Goal: Task Accomplishment & Management: Complete application form

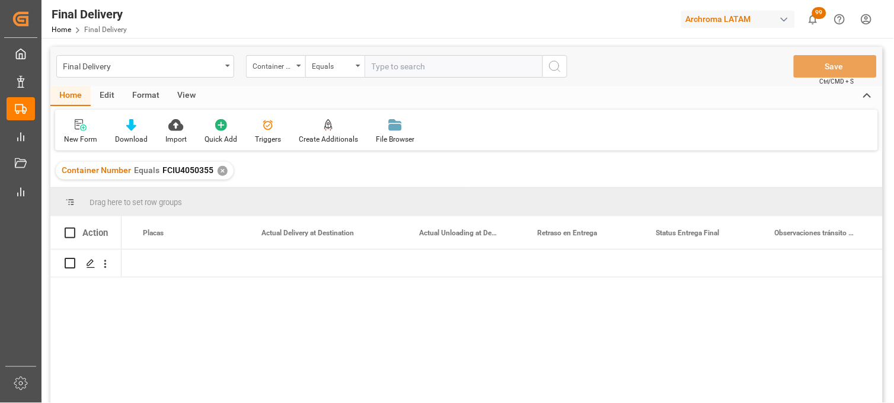
scroll to position [0, 3430]
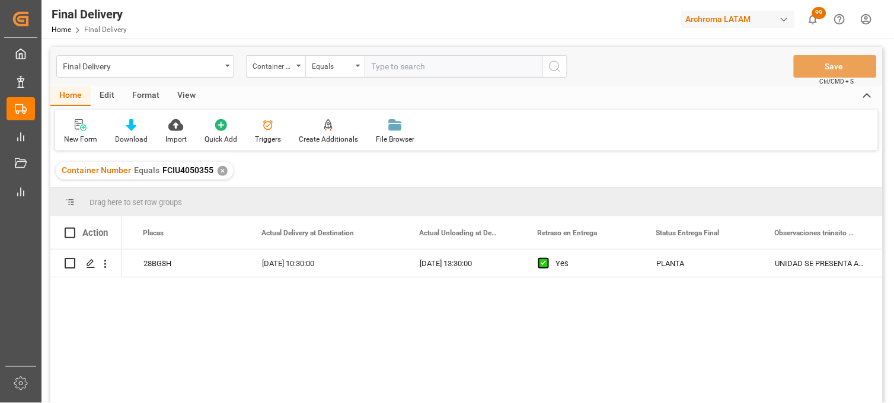
click at [222, 172] on div "✕" at bounding box center [223, 171] width 10 height 10
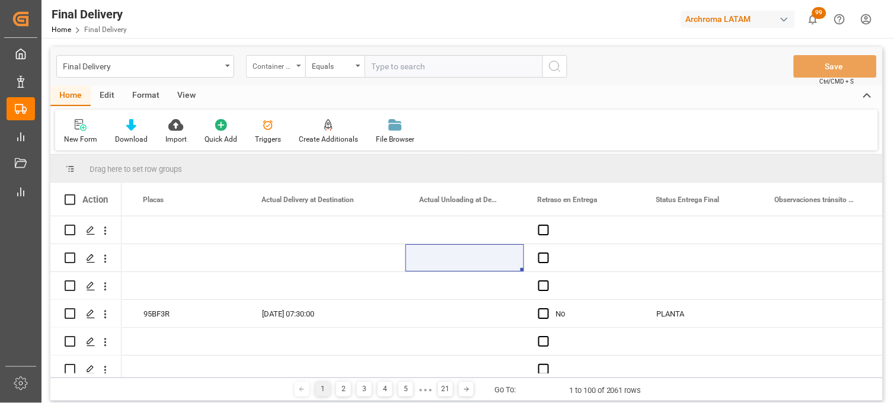
click at [261, 62] on div "Container Number" at bounding box center [272, 65] width 40 height 14
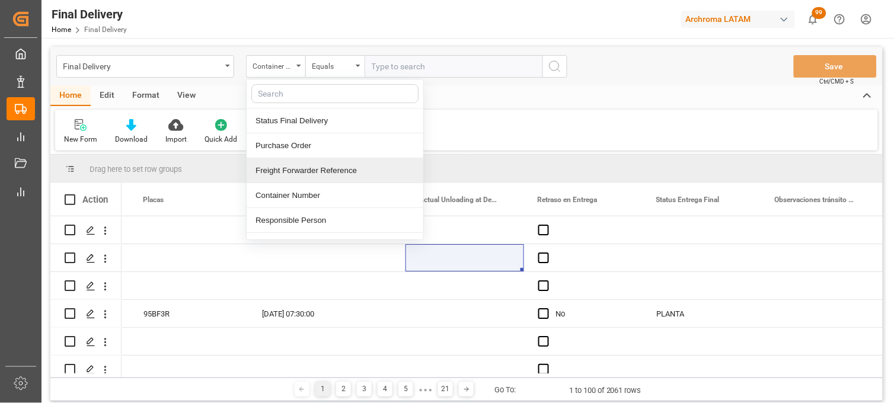
click at [282, 174] on div "Freight Forwarder Reference" at bounding box center [335, 170] width 177 height 25
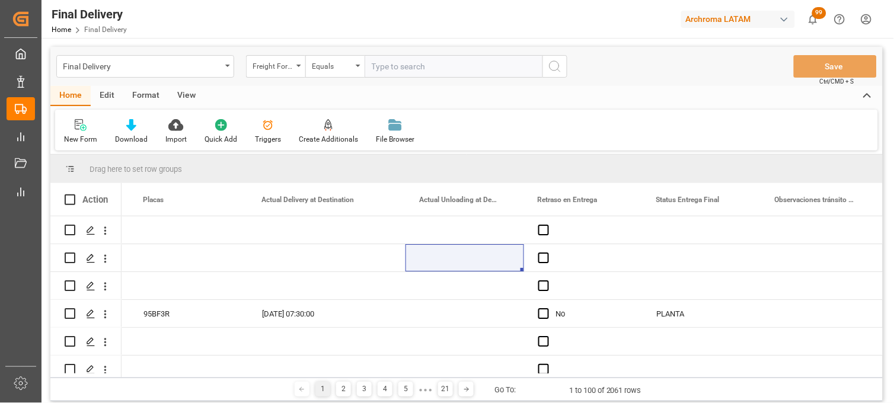
click at [396, 73] on input "text" at bounding box center [453, 66] width 178 height 23
paste input "251006900012"
type input "251006900012"
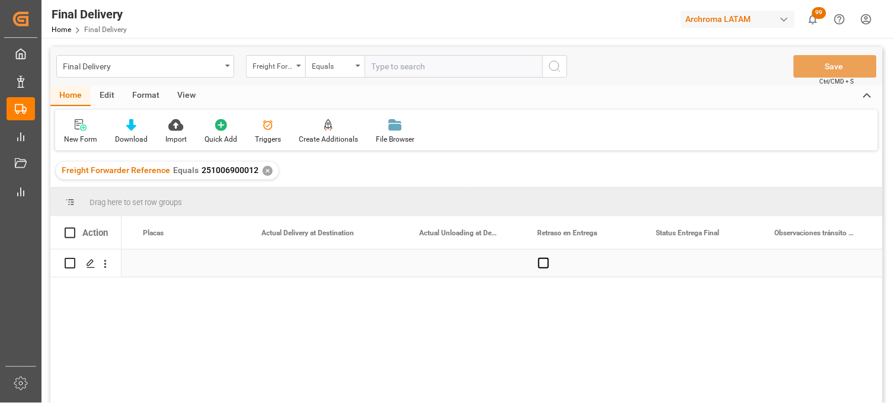
click at [284, 260] on div "Press SPACE to select this row." at bounding box center [327, 263] width 158 height 27
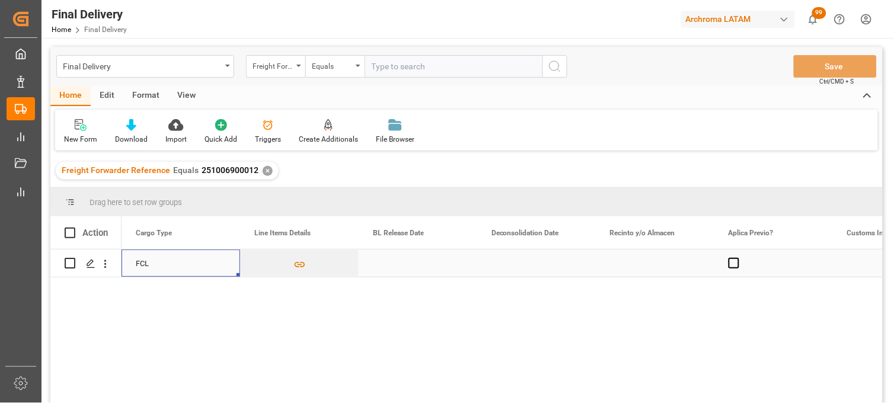
click at [392, 267] on div "Press SPACE to select this row." at bounding box center [418, 263] width 119 height 27
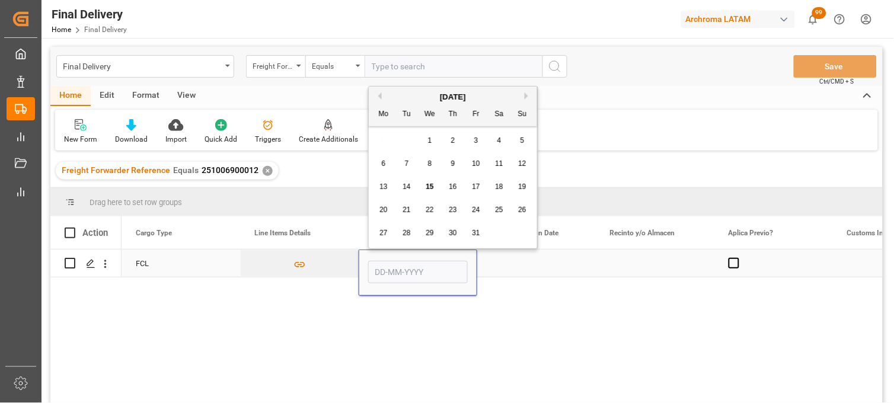
click at [392, 267] on input "Press SPACE to select this row." at bounding box center [418, 272] width 100 height 23
drag, startPoint x: 380, startPoint y: 144, endPoint x: 385, endPoint y: 149, distance: 6.7
click at [380, 144] on div "29 30 1 2 3 4 5" at bounding box center [453, 140] width 162 height 23
click at [430, 188] on span "15" at bounding box center [430, 187] width 8 height 8
type input "[DATE]"
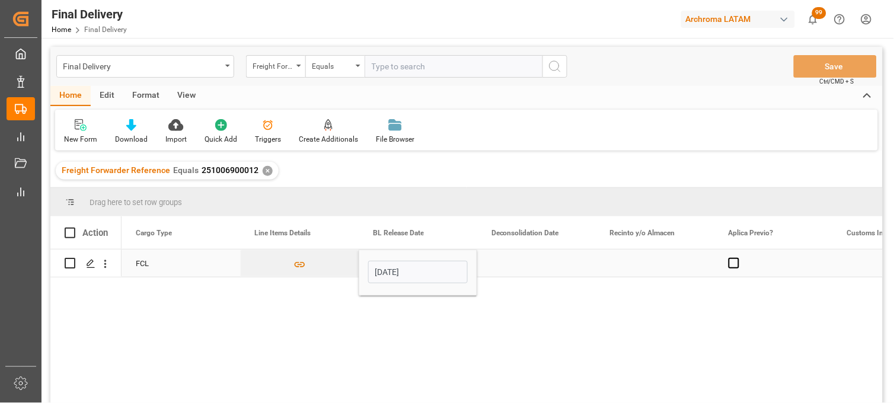
click at [510, 257] on div "Press SPACE to select this row." at bounding box center [536, 263] width 119 height 27
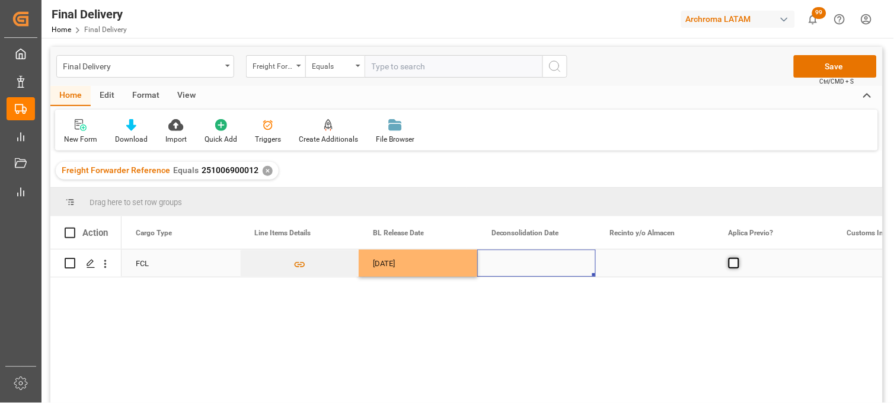
click at [733, 263] on span "Press SPACE to select this row." at bounding box center [733, 263] width 11 height 11
click at [737, 258] on input "Press SPACE to select this row." at bounding box center [737, 258] width 0 height 0
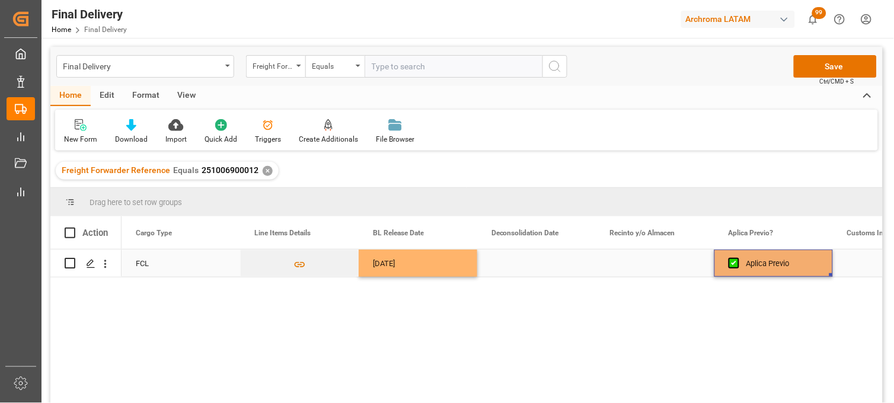
click at [654, 261] on div "Press SPACE to select this row." at bounding box center [655, 263] width 119 height 27
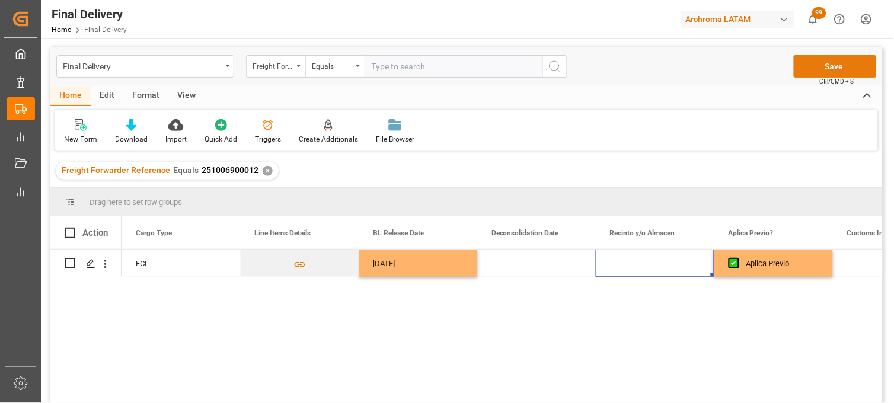
click at [808, 70] on button "Save" at bounding box center [835, 66] width 83 height 23
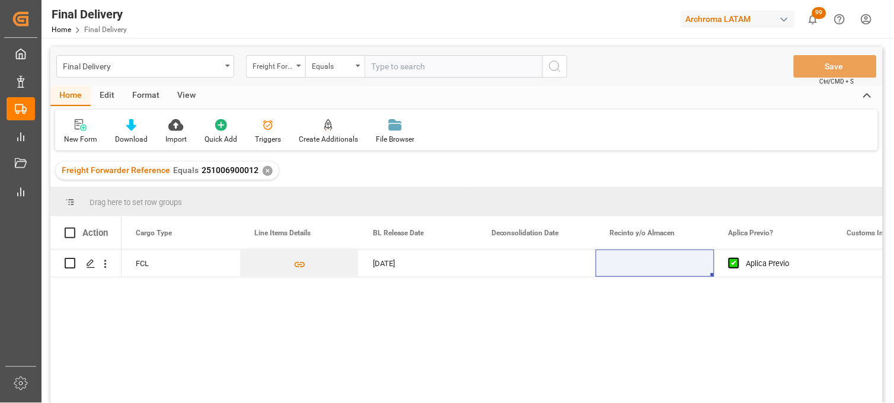
click at [263, 172] on div "✕" at bounding box center [268, 171] width 10 height 10
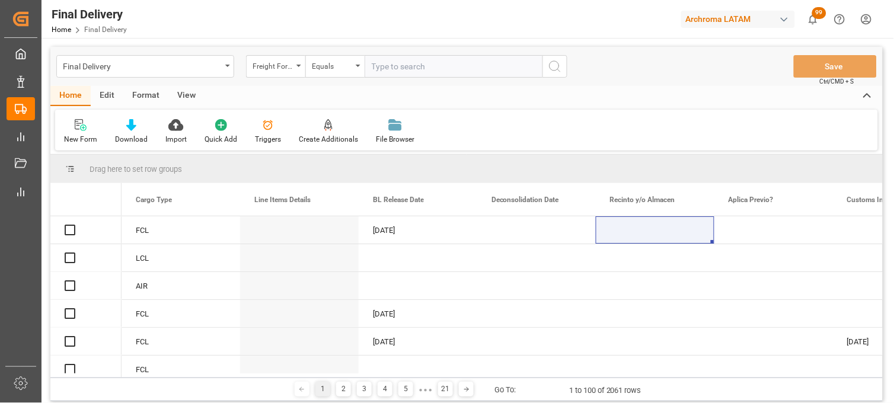
click at [385, 68] on input "text" at bounding box center [453, 66] width 178 height 23
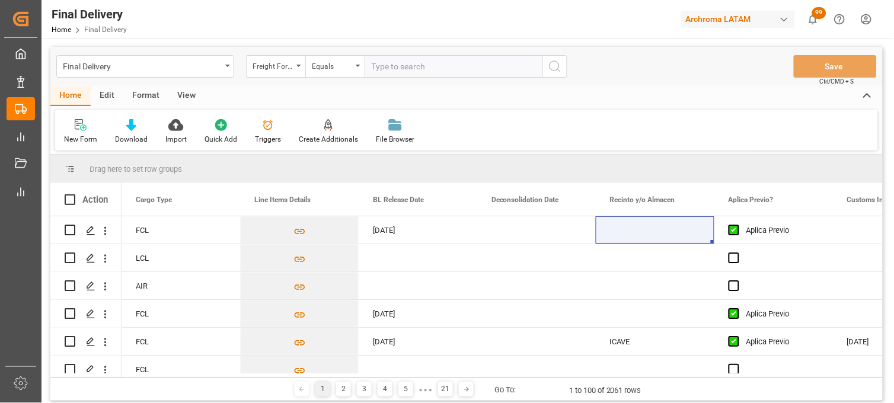
click at [385, 68] on input "text" at bounding box center [453, 66] width 178 height 23
click at [394, 69] on input "text" at bounding box center [453, 66] width 178 height 23
paste input "251015080006"
type input "251015080006"
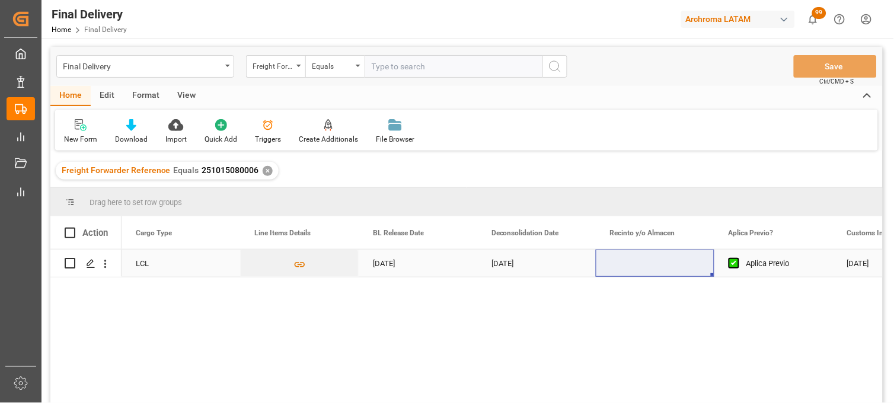
click at [504, 263] on div "[DATE]" at bounding box center [536, 263] width 119 height 27
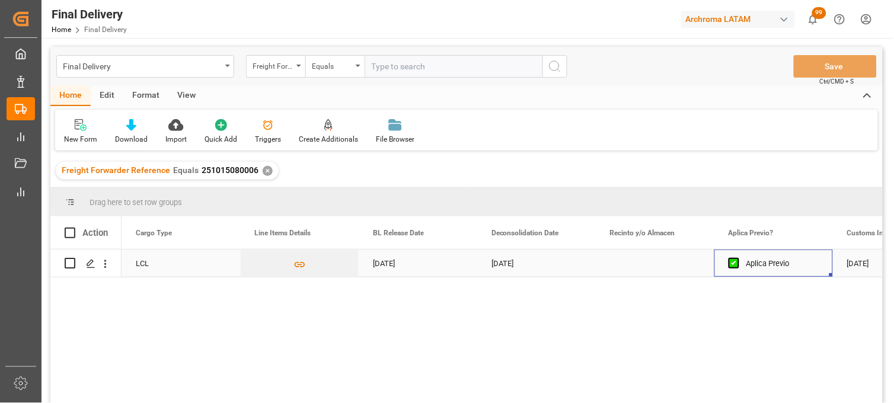
click at [643, 259] on div "Press SPACE to select this row." at bounding box center [655, 263] width 119 height 27
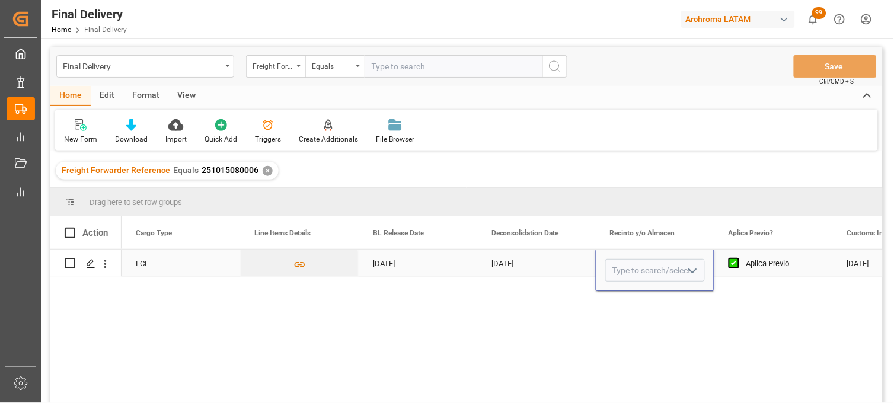
click at [643, 259] on input "Press SPACE to select this row." at bounding box center [655, 270] width 100 height 23
drag, startPoint x: 643, startPoint y: 296, endPoint x: 648, endPoint y: 292, distance: 6.7
click at [644, 295] on div "OCUPA" at bounding box center [655, 303] width 98 height 41
type input "OCUPA"
click at [754, 267] on div "Aplica Previo" at bounding box center [782, 263] width 72 height 27
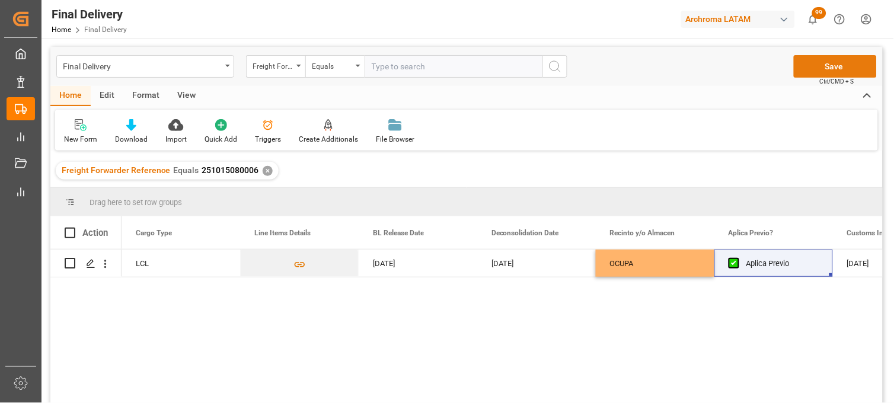
click at [813, 58] on button "Save" at bounding box center [835, 66] width 83 height 23
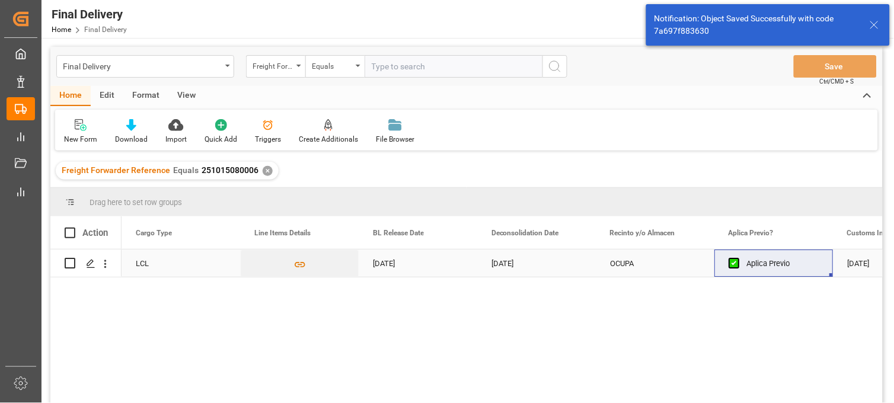
click at [633, 265] on div "OCUPA" at bounding box center [655, 263] width 90 height 27
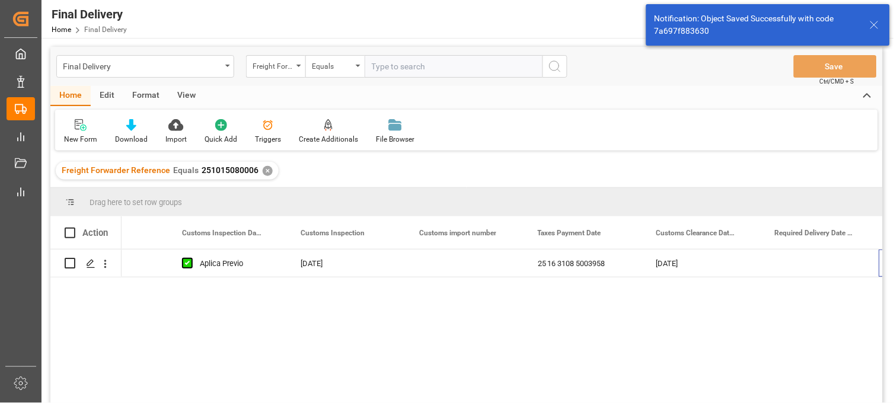
scroll to position [0, 1258]
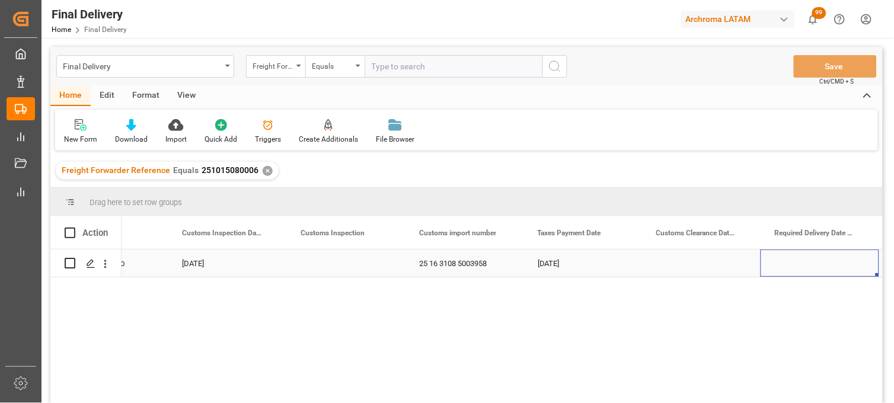
click at [330, 257] on div "Press SPACE to select this row." at bounding box center [345, 263] width 119 height 27
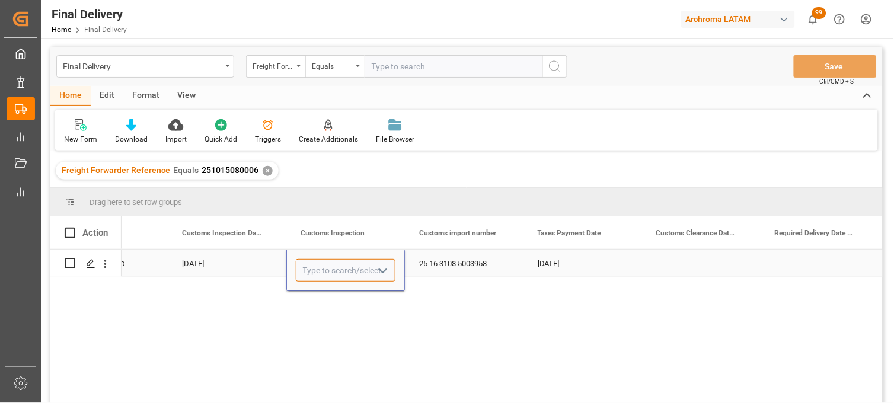
click at [330, 262] on input "Press SPACE to select this row." at bounding box center [346, 270] width 100 height 23
click at [336, 290] on div "VERDE" at bounding box center [345, 303] width 98 height 41
type input "VERDE"
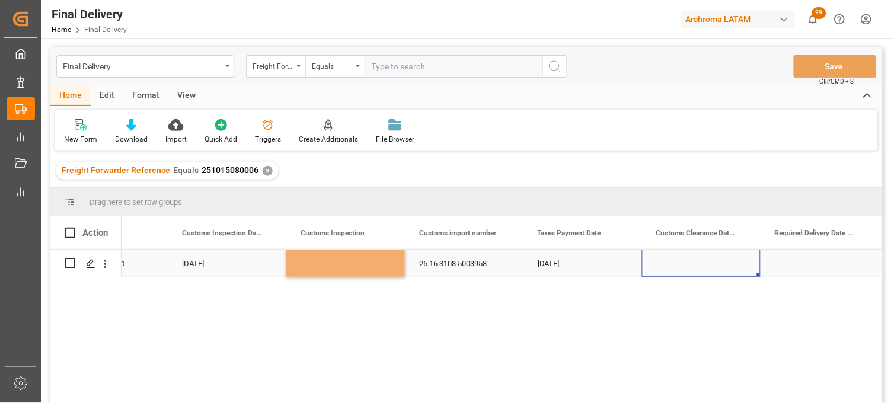
click at [688, 264] on div "Press SPACE to select this row." at bounding box center [701, 263] width 119 height 27
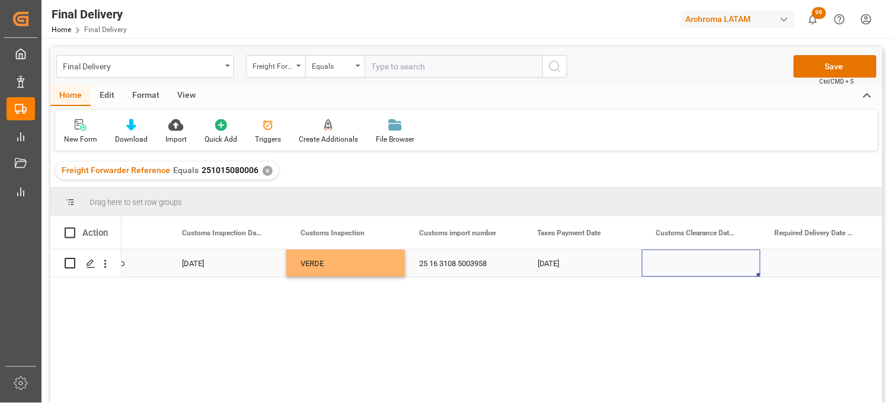
click at [692, 263] on div "Press SPACE to select this row." at bounding box center [701, 263] width 119 height 27
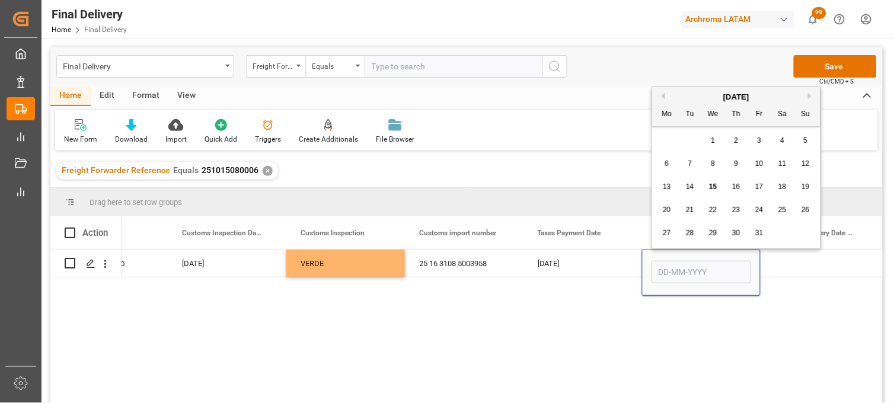
click at [670, 188] on span "13" at bounding box center [667, 187] width 8 height 8
type input "[DATE]"
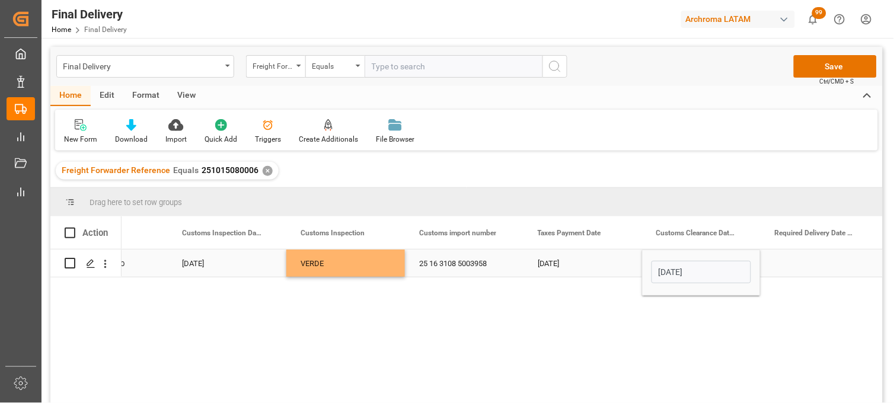
click at [799, 261] on div "Press SPACE to select this row." at bounding box center [819, 263] width 119 height 27
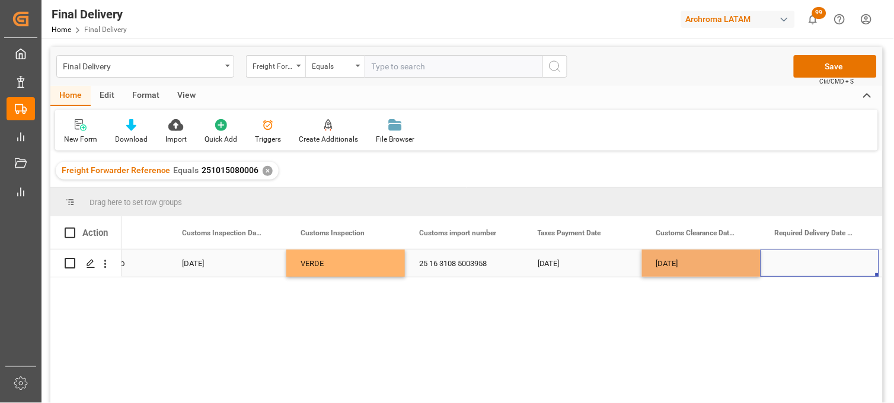
click at [799, 261] on div "Press SPACE to select this row." at bounding box center [819, 263] width 119 height 27
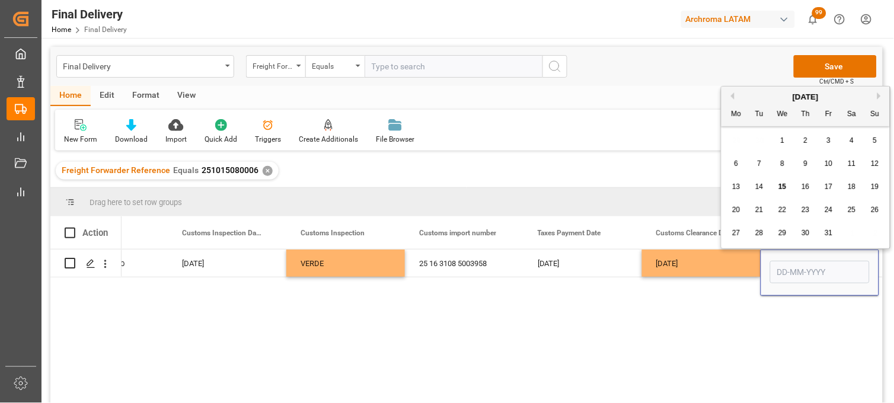
click at [785, 190] on span "15" at bounding box center [782, 187] width 8 height 8
type input "[DATE]"
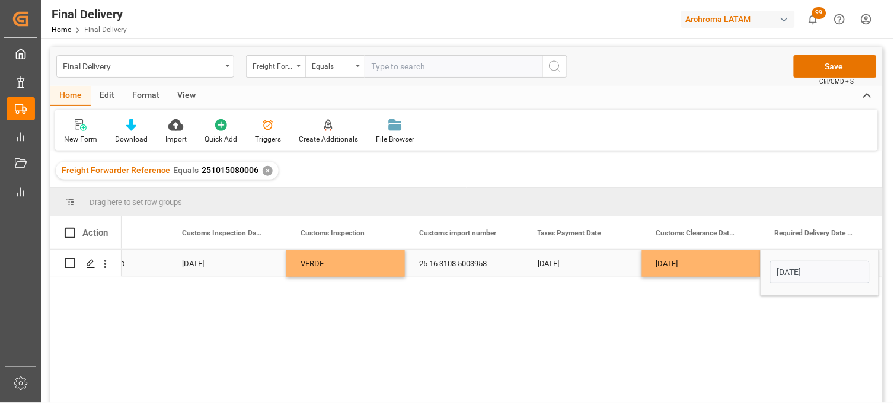
click at [703, 261] on div "[DATE]" at bounding box center [701, 263] width 119 height 27
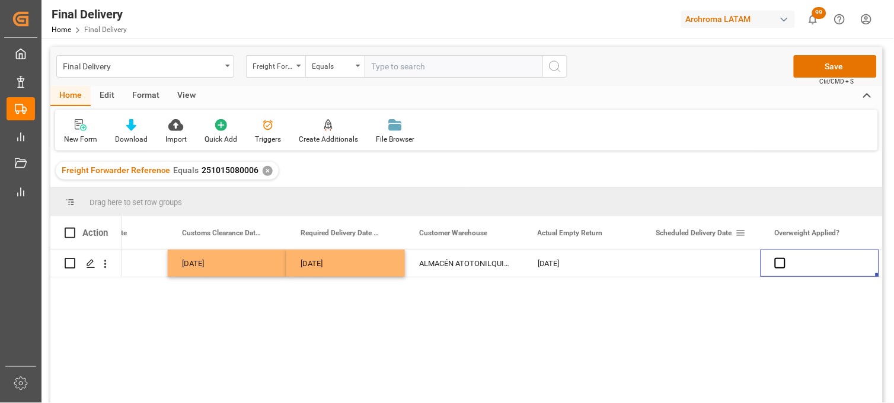
scroll to position [0, 1850]
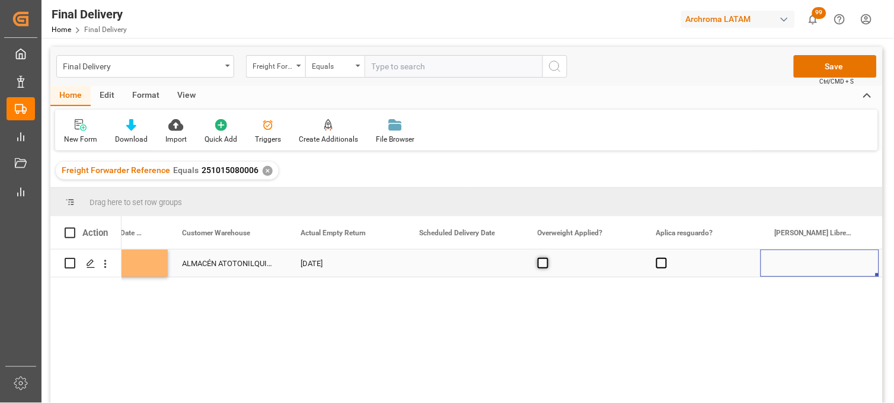
click at [544, 266] on span "Press SPACE to select this row." at bounding box center [543, 263] width 11 height 11
click at [546, 258] on input "Press SPACE to select this row." at bounding box center [546, 258] width 0 height 0
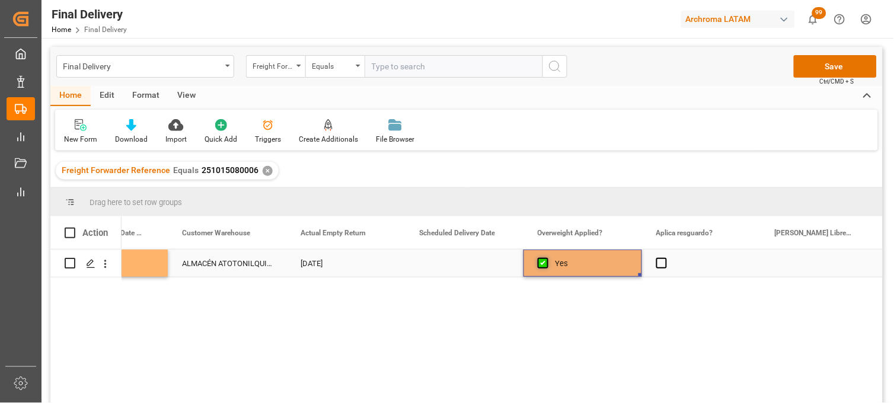
click at [544, 266] on span "Press SPACE to select this row." at bounding box center [543, 263] width 11 height 11
click at [546, 258] on input "Press SPACE to select this row." at bounding box center [546, 258] width 0 height 0
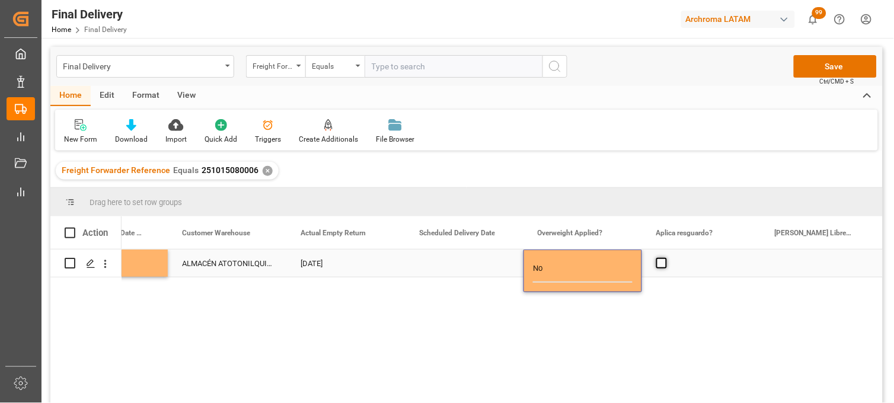
click at [661, 264] on span "Press SPACE to select this row." at bounding box center [661, 263] width 11 height 11
click at [665, 258] on input "Press SPACE to select this row." at bounding box center [665, 258] width 0 height 0
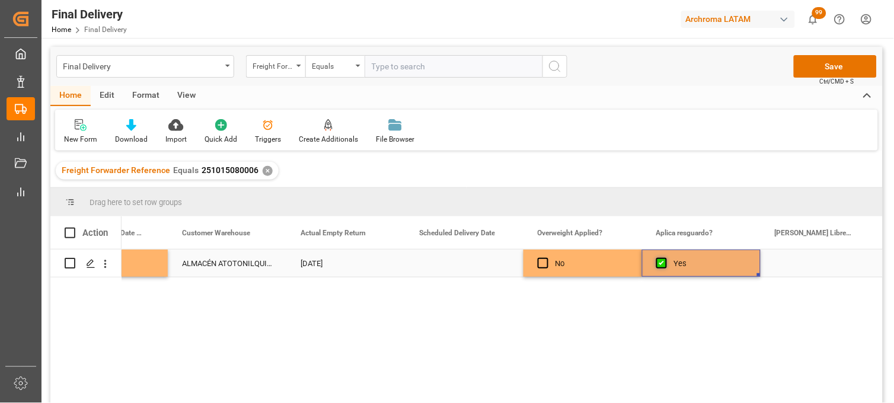
click at [662, 264] on span "Press SPACE to select this row." at bounding box center [661, 263] width 11 height 11
click at [665, 258] on input "Press SPACE to select this row." at bounding box center [665, 258] width 0 height 0
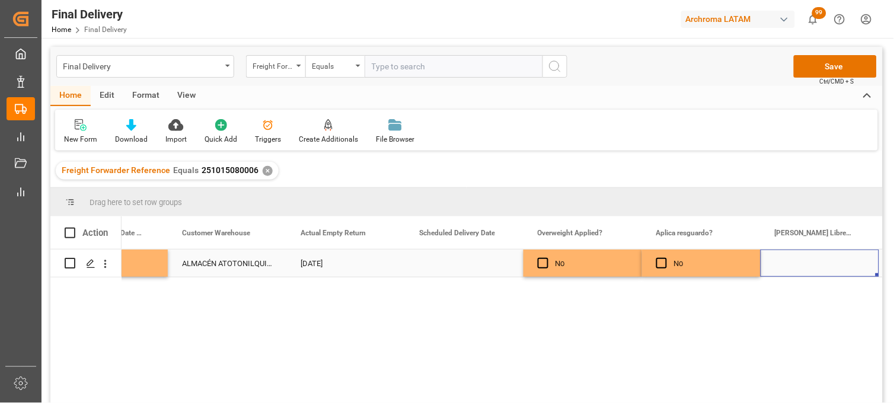
click at [795, 267] on div "Press SPACE to select this row." at bounding box center [819, 263] width 119 height 27
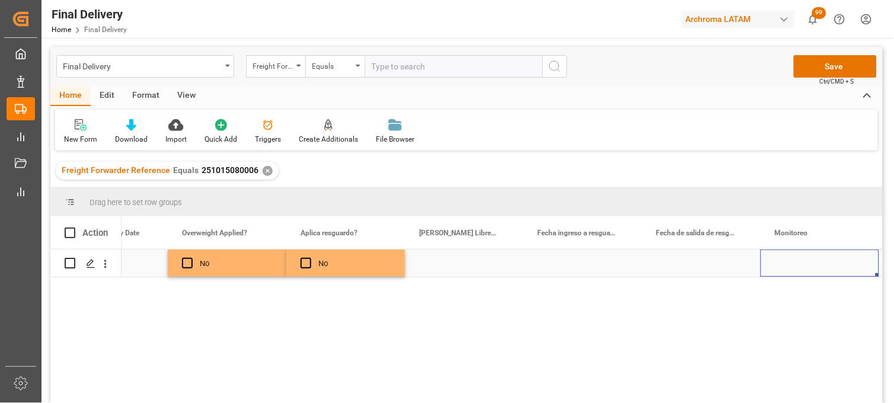
scroll to position [0, 2324]
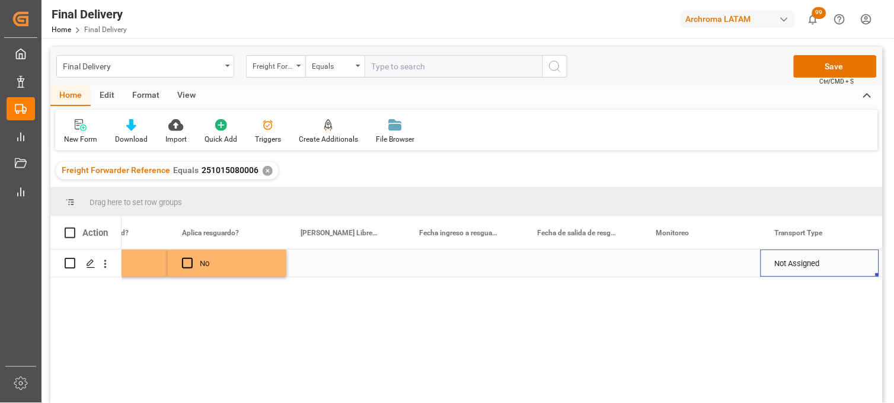
click at [679, 264] on div "Press SPACE to select this row." at bounding box center [701, 263] width 119 height 27
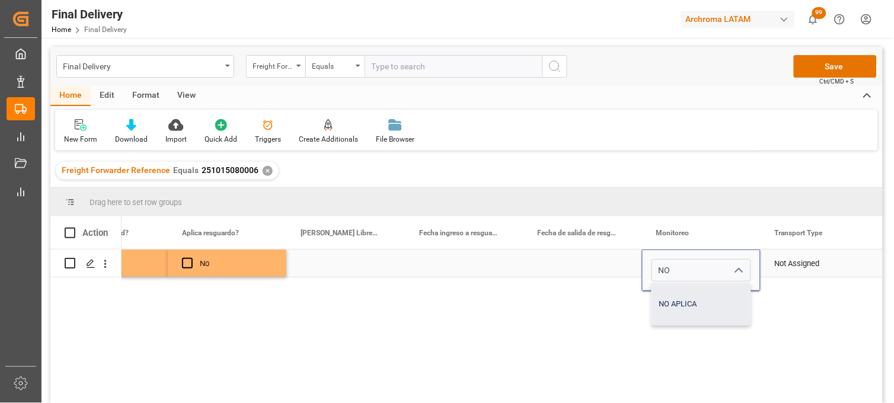
click at [682, 295] on div "NO APLICA" at bounding box center [701, 303] width 98 height 41
type input "NO APLICA"
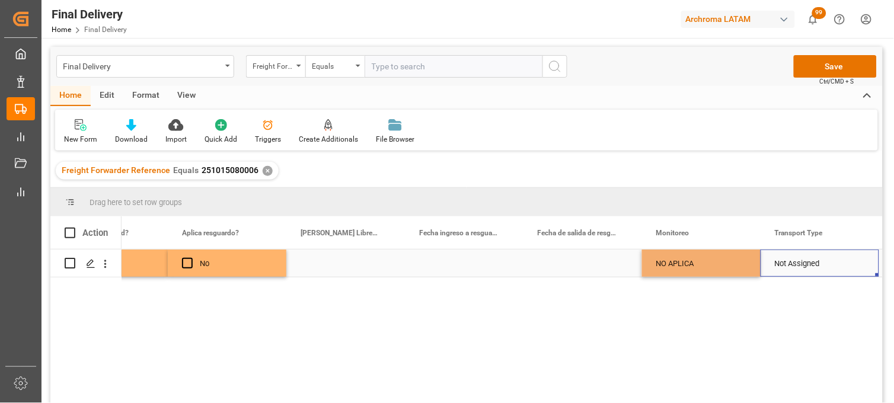
click at [818, 260] on div "Not Assigned" at bounding box center [820, 263] width 90 height 27
click at [812, 263] on div "Not Assigned" at bounding box center [820, 263] width 90 height 27
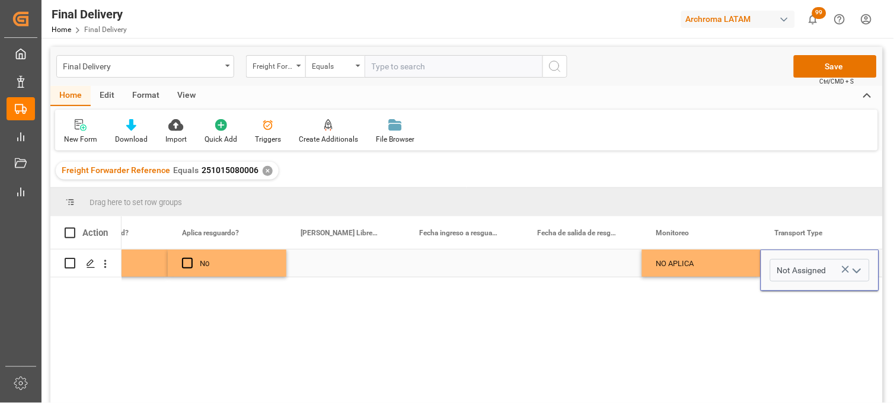
click at [839, 268] on icon "Press SPACE to select this row." at bounding box center [845, 269] width 12 height 12
click at [852, 270] on icon "open menu" at bounding box center [857, 271] width 14 height 14
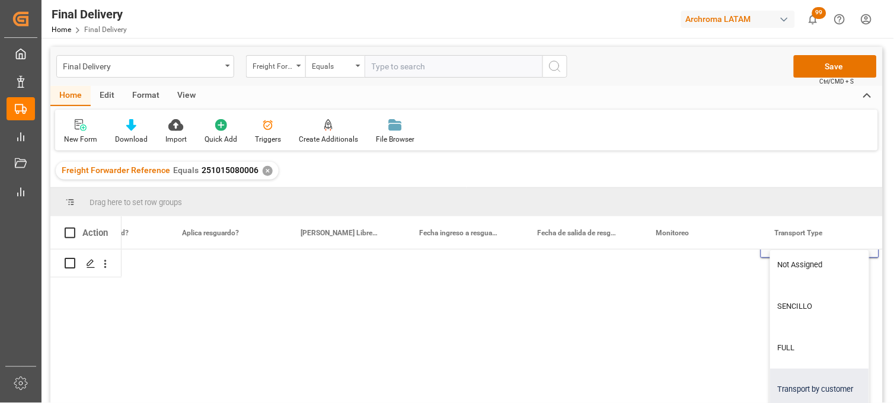
click at [798, 376] on div "Transport by customer" at bounding box center [819, 389] width 98 height 41
type input "Transport by customer"
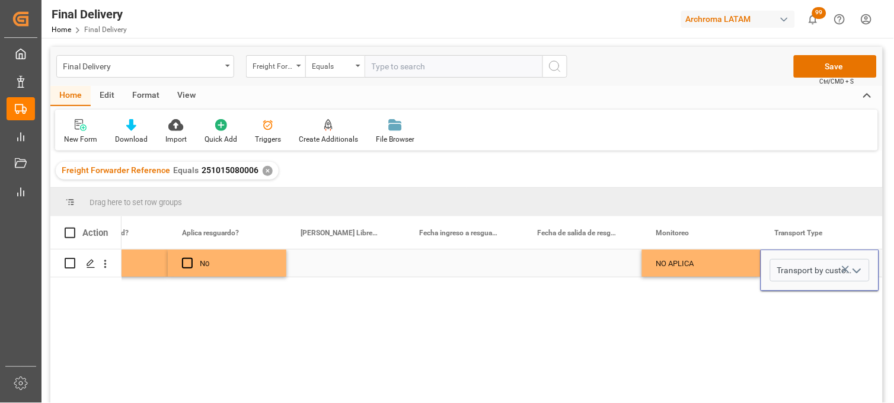
click at [685, 264] on div "NO APLICA" at bounding box center [701, 263] width 90 height 27
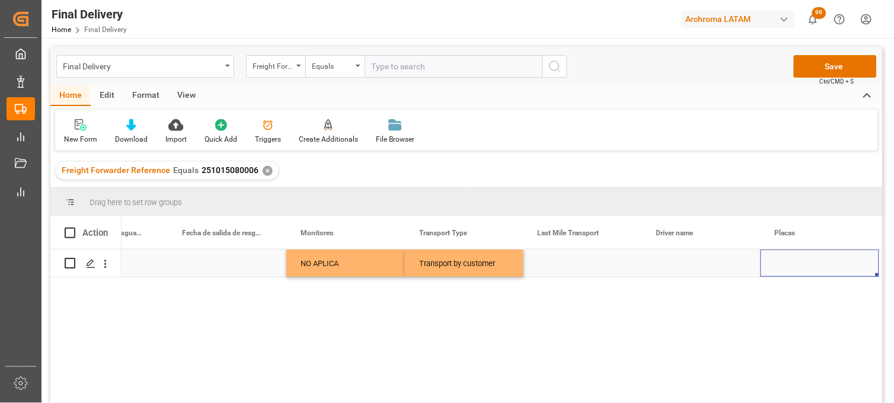
click at [567, 265] on div "Press SPACE to select this row." at bounding box center [582, 263] width 119 height 27
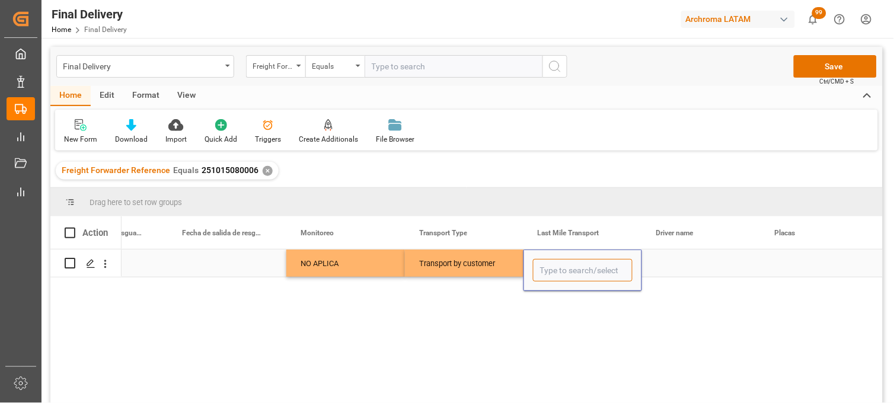
click at [567, 265] on input "Press SPACE to select this row." at bounding box center [583, 270] width 100 height 23
click at [555, 287] on div "TRANSPORTES AKIRA" at bounding box center [582, 303] width 98 height 41
type input "TRANSPORTES AKIRA"
click at [685, 267] on div "Press SPACE to select this row." at bounding box center [701, 263] width 119 height 27
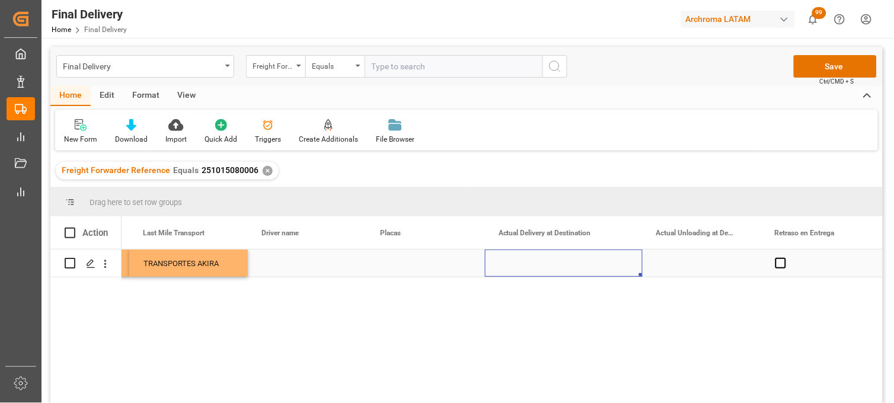
click at [542, 264] on div "Press SPACE to select this row." at bounding box center [564, 263] width 158 height 27
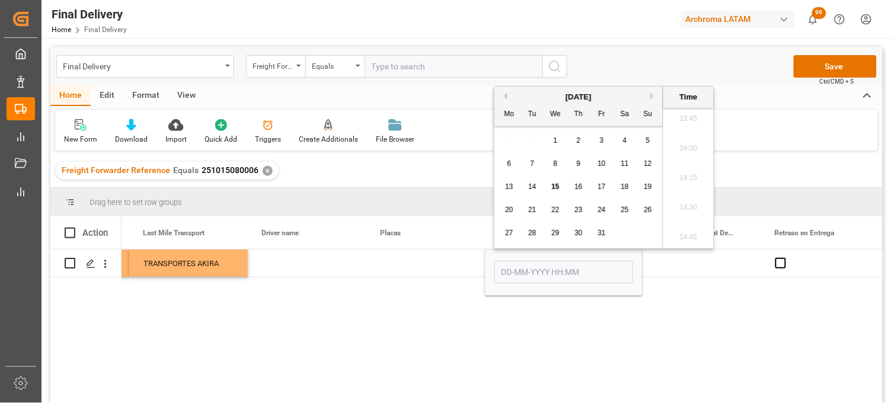
click at [554, 187] on span "15" at bounding box center [555, 187] width 8 height 8
click at [689, 158] on li "09:00" at bounding box center [688, 149] width 50 height 30
type input "[DATE] 09:00"
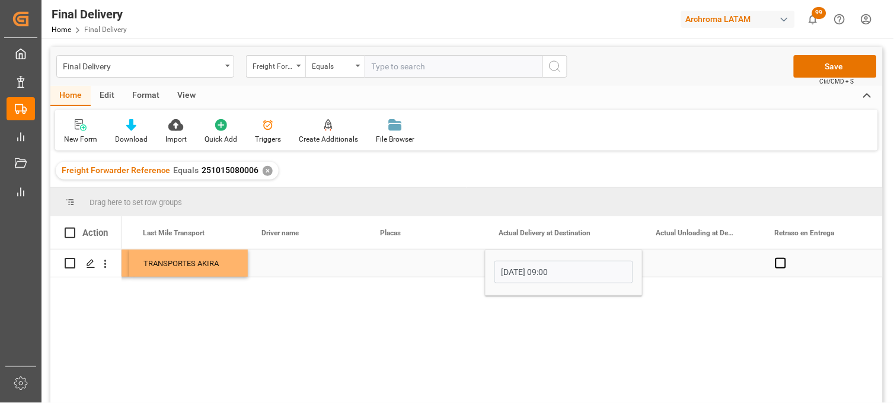
click at [688, 260] on div "Press SPACE to select this row." at bounding box center [701, 263] width 119 height 27
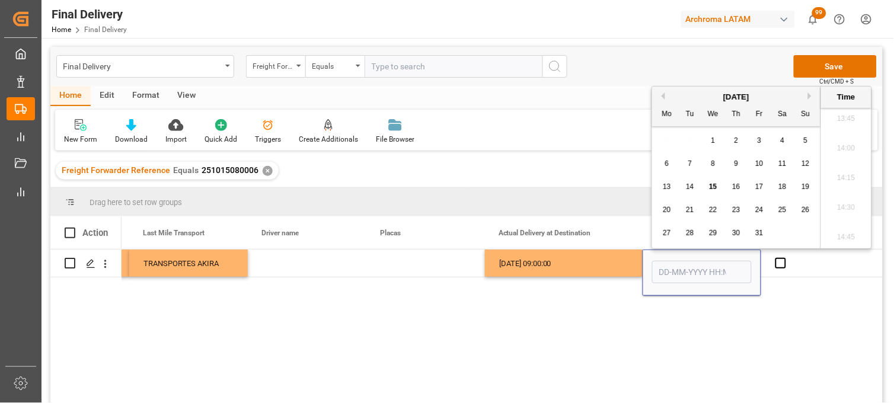
click at [713, 187] on span "15" at bounding box center [713, 187] width 8 height 8
click at [844, 156] on li "13:00" at bounding box center [846, 162] width 50 height 30
type input "[DATE] 13:00"
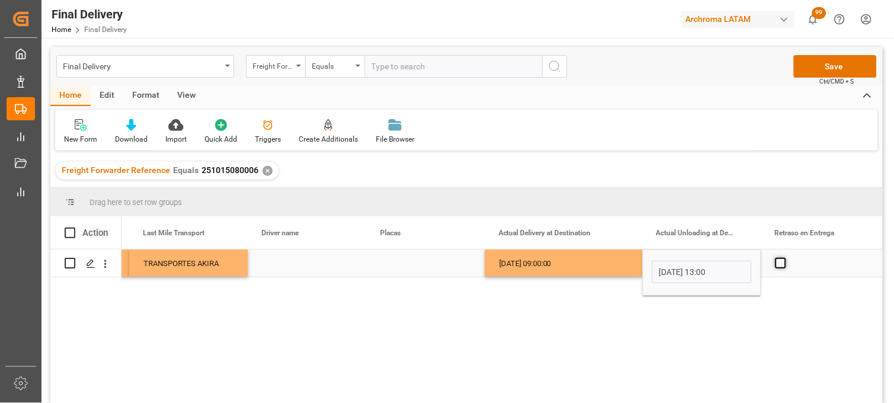
click at [780, 264] on span "Press SPACE to select this row." at bounding box center [780, 263] width 11 height 11
click at [784, 258] on input "Press SPACE to select this row." at bounding box center [784, 258] width 0 height 0
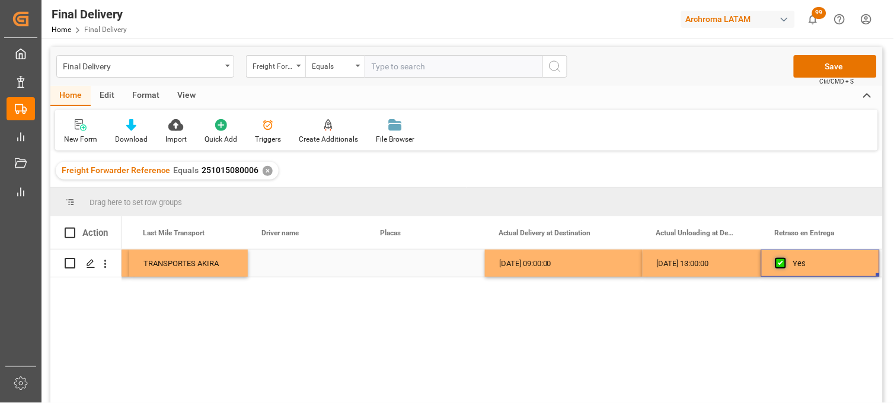
click at [780, 264] on span "Press SPACE to select this row." at bounding box center [780, 263] width 11 height 11
click at [784, 258] on input "Press SPACE to select this row." at bounding box center [784, 258] width 0 height 0
click at [705, 268] on div "[DATE] 13:00:00" at bounding box center [701, 263] width 119 height 27
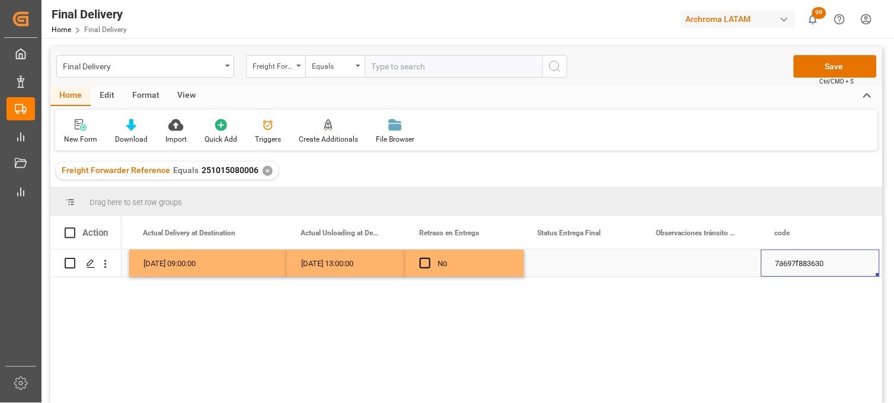
click at [559, 264] on div "Press SPACE to select this row." at bounding box center [583, 263] width 119 height 27
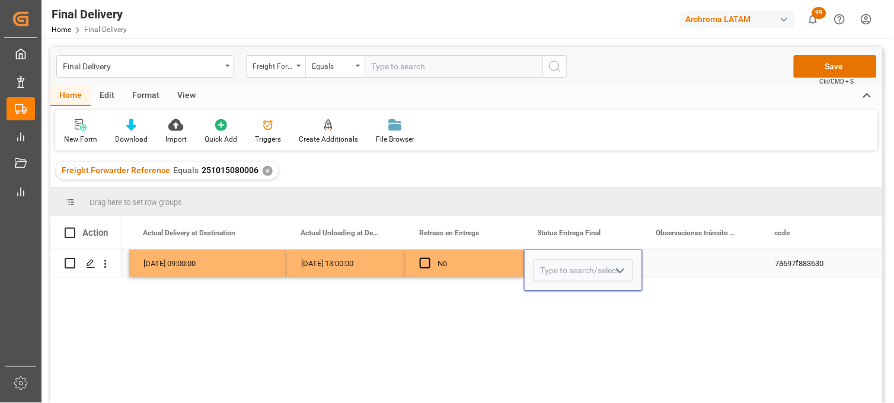
click at [559, 264] on input "Press SPACE to select this row." at bounding box center [583, 270] width 100 height 23
click at [562, 293] on div "PLANTA" at bounding box center [583, 303] width 98 height 41
type input "PLANTA"
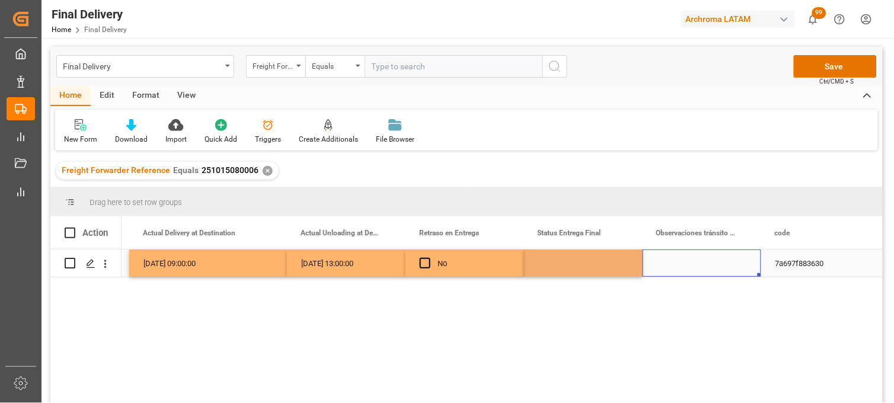
click at [670, 267] on div "Press SPACE to select this row." at bounding box center [701, 263] width 119 height 27
click at [808, 68] on button "Save" at bounding box center [835, 66] width 83 height 23
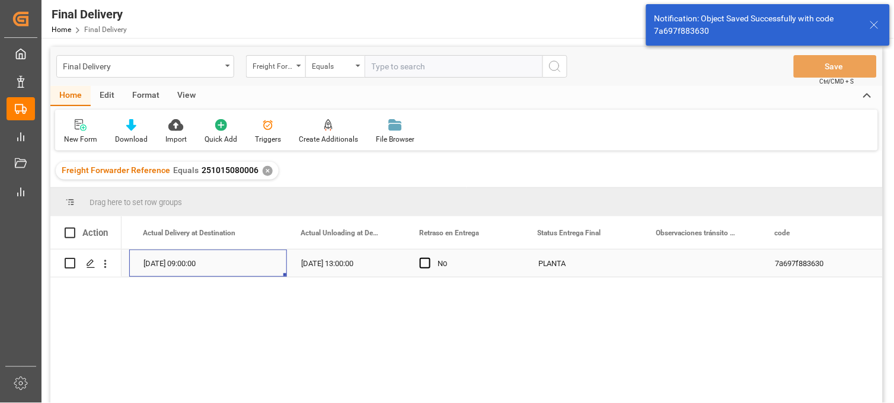
click at [216, 268] on div "[DATE] 09:00:00" at bounding box center [208, 263] width 158 height 27
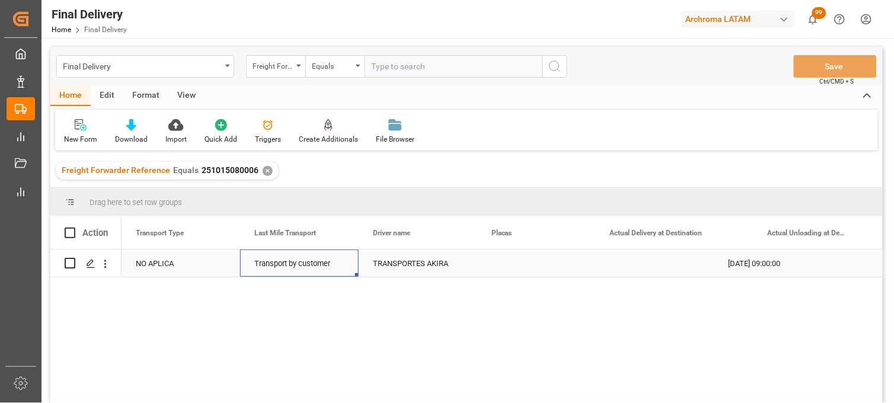
scroll to position [0, 2963]
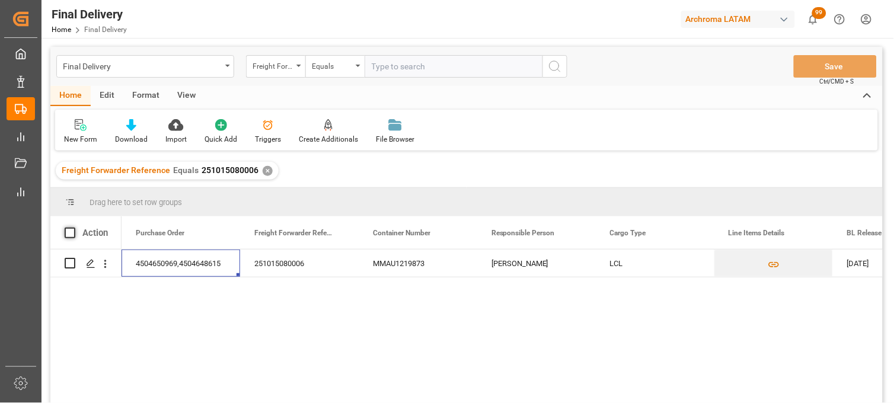
click at [69, 233] on span at bounding box center [70, 233] width 11 height 11
click at [73, 228] on input "checkbox" at bounding box center [73, 228] width 0 height 0
checkbox input "true"
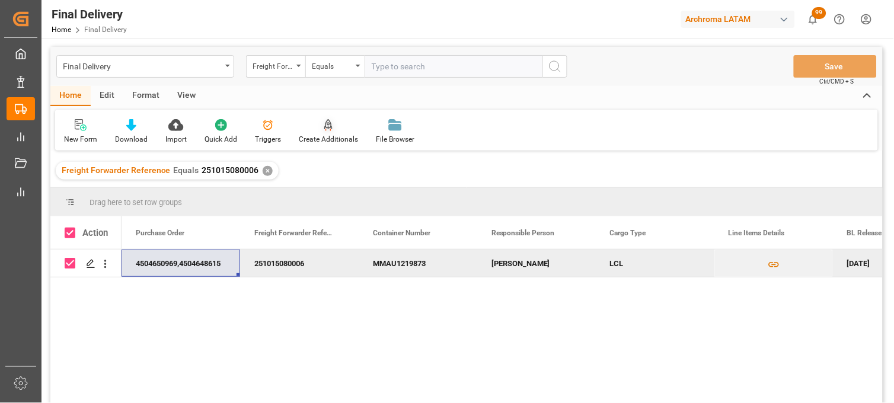
click at [332, 123] on div at bounding box center [328, 125] width 59 height 12
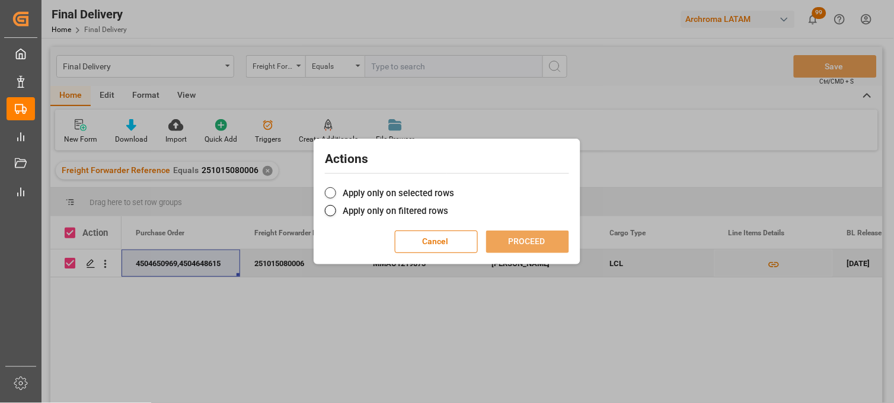
click at [336, 196] on label "Apply only on selected rows" at bounding box center [447, 193] width 244 height 14
click at [454, 187] on input "Apply only on selected rows" at bounding box center [454, 187] width 0 height 0
click at [505, 244] on button "PROCEED" at bounding box center [527, 242] width 83 height 23
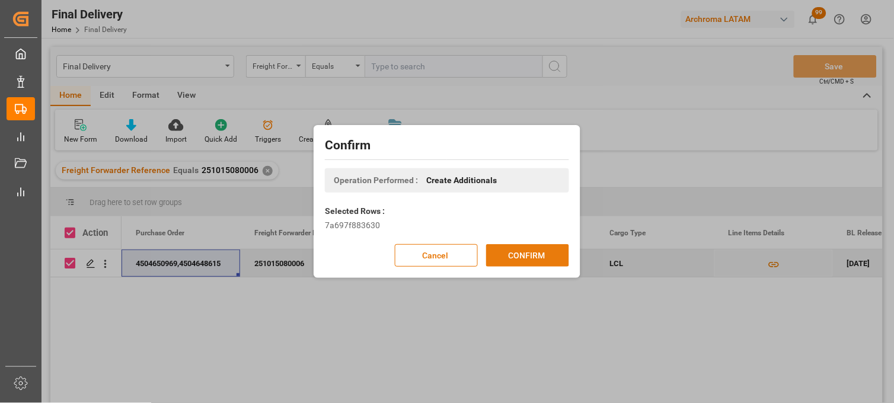
click at [506, 257] on button "CONFIRM" at bounding box center [527, 255] width 83 height 23
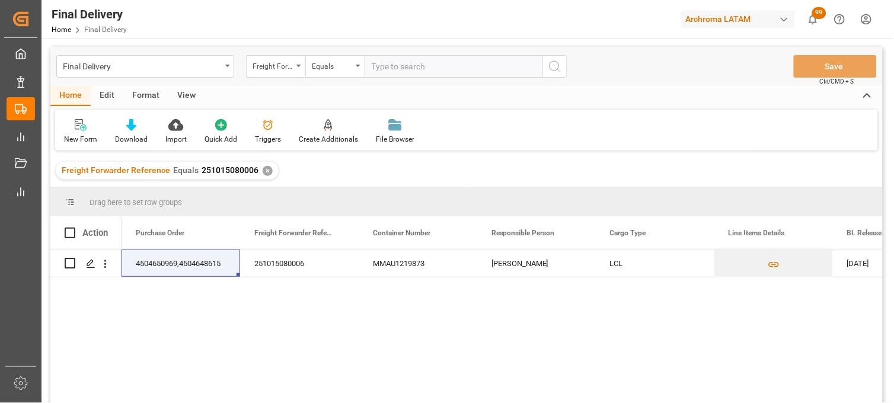
click at [263, 170] on div "✕" at bounding box center [268, 171] width 10 height 10
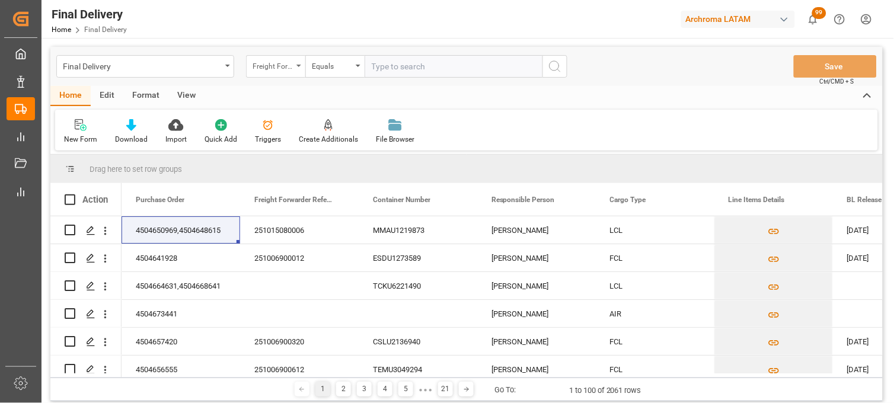
click at [289, 66] on div "Freight Forwarder Reference" at bounding box center [272, 65] width 40 height 14
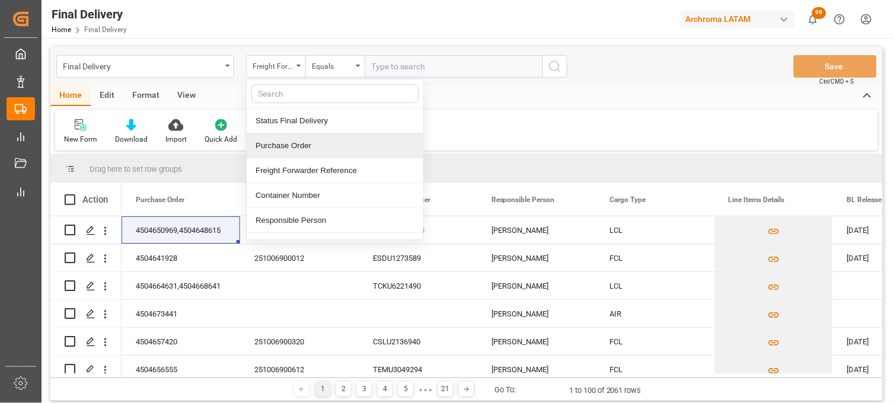
click at [316, 168] on div "Freight Forwarder Reference" at bounding box center [335, 170] width 177 height 25
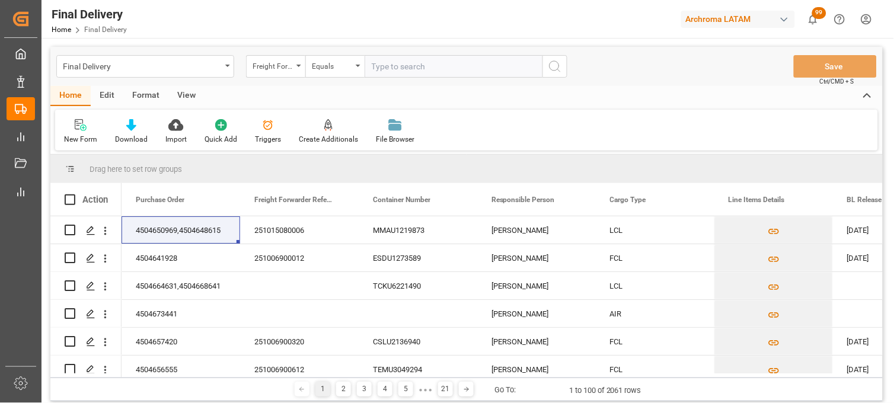
click at [383, 73] on input "text" at bounding box center [453, 66] width 178 height 23
paste input "251015080084"
type input "251015080084"
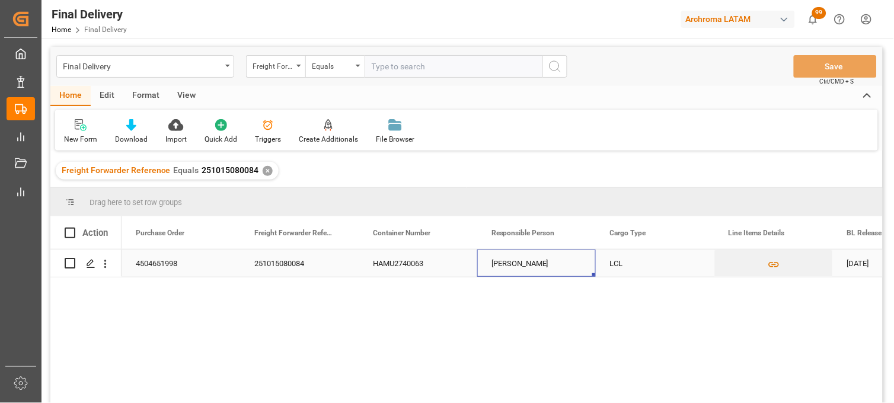
click at [512, 270] on div "[PERSON_NAME]" at bounding box center [536, 263] width 119 height 27
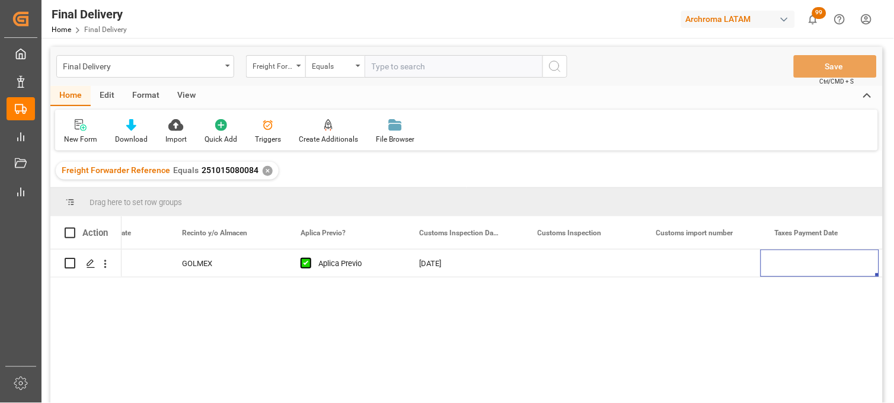
scroll to position [0, 1139]
click at [689, 264] on div "Press SPACE to select this row." at bounding box center [701, 263] width 119 height 27
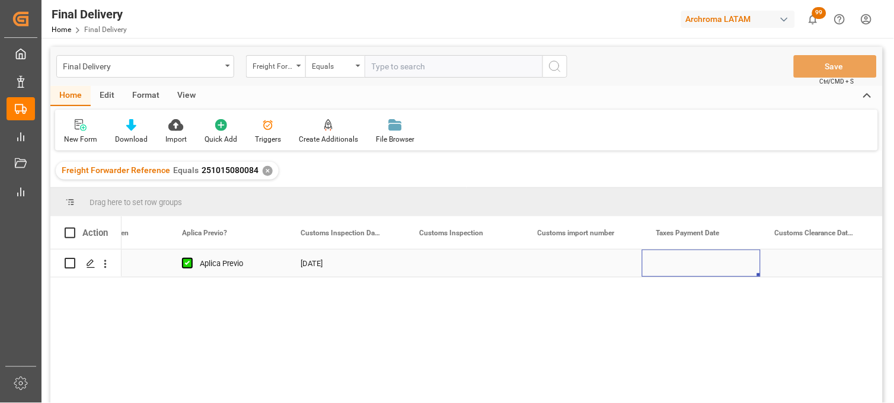
click at [689, 264] on div "Press SPACE to select this row." at bounding box center [701, 263] width 119 height 27
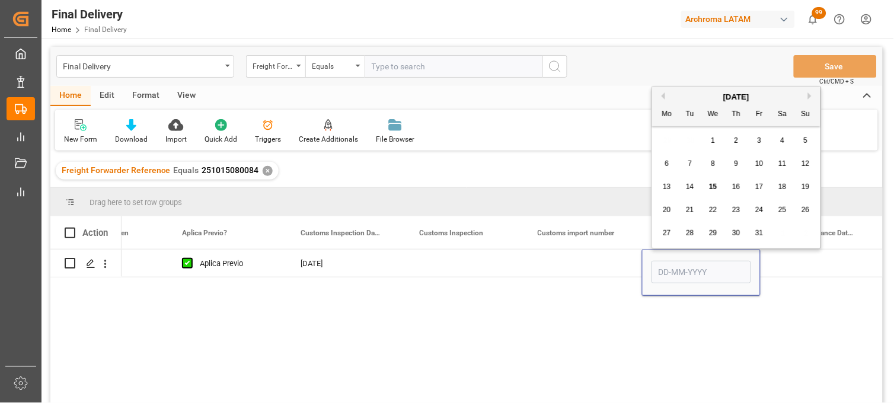
click at [713, 190] on span "15" at bounding box center [713, 187] width 8 height 8
type input "[DATE]"
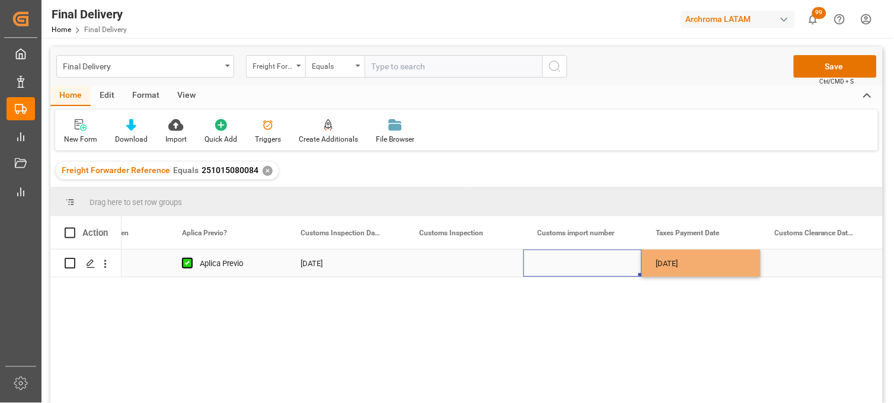
click at [564, 268] on div "Press SPACE to select this row." at bounding box center [582, 263] width 119 height 27
click at [569, 267] on div "Press SPACE to select this row." at bounding box center [582, 263] width 119 height 27
type input "25 43 3108 5007726"
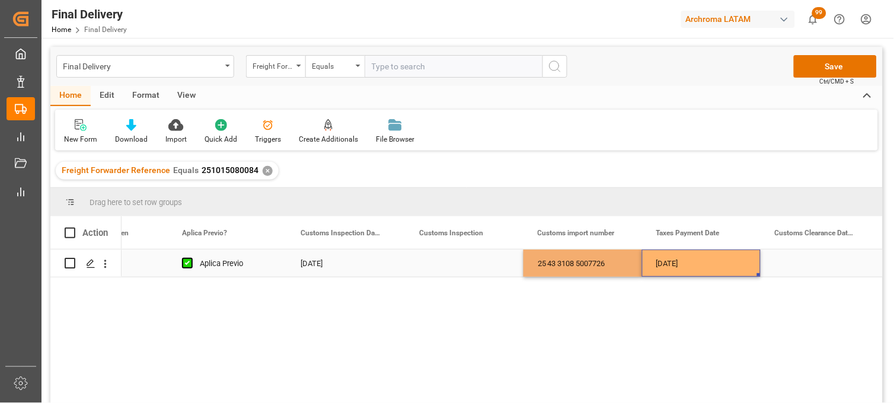
click at [666, 265] on div "[DATE]" at bounding box center [701, 263] width 119 height 27
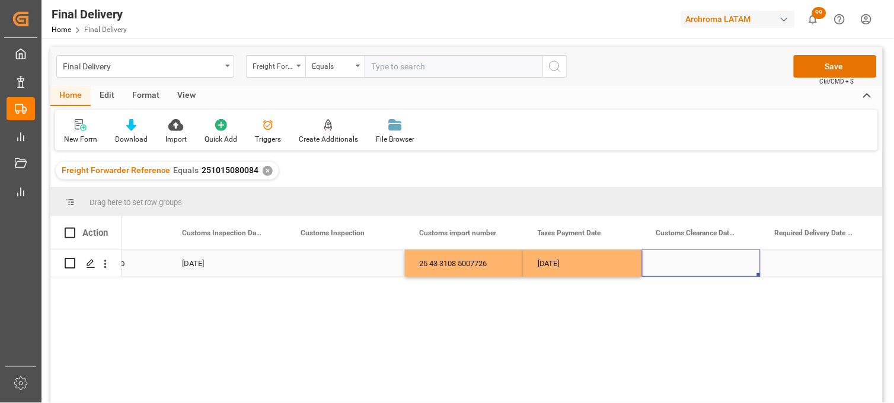
click at [683, 262] on div "Press SPACE to select this row." at bounding box center [701, 263] width 119 height 27
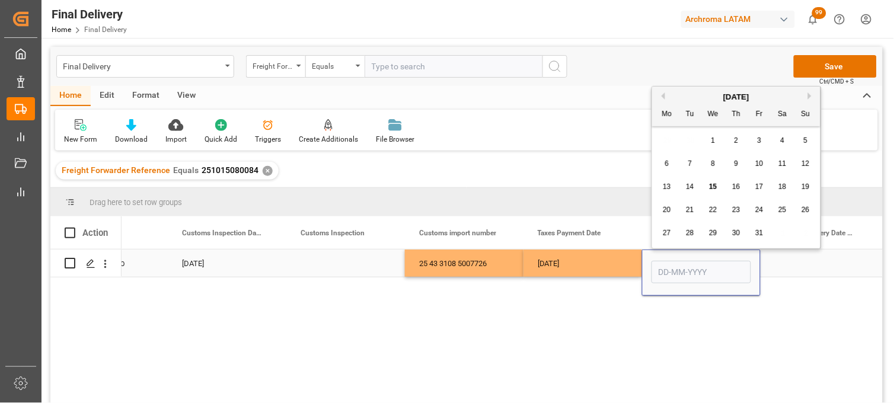
click at [684, 262] on input "Press SPACE to select this row." at bounding box center [701, 272] width 100 height 23
drag, startPoint x: 660, startPoint y: 142, endPoint x: 676, endPoint y: 157, distance: 22.2
click at [663, 146] on div "29 30 1 2 3 4 5" at bounding box center [736, 140] width 162 height 23
click at [756, 191] on span "17" at bounding box center [759, 187] width 8 height 8
type input "[DATE]"
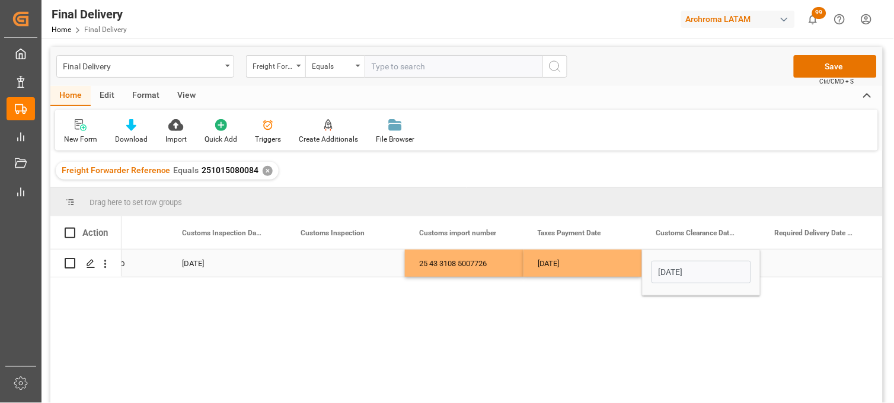
click at [497, 261] on div "25 43 3108 5007726" at bounding box center [464, 263] width 119 height 27
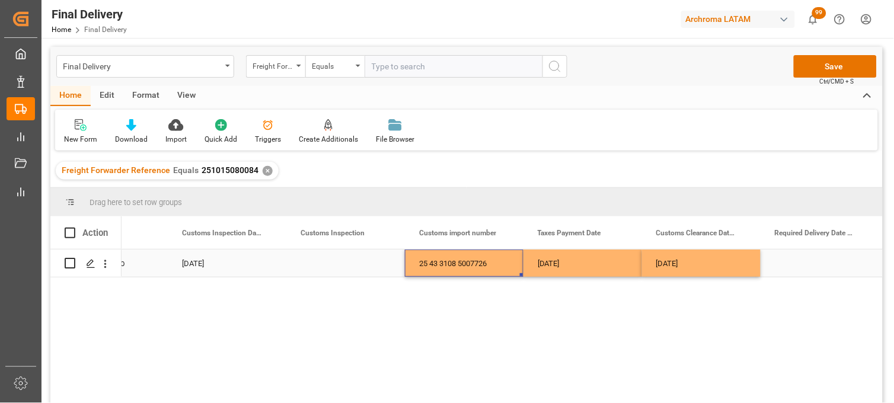
click at [802, 266] on div "Press SPACE to select this row." at bounding box center [819, 263] width 119 height 27
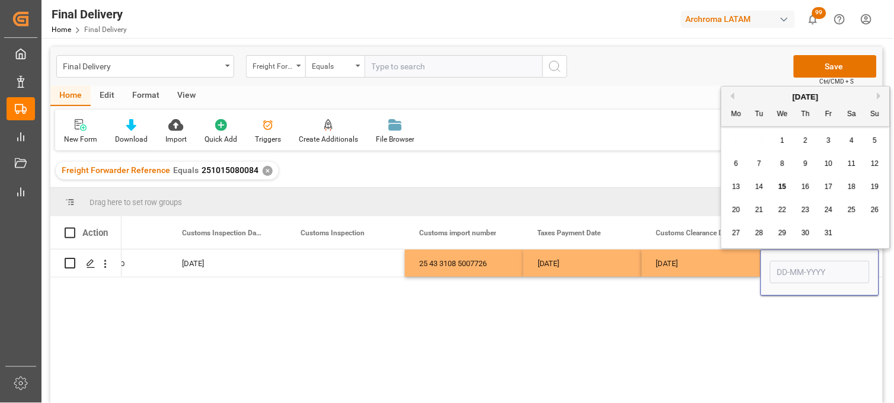
click at [757, 214] on span "21" at bounding box center [759, 210] width 8 height 8
type input "[DATE]"
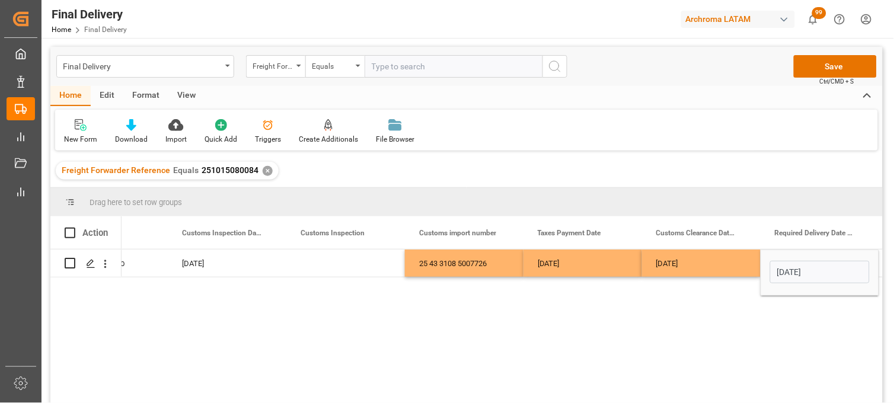
click at [679, 273] on div "[DATE]" at bounding box center [701, 263] width 119 height 27
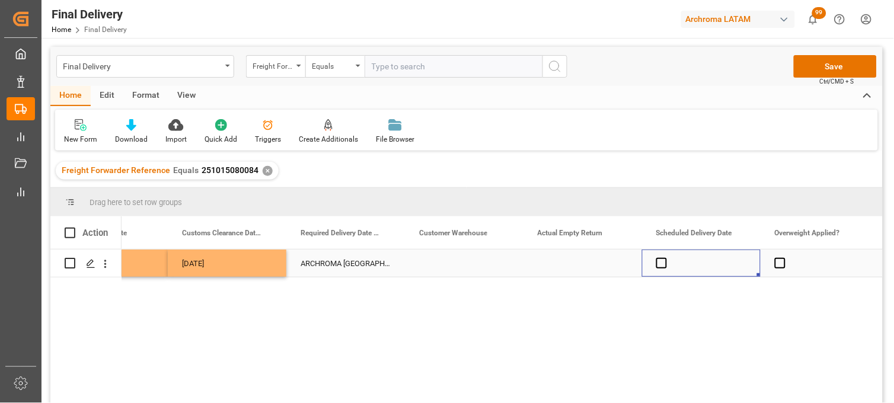
scroll to position [0, 1850]
click at [658, 263] on span "Press SPACE to select this row." at bounding box center [661, 263] width 11 height 11
click at [665, 258] on input "Press SPACE to select this row." at bounding box center [665, 258] width 0 height 0
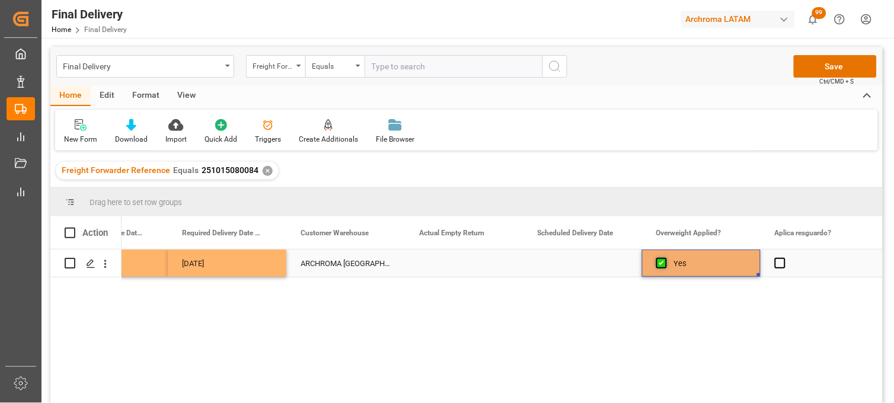
click at [661, 263] on span "Press SPACE to select this row." at bounding box center [661, 263] width 11 height 11
click at [665, 258] on input "Press SPACE to select this row." at bounding box center [665, 258] width 0 height 0
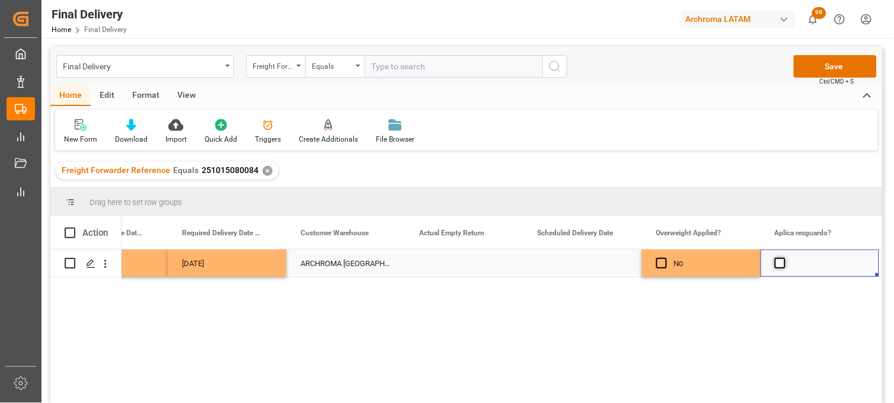
click at [779, 263] on span "Press SPACE to select this row." at bounding box center [780, 263] width 11 height 11
click at [784, 258] on input "Press SPACE to select this row." at bounding box center [784, 258] width 0 height 0
click at [779, 263] on span "Press SPACE to select this row." at bounding box center [780, 263] width 11 height 11
click at [784, 258] on input "Press SPACE to select this row." at bounding box center [784, 258] width 0 height 0
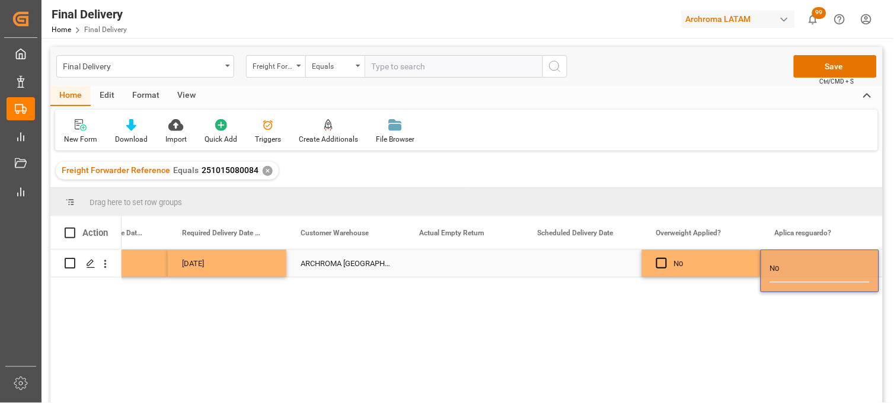
click at [738, 263] on div "No" at bounding box center [710, 263] width 72 height 27
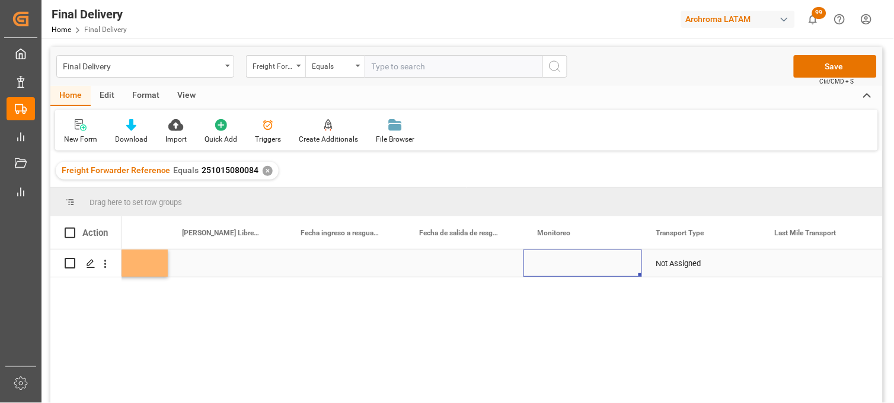
click at [579, 261] on div "Press SPACE to select this row." at bounding box center [582, 263] width 119 height 27
click at [575, 261] on div "Press SPACE to select this row." at bounding box center [582, 263] width 119 height 27
click at [564, 264] on div "Press SPACE to select this row." at bounding box center [582, 263] width 119 height 27
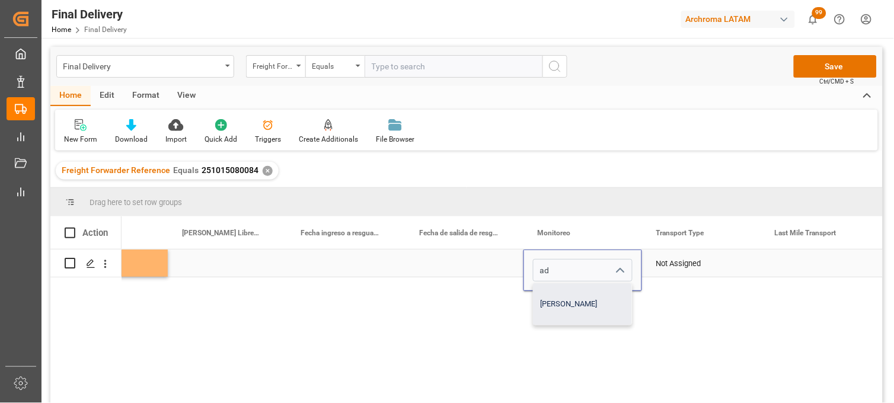
click at [564, 291] on div "[PERSON_NAME]" at bounding box center [582, 303] width 98 height 41
type input "[PERSON_NAME]"
click at [684, 261] on div "Not Assigned" at bounding box center [701, 263] width 90 height 27
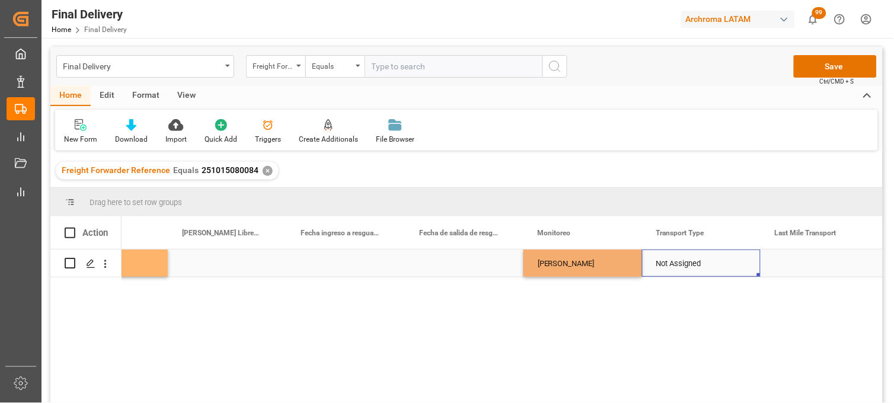
click at [708, 264] on div "Not Assigned" at bounding box center [701, 263] width 90 height 27
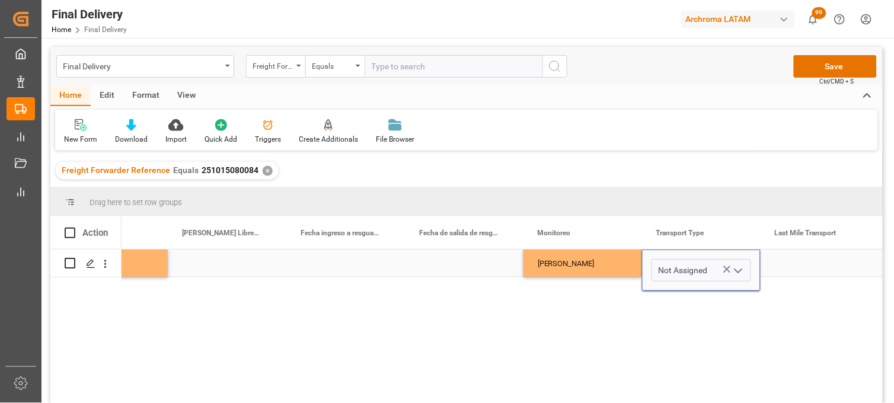
click at [725, 268] on icon "Press SPACE to select this row." at bounding box center [727, 269] width 7 height 7
click at [738, 271] on icon "open menu" at bounding box center [738, 271] width 14 height 14
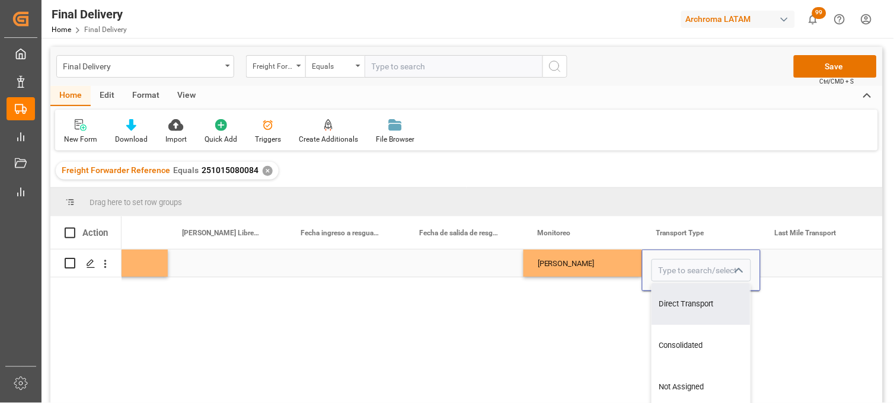
click at [686, 305] on div "Direct Transport" at bounding box center [701, 303] width 98 height 41
type input "Direct Transport"
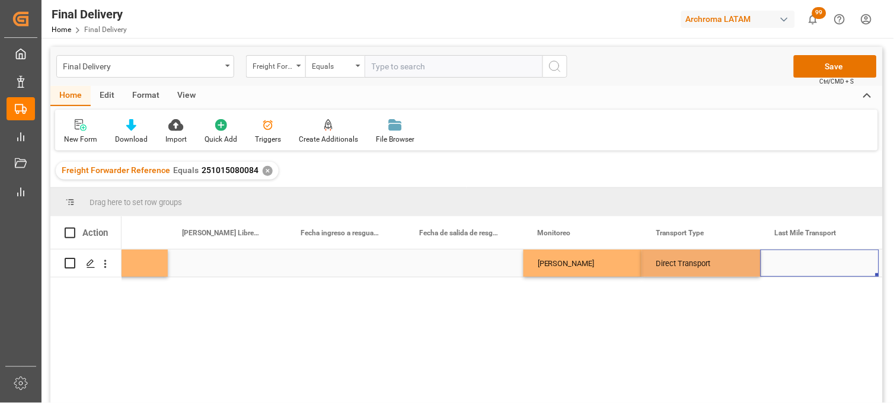
click at [813, 256] on div "Press SPACE to select this row." at bounding box center [819, 263] width 119 height 27
click at [811, 261] on div "Press SPACE to select this row." at bounding box center [819, 263] width 119 height 27
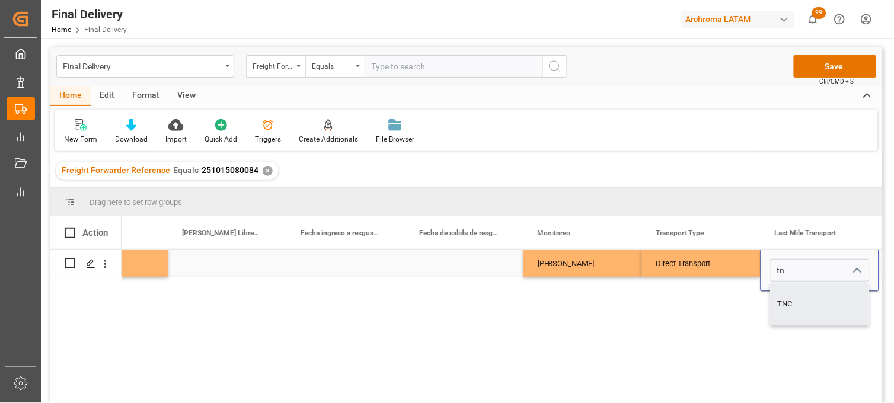
drag, startPoint x: 797, startPoint y: 309, endPoint x: 753, endPoint y: 282, distance: 51.6
click at [797, 310] on div "TNC" at bounding box center [819, 303] width 98 height 41
type input "TNC"
click at [709, 268] on div "Direct Transport" at bounding box center [701, 263] width 90 height 27
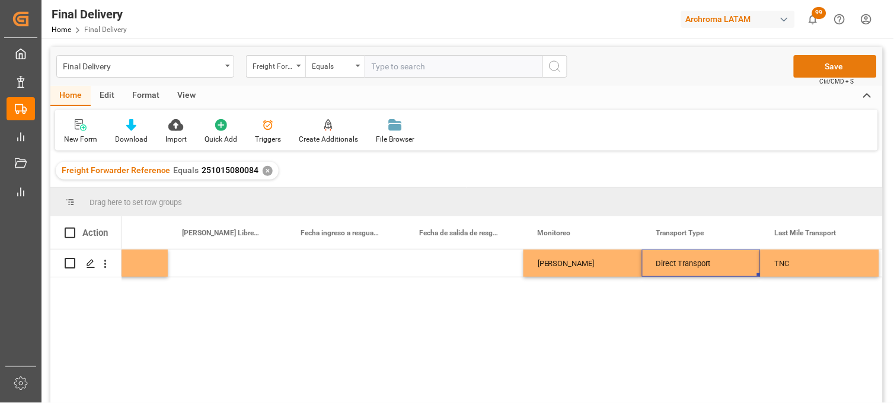
click at [826, 71] on button "Save" at bounding box center [835, 66] width 83 height 23
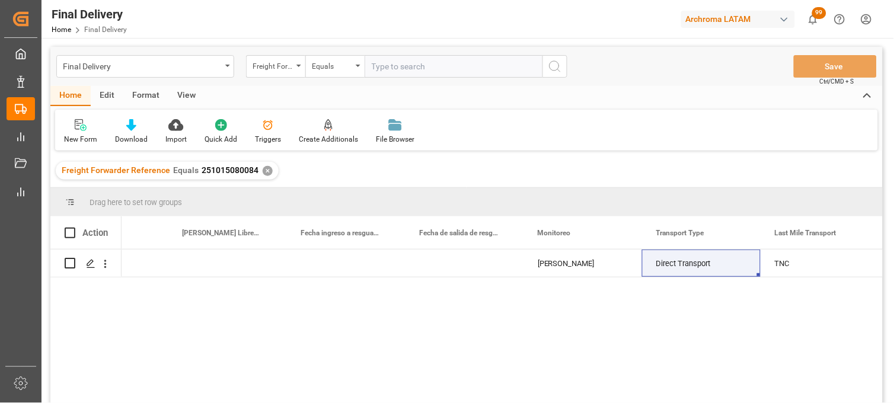
click at [264, 171] on div "✕" at bounding box center [268, 171] width 10 height 10
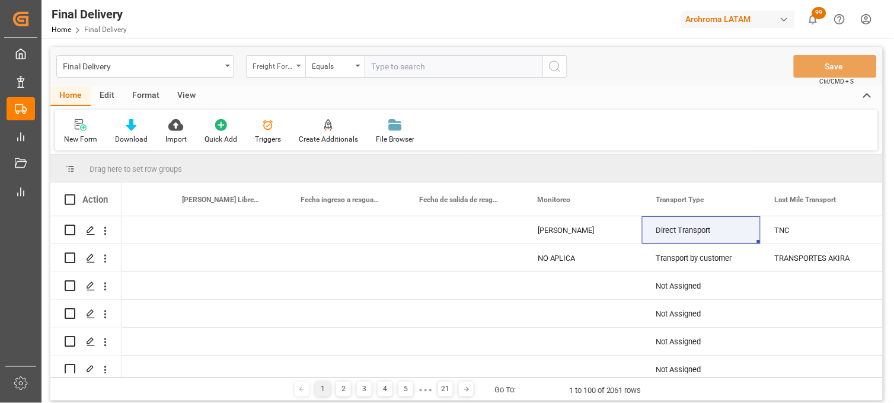
click at [297, 66] on icon "open menu" at bounding box center [298, 66] width 5 height 2
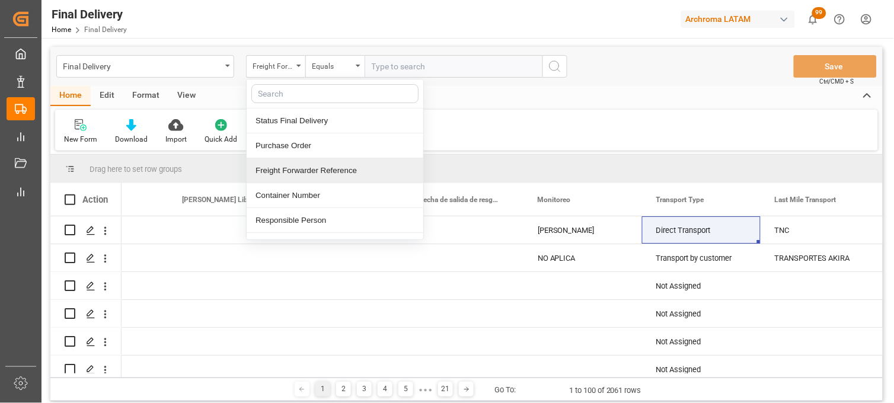
drag, startPoint x: 293, startPoint y: 169, endPoint x: 385, endPoint y: 103, distance: 113.5
click at [295, 168] on div "Freight Forwarder Reference" at bounding box center [335, 170] width 177 height 25
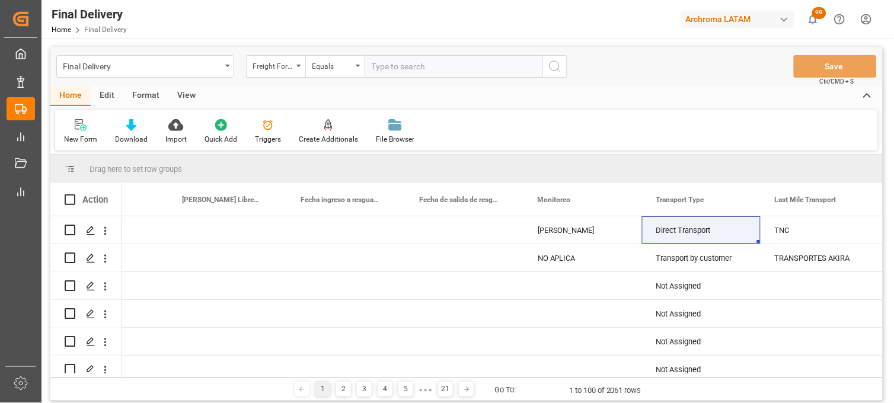
click at [383, 66] on input "text" at bounding box center [453, 66] width 178 height 23
paste input "251015080013"
type input "251015080013"
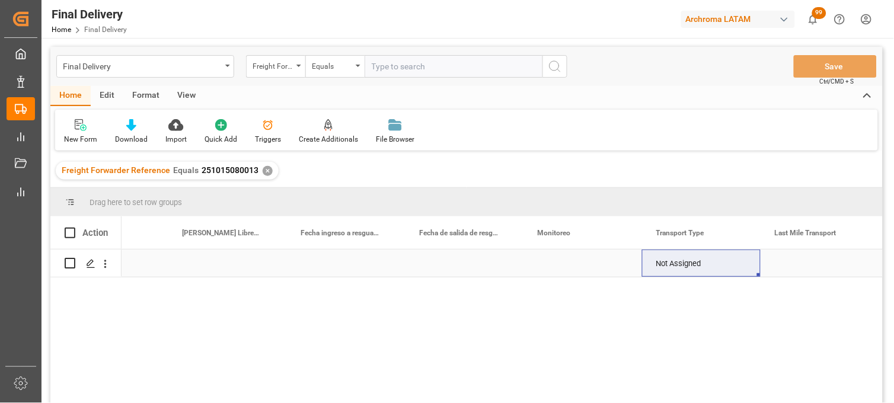
click at [567, 263] on div "Press SPACE to select this row." at bounding box center [582, 263] width 119 height 27
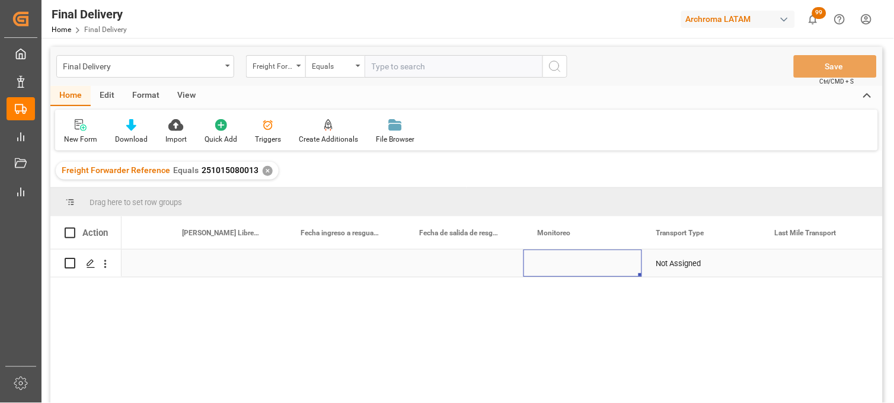
click at [567, 263] on div "Press SPACE to select this row." at bounding box center [582, 263] width 119 height 27
click at [567, 263] on input "Press SPACE to select this row." at bounding box center [583, 270] width 100 height 23
type input "a"
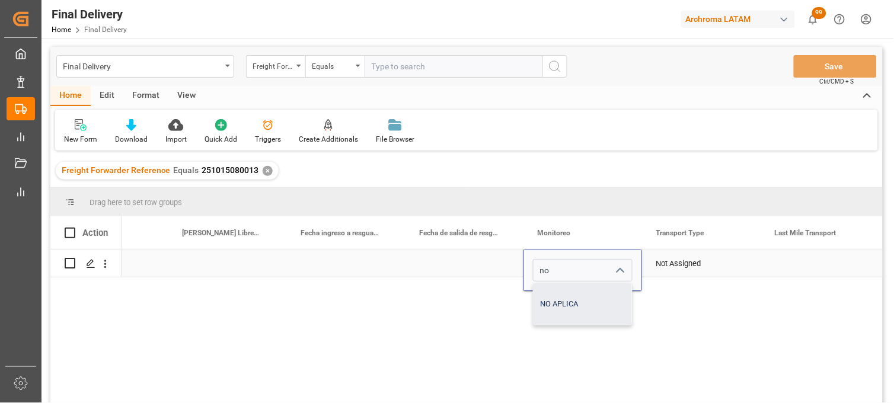
click at [574, 306] on div "NO APLICA" at bounding box center [582, 303] width 98 height 41
type input "NO APLICA"
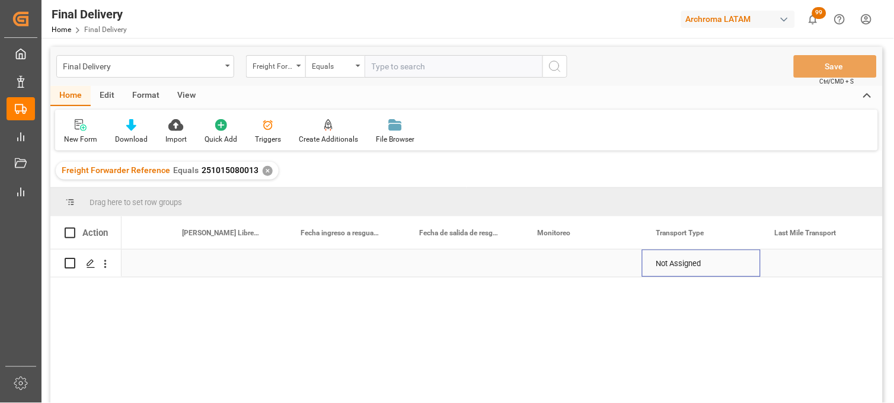
click at [706, 266] on div "Not Assigned" at bounding box center [701, 263] width 90 height 27
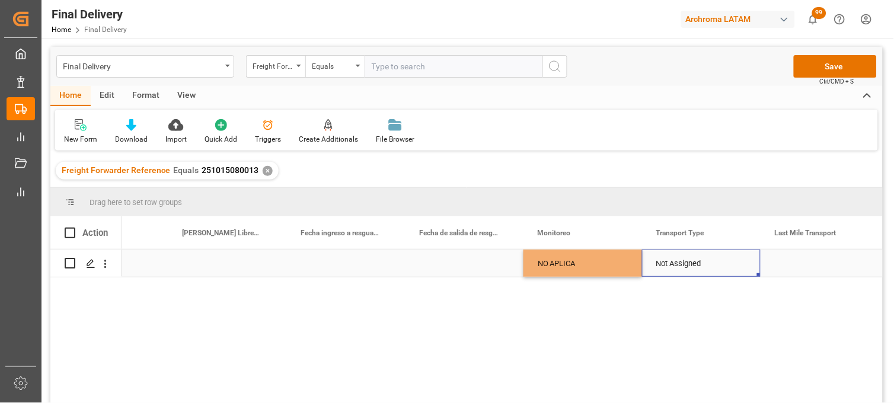
click at [706, 267] on div "Not Assigned" at bounding box center [701, 263] width 90 height 27
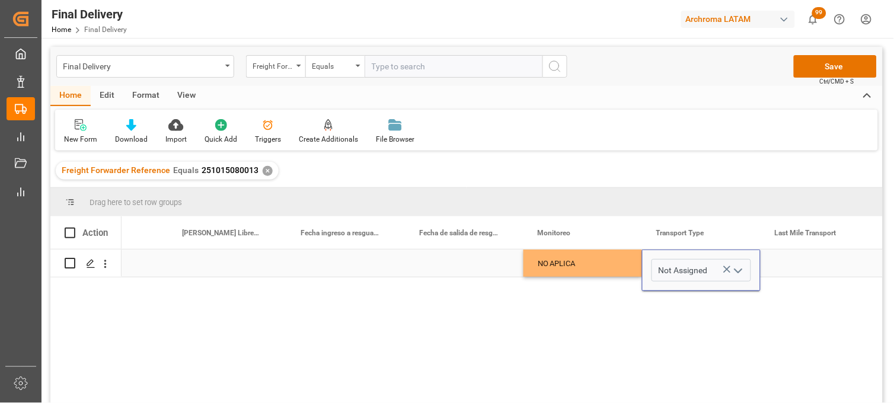
click at [725, 267] on icon "Press SPACE to select this row." at bounding box center [727, 269] width 12 height 12
click at [692, 268] on input "Press SPACE to select this row." at bounding box center [701, 270] width 100 height 23
type input "a"
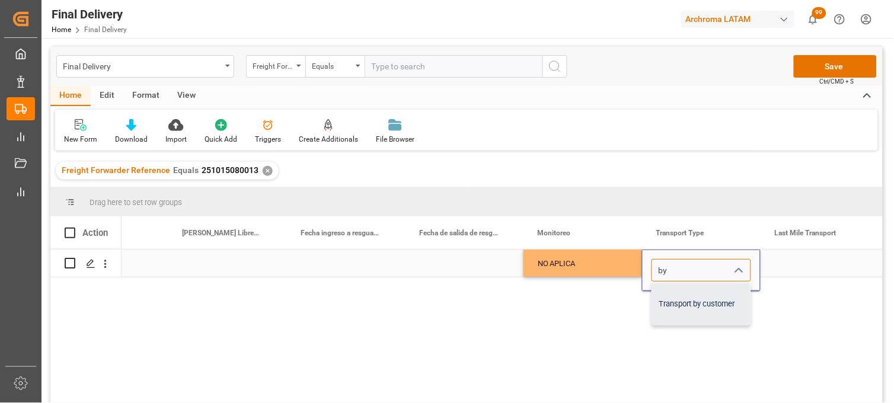
click at [695, 309] on div "Transport by customer" at bounding box center [701, 303] width 98 height 41
type input "Transport by customer"
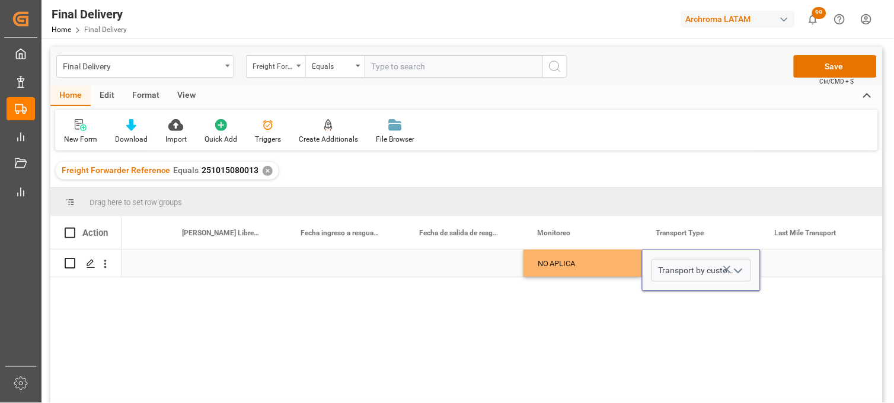
click at [795, 262] on div "Press SPACE to select this row." at bounding box center [819, 263] width 119 height 27
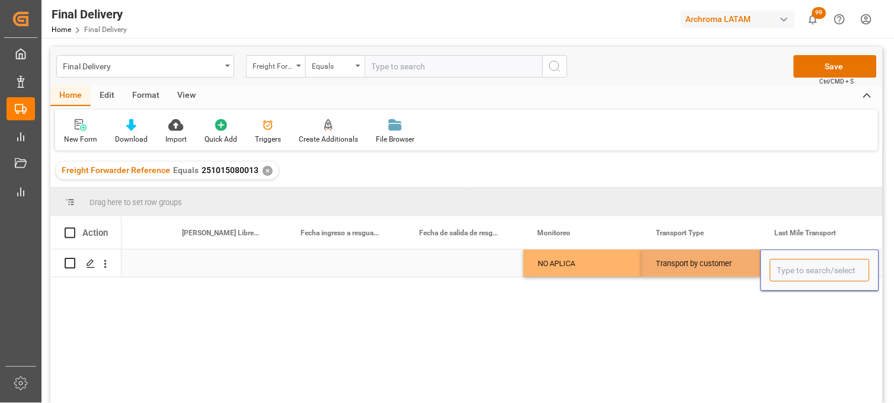
click at [795, 262] on input "Press SPACE to select this row." at bounding box center [820, 270] width 100 height 23
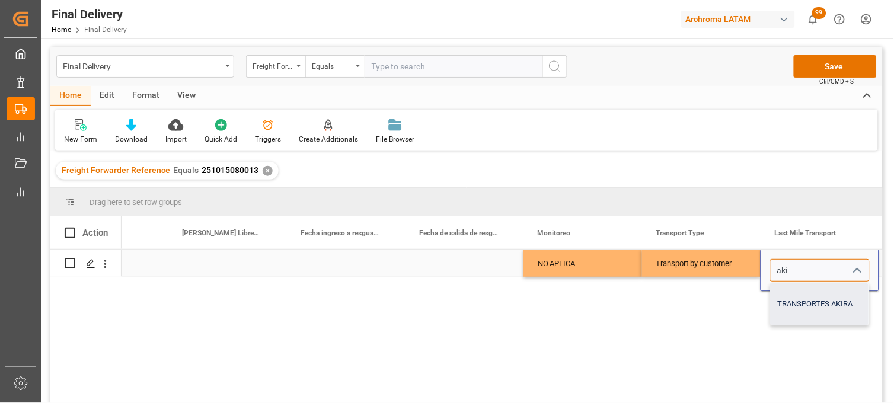
click at [795, 302] on div "TRANSPORTES AKIRA" at bounding box center [819, 303] width 98 height 41
type input "TRANSPORTES AKIRA"
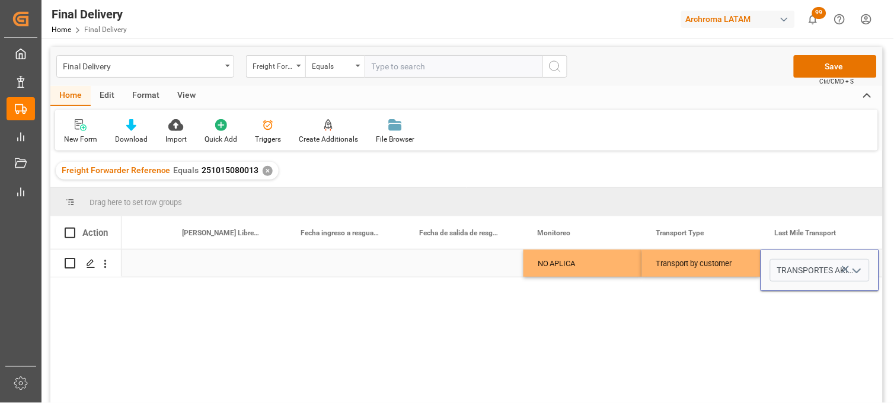
click at [451, 265] on div "Press SPACE to select this row." at bounding box center [464, 263] width 119 height 27
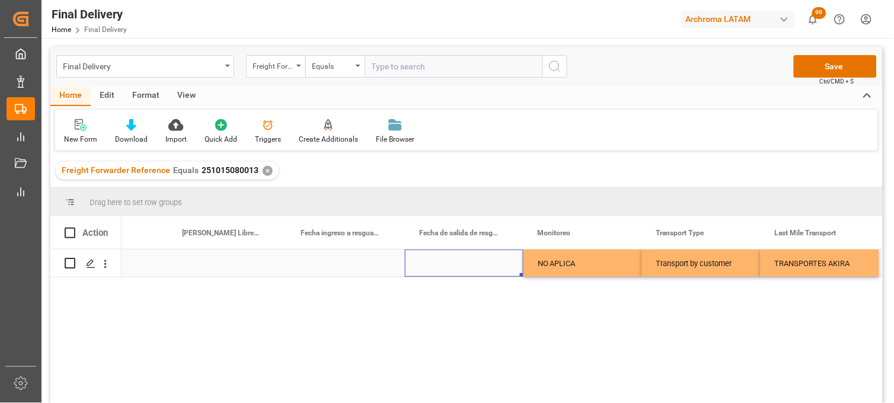
click at [348, 256] on div "Press SPACE to select this row." at bounding box center [345, 263] width 119 height 27
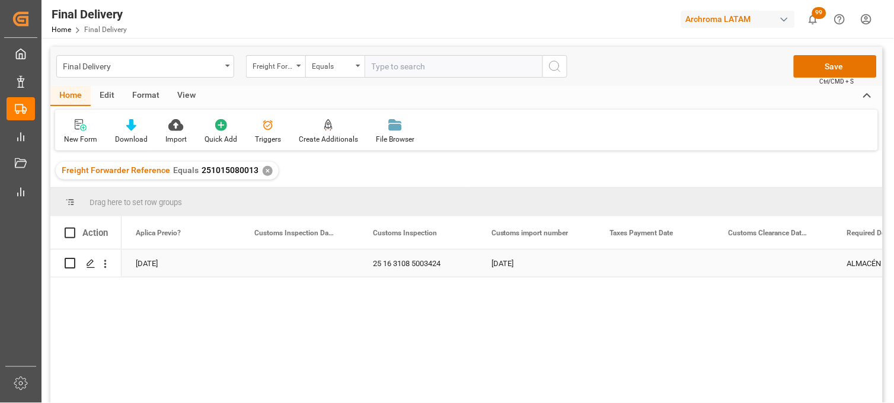
scroll to position [0, 1185]
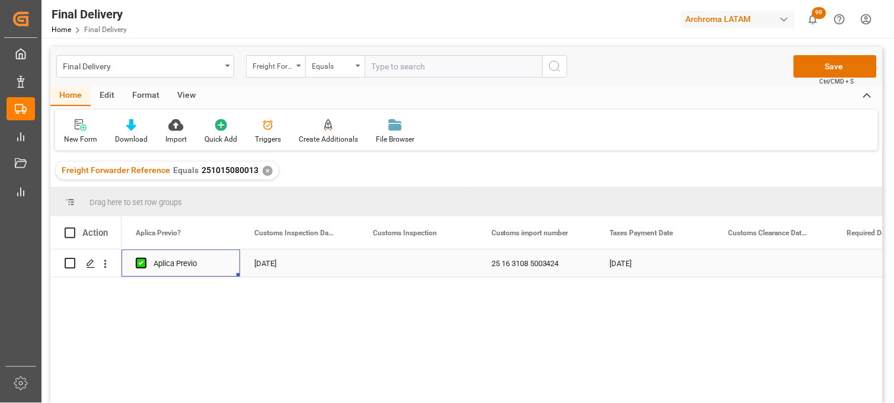
click at [411, 267] on div "Press SPACE to select this row." at bounding box center [418, 263] width 119 height 27
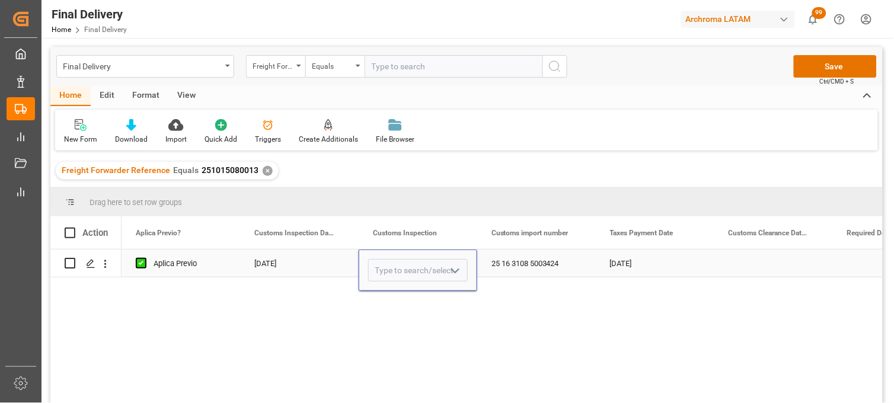
click at [411, 267] on input "Press SPACE to select this row." at bounding box center [418, 270] width 100 height 23
click at [412, 300] on div "VERDE" at bounding box center [418, 303] width 98 height 41
type input "VERDE"
click at [511, 270] on div "25 16 3108 5003424" at bounding box center [536, 263] width 119 height 27
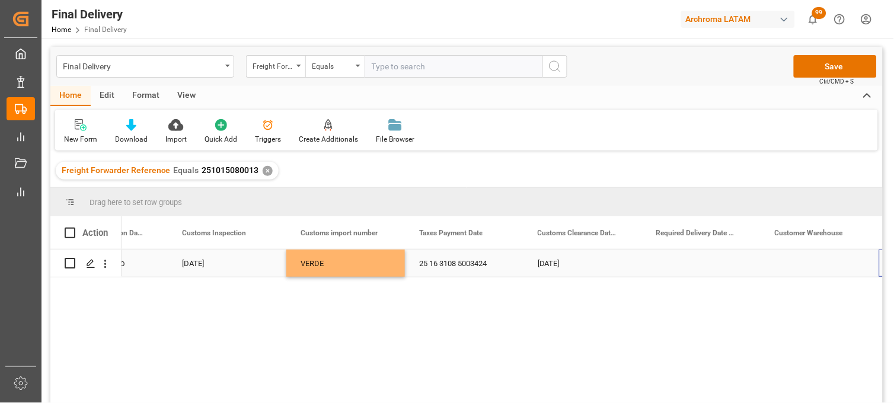
scroll to position [0, 1376]
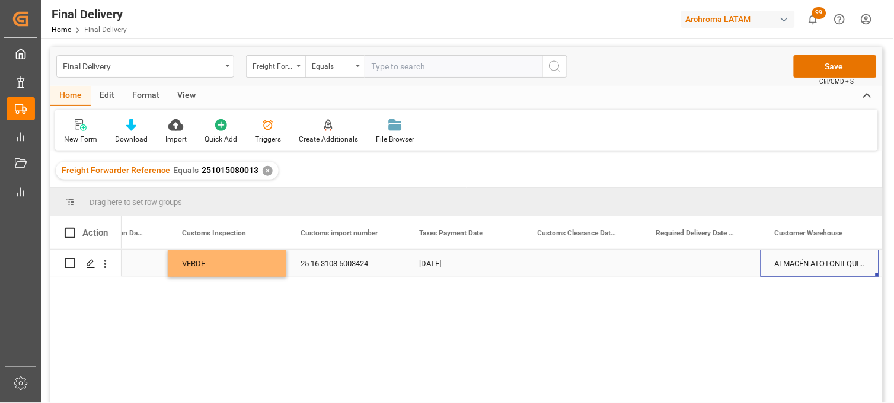
click at [576, 265] on div "Press SPACE to select this row." at bounding box center [582, 263] width 119 height 27
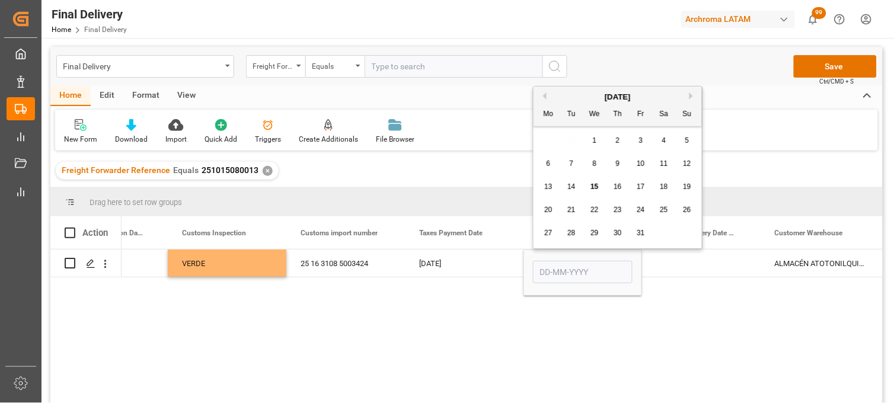
drag, startPoint x: 545, startPoint y: 188, endPoint x: 583, endPoint y: 276, distance: 94.8
click at [546, 188] on span "13" at bounding box center [548, 187] width 8 height 8
type input "[DATE]"
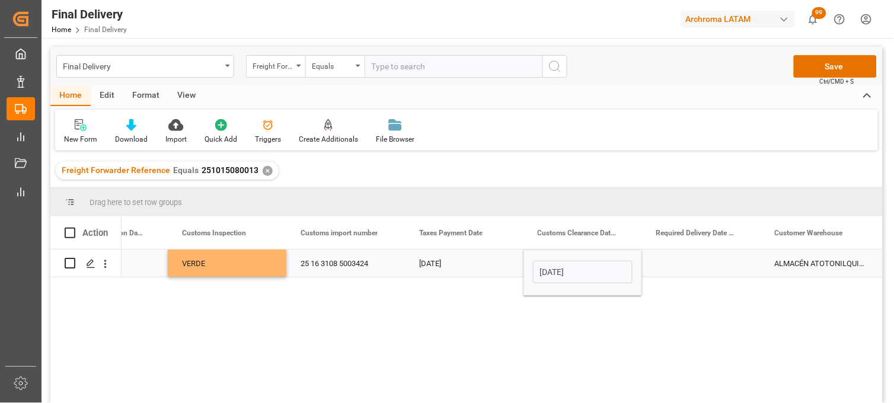
click at [688, 265] on div "Press SPACE to select this row." at bounding box center [701, 263] width 119 height 27
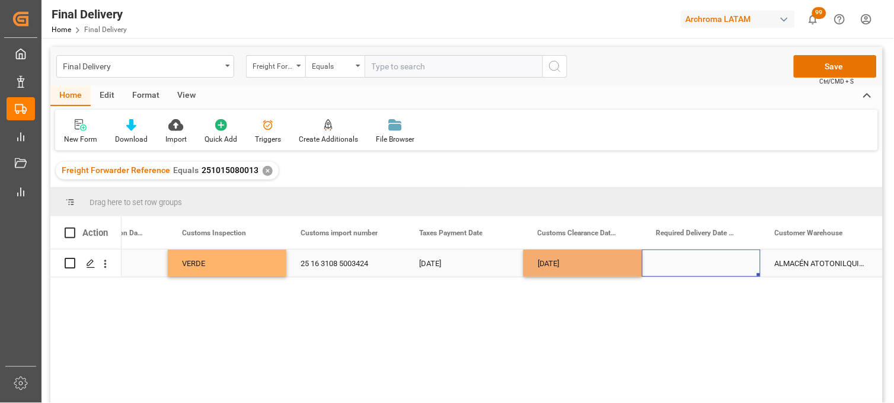
click at [688, 265] on div "Press SPACE to select this row." at bounding box center [701, 263] width 119 height 27
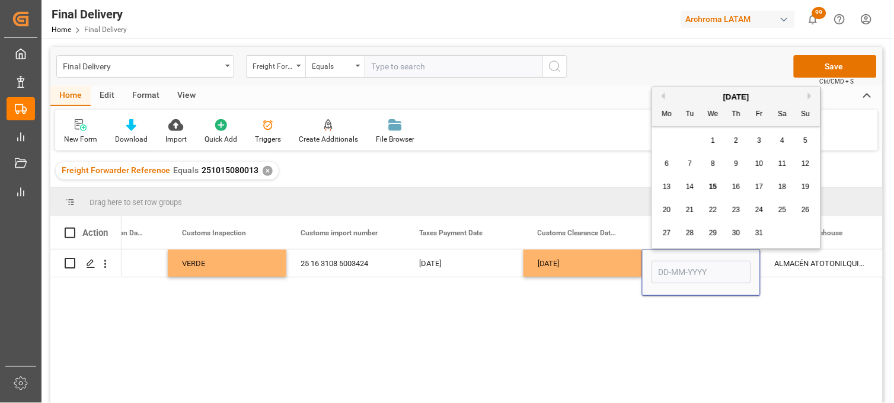
click at [716, 187] on span "15" at bounding box center [713, 187] width 8 height 8
type input "[DATE]"
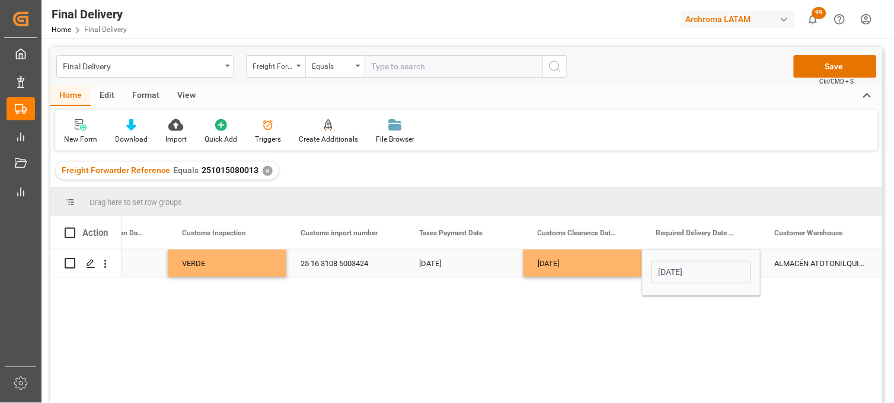
click at [606, 262] on div "[DATE]" at bounding box center [582, 263] width 119 height 27
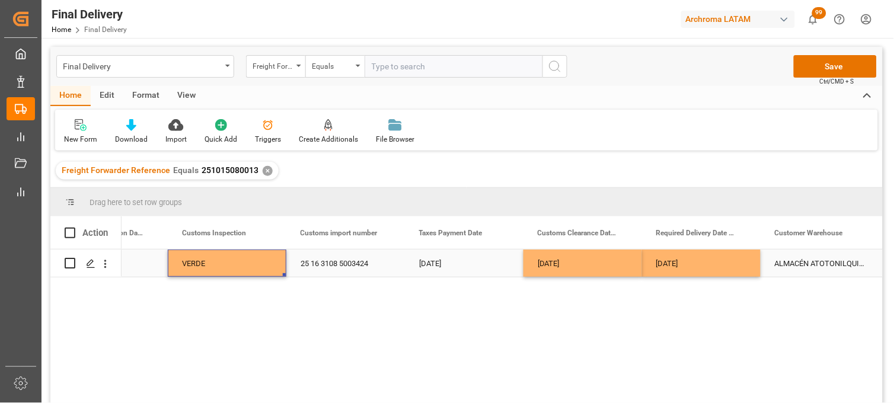
scroll to position [0, 1304]
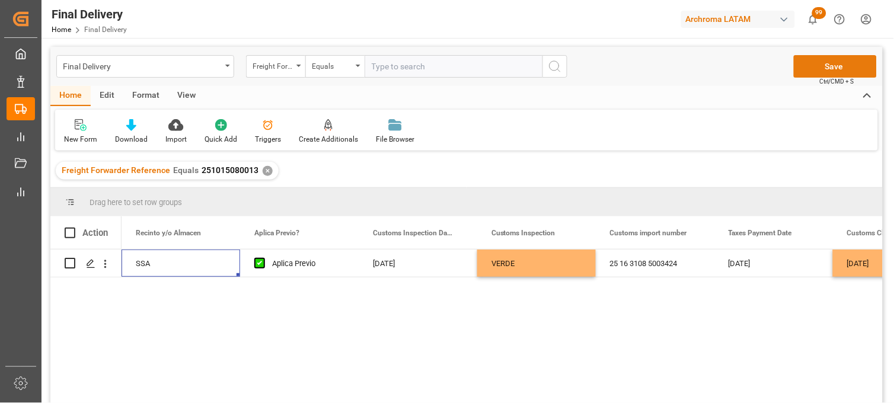
click at [806, 69] on button "Save" at bounding box center [835, 66] width 83 height 23
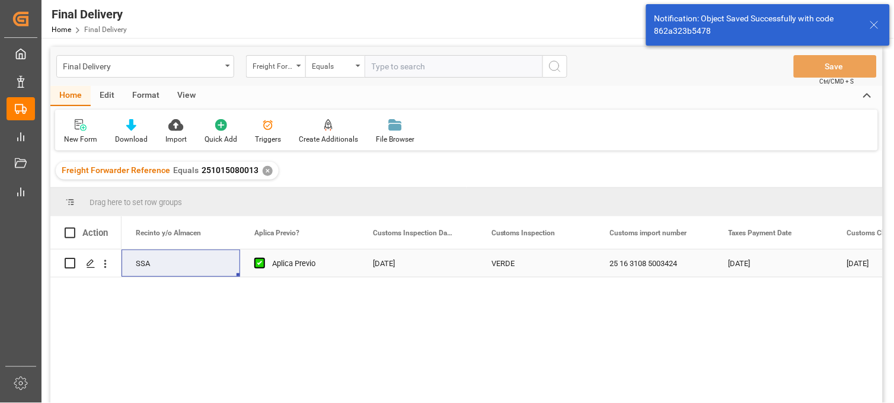
click at [504, 264] on div "VERDE" at bounding box center [536, 263] width 90 height 27
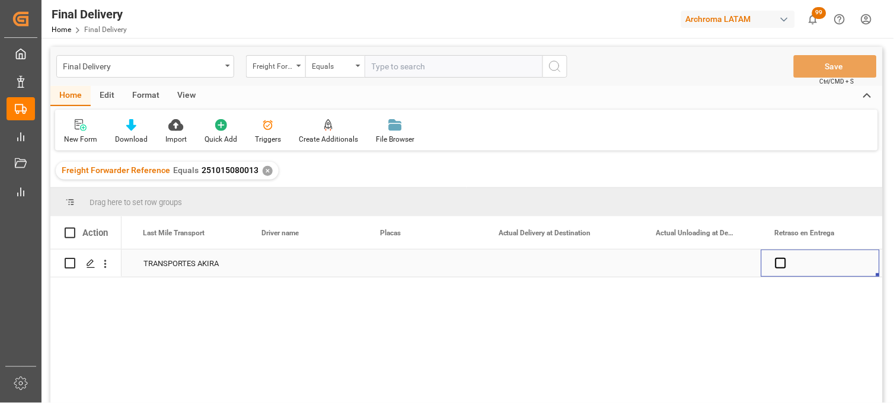
click at [537, 265] on div "Press SPACE to select this row." at bounding box center [564, 263] width 158 height 27
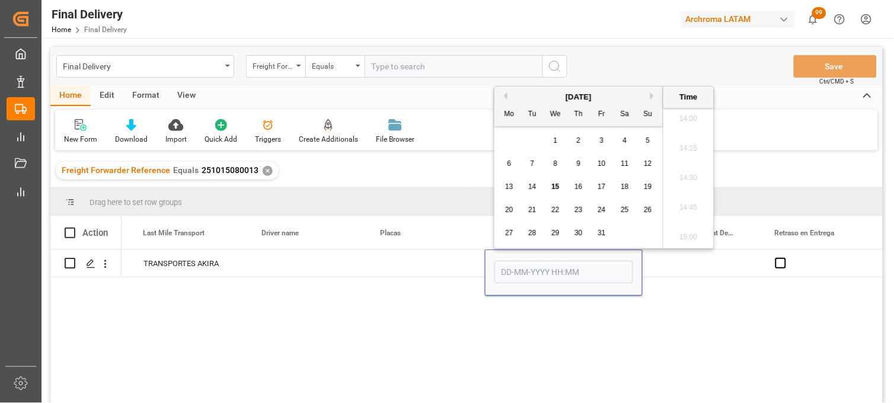
click at [510, 143] on div "29 30 1 2 3 4 5" at bounding box center [579, 140] width 162 height 23
click at [554, 187] on span "15" at bounding box center [555, 187] width 8 height 8
click at [683, 133] on li "09:00" at bounding box center [688, 128] width 50 height 30
type input "[DATE] 09:00"
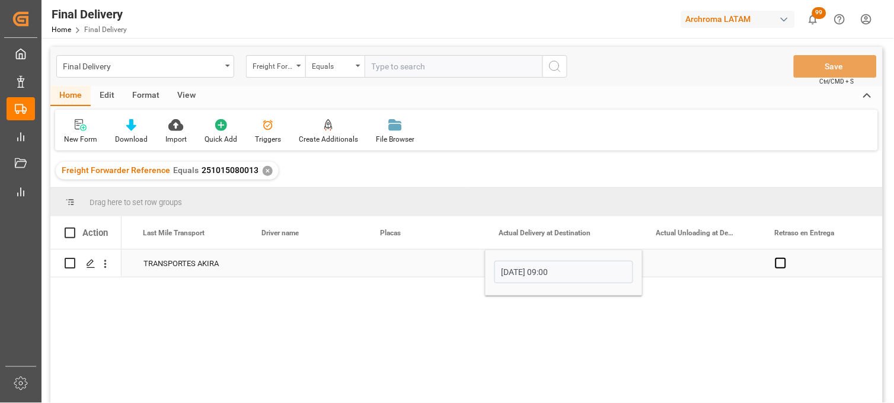
click at [685, 264] on div "Press SPACE to select this row." at bounding box center [701, 263] width 119 height 27
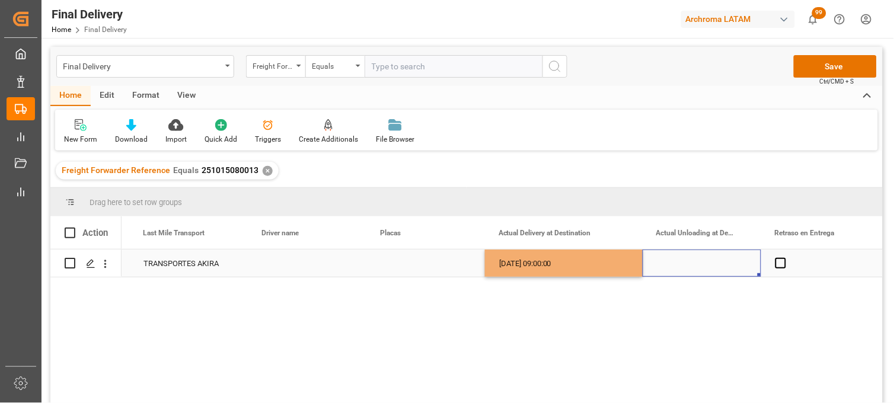
click at [685, 264] on div "Press SPACE to select this row." at bounding box center [701, 263] width 119 height 27
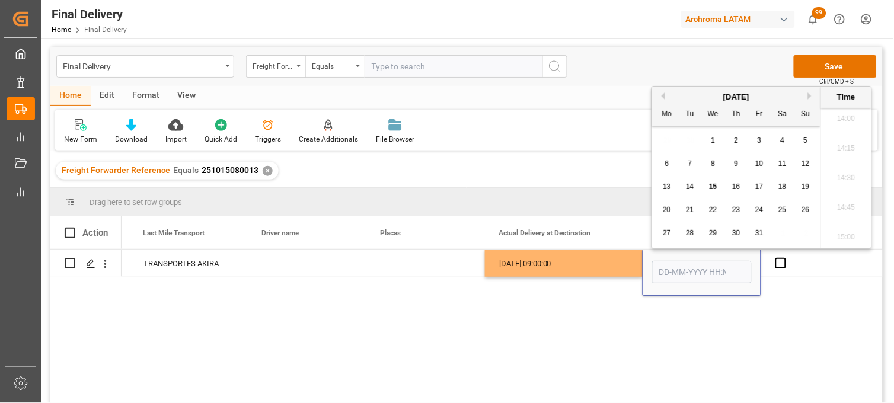
click at [668, 141] on div "29 30 1 2 3 4 5" at bounding box center [736, 140] width 162 height 23
click at [713, 187] on span "15" at bounding box center [713, 187] width 8 height 8
click at [846, 124] on li "14:00" at bounding box center [846, 119] width 50 height 30
type input "[DATE] 14:00"
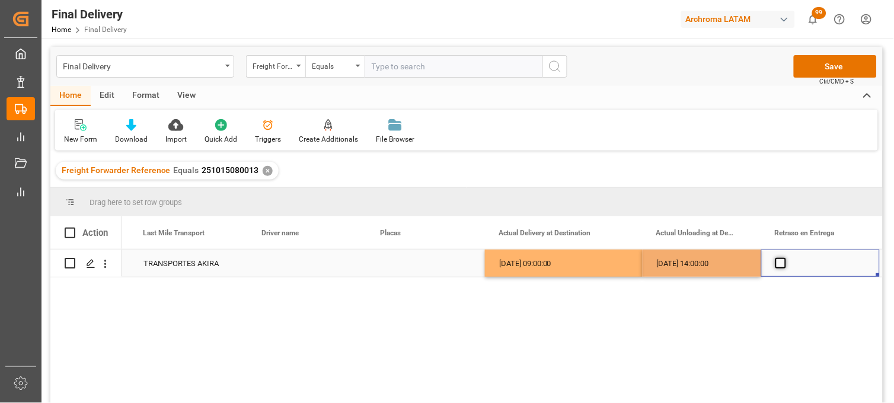
click at [781, 264] on span "Press SPACE to select this row." at bounding box center [780, 263] width 11 height 11
click at [784, 258] on input "Press SPACE to select this row." at bounding box center [784, 258] width 0 height 0
click at [781, 264] on span "Press SPACE to select this row." at bounding box center [780, 263] width 11 height 11
click at [784, 258] on input "Press SPACE to select this row." at bounding box center [784, 258] width 0 height 0
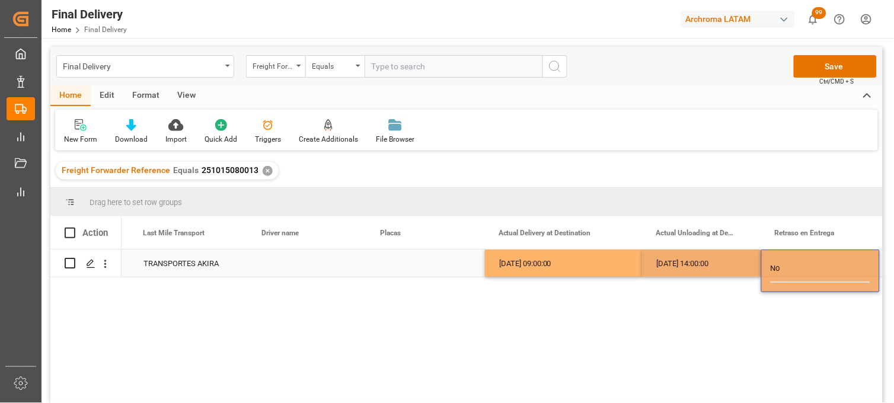
click at [736, 264] on div "[DATE] 14:00:00" at bounding box center [701, 263] width 119 height 27
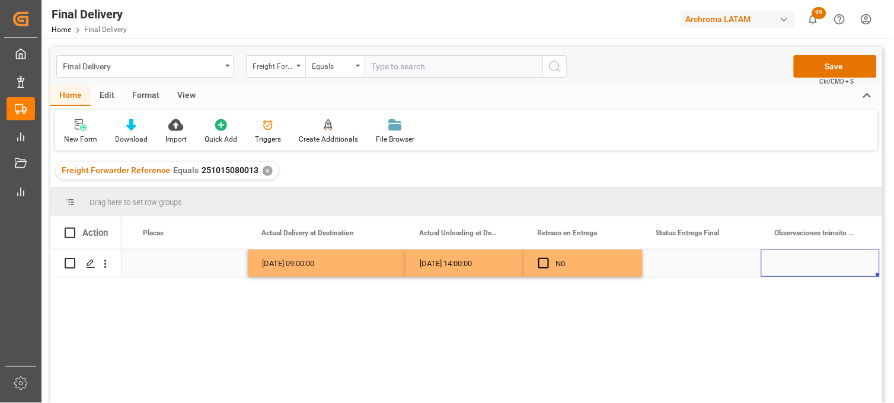
click at [677, 263] on div "Press SPACE to select this row." at bounding box center [701, 263] width 119 height 27
click at [677, 263] on input "Press SPACE to select this row." at bounding box center [702, 270] width 100 height 23
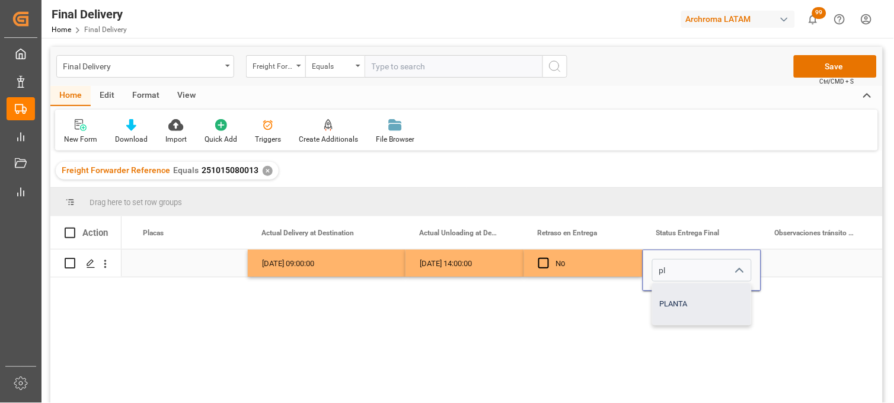
click at [692, 293] on div "PLANTA" at bounding box center [702, 303] width 98 height 41
type input "PLANTA"
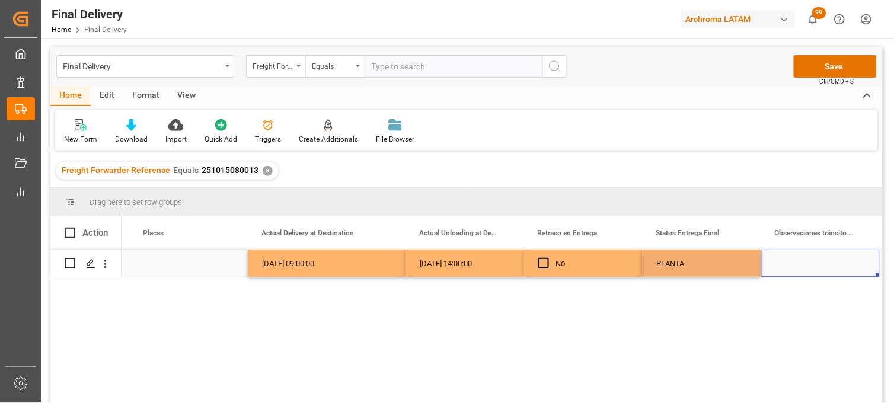
click at [799, 261] on div "Press SPACE to select this row." at bounding box center [820, 263] width 119 height 27
click at [826, 74] on button "Save" at bounding box center [835, 66] width 83 height 23
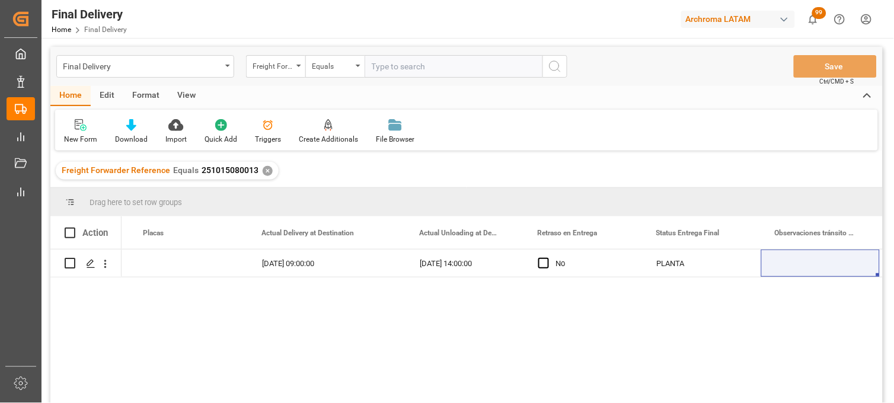
click at [601, 346] on div "TRANSPORTES AKIRA [DATE] 09:00:00 [DATE] 14:00:00 No PLANTA 862a323b5478" at bounding box center [501, 330] width 761 height 161
click at [264, 170] on div "✕" at bounding box center [268, 171] width 10 height 10
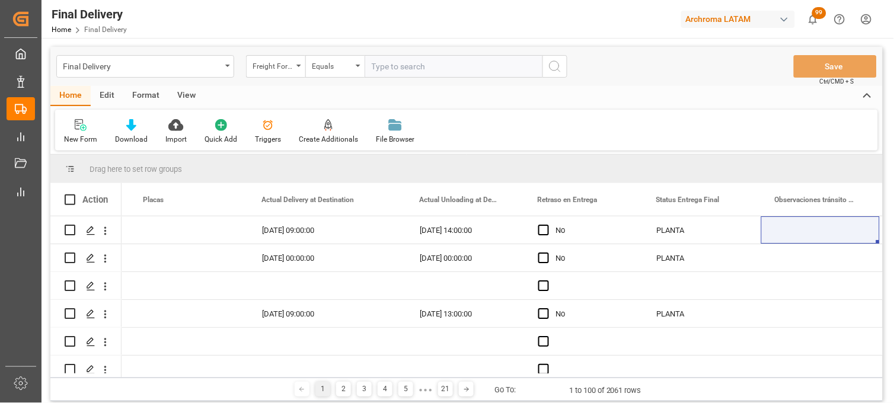
click at [399, 66] on input "text" at bounding box center [453, 66] width 178 height 23
paste input "251006900364"
type input "251006900364"
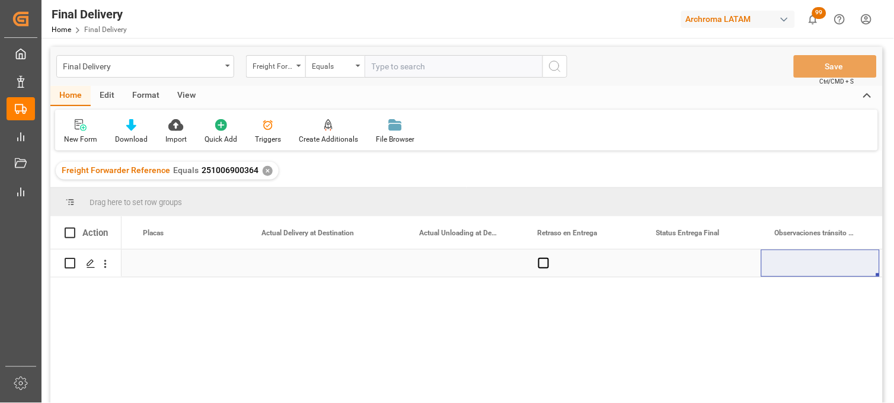
drag, startPoint x: 453, startPoint y: 265, endPoint x: 456, endPoint y: 257, distance: 9.0
click at [453, 263] on div "Press SPACE to select this row." at bounding box center [464, 263] width 119 height 27
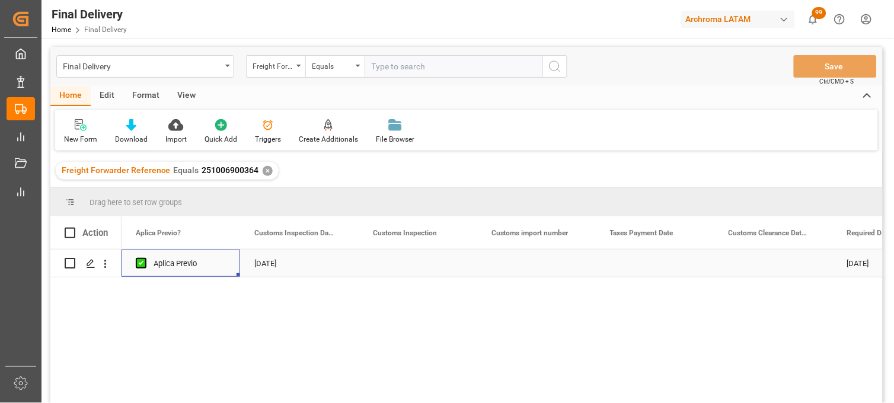
scroll to position [0, 1067]
click at [532, 263] on div "Press SPACE to select this row." at bounding box center [536, 263] width 119 height 27
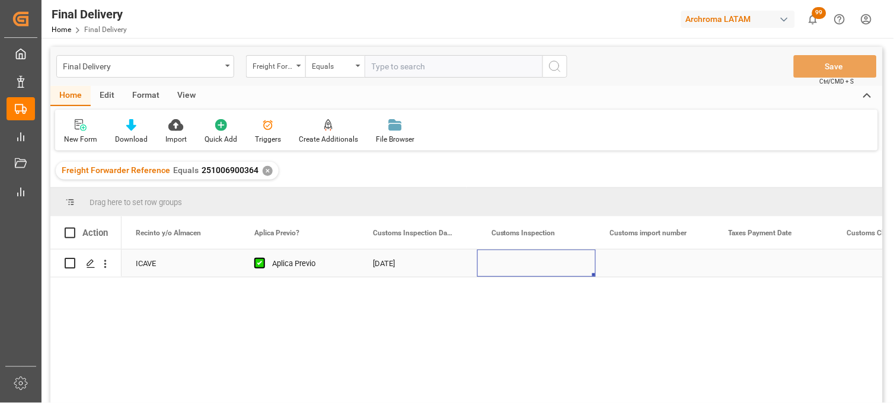
click at [532, 263] on div "Press SPACE to select this row." at bounding box center [536, 263] width 119 height 27
click at [529, 264] on input "Press SPACE to select this row." at bounding box center [537, 270] width 100 height 23
click at [652, 264] on div "Press SPACE to select this row." at bounding box center [655, 263] width 119 height 27
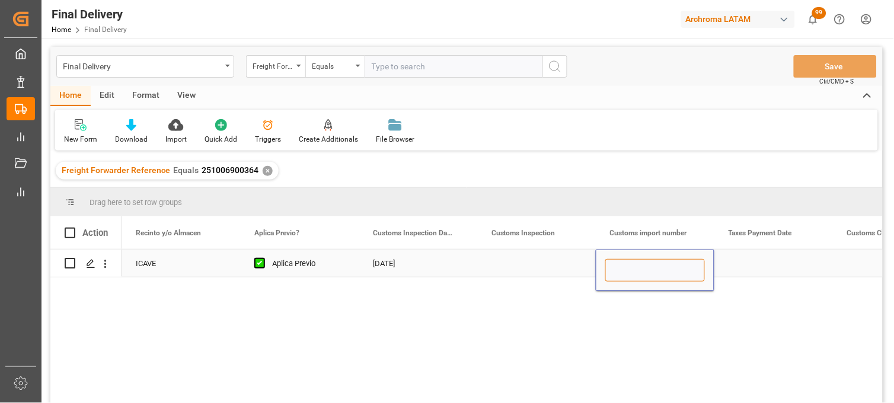
click at [652, 265] on input "Press SPACE to select this row." at bounding box center [655, 270] width 100 height 23
paste input "25 43 3108 5007723"
type input "25 43 3108 5007723"
click at [753, 266] on div "Press SPACE to select this row." at bounding box center [773, 263] width 119 height 27
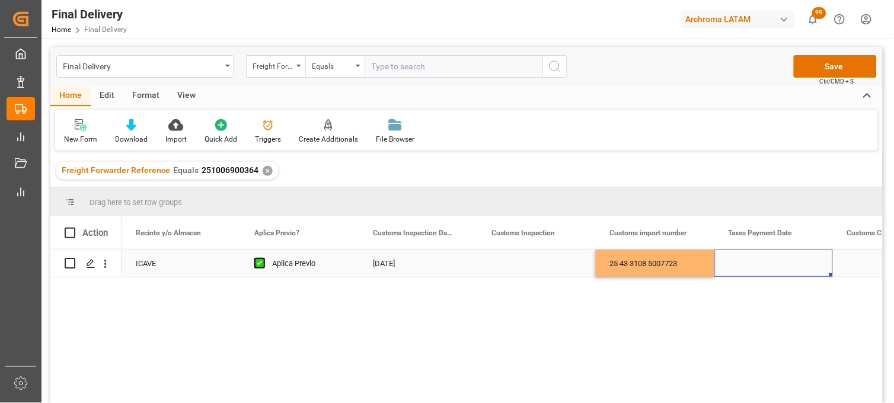
click at [760, 264] on div "Press SPACE to select this row." at bounding box center [773, 263] width 119 height 27
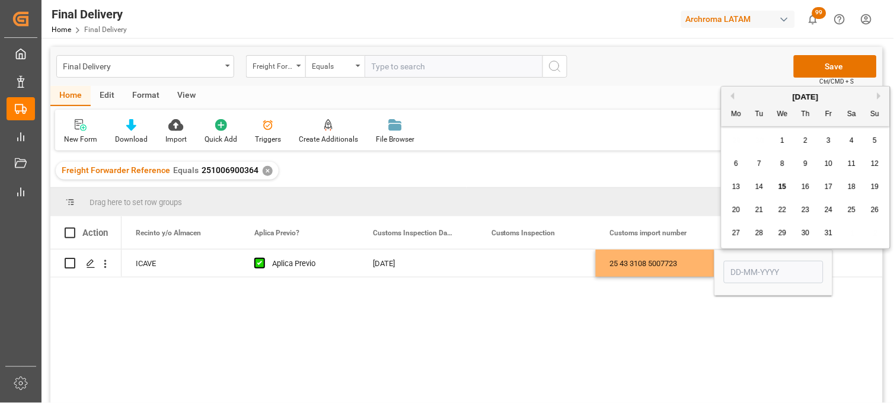
click at [784, 190] on span "15" at bounding box center [782, 187] width 8 height 8
type input "[DATE]"
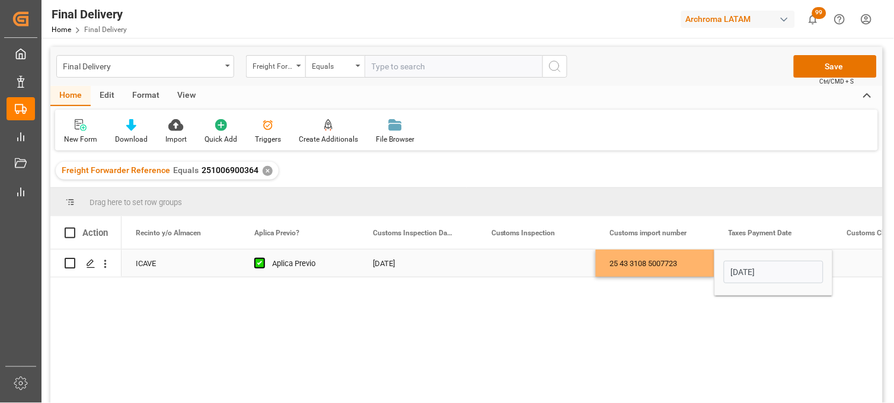
click at [673, 259] on div "25 43 3108 5007723" at bounding box center [655, 263] width 119 height 27
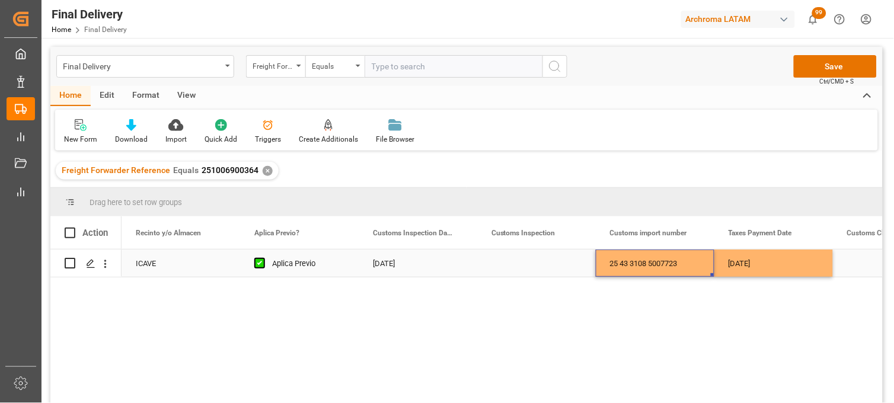
click at [743, 266] on div "[DATE]" at bounding box center [773, 263] width 119 height 27
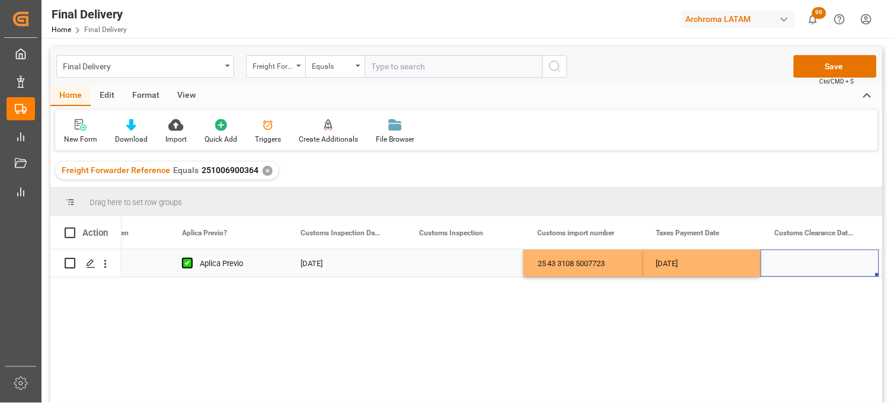
scroll to position [0, 1258]
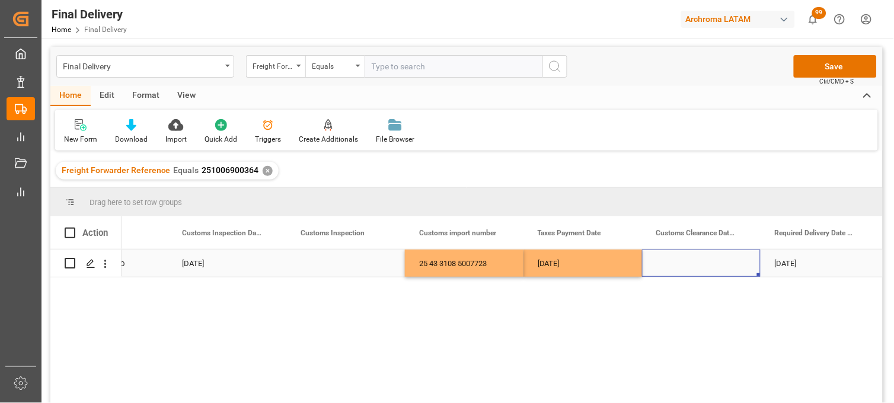
click at [686, 264] on div "Press SPACE to select this row." at bounding box center [701, 263] width 119 height 27
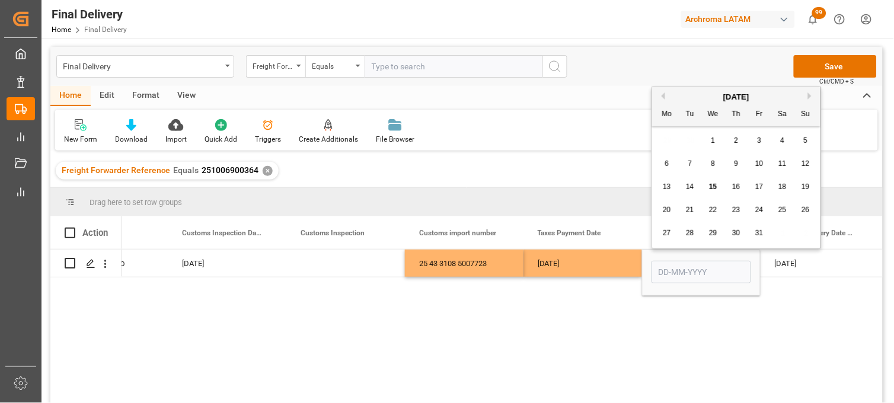
click at [683, 145] on div "29 30 1 2 3 4 5" at bounding box center [736, 140] width 162 height 23
click at [683, 143] on div "29 30 1 2 3 4 5" at bounding box center [736, 140] width 162 height 23
click at [583, 266] on div "[DATE]" at bounding box center [582, 263] width 119 height 27
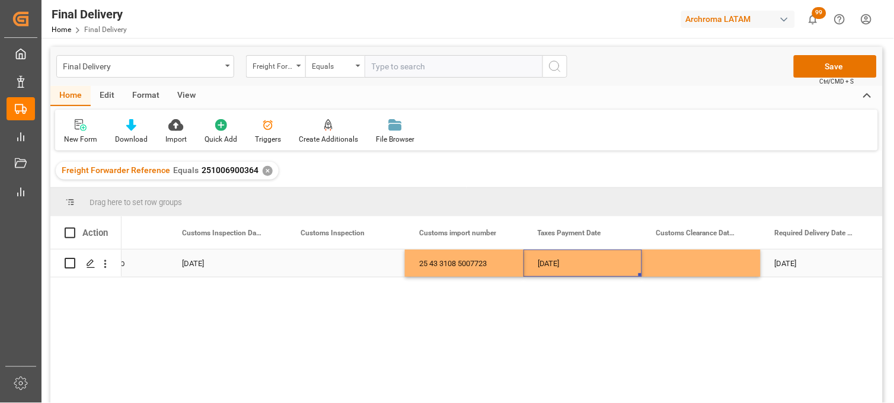
click at [685, 260] on div "Press SPACE to select this row." at bounding box center [701, 263] width 119 height 27
click at [680, 260] on div "Press SPACE to select this row." at bounding box center [701, 263] width 119 height 27
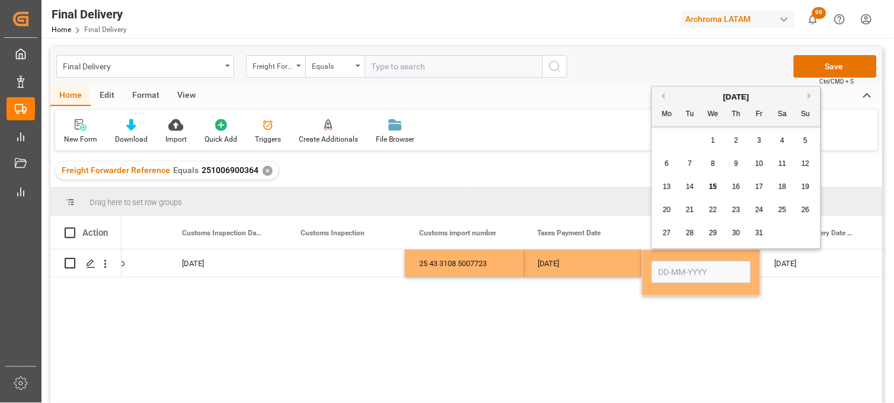
click at [733, 188] on span "16" at bounding box center [736, 187] width 8 height 8
type input "[DATE]"
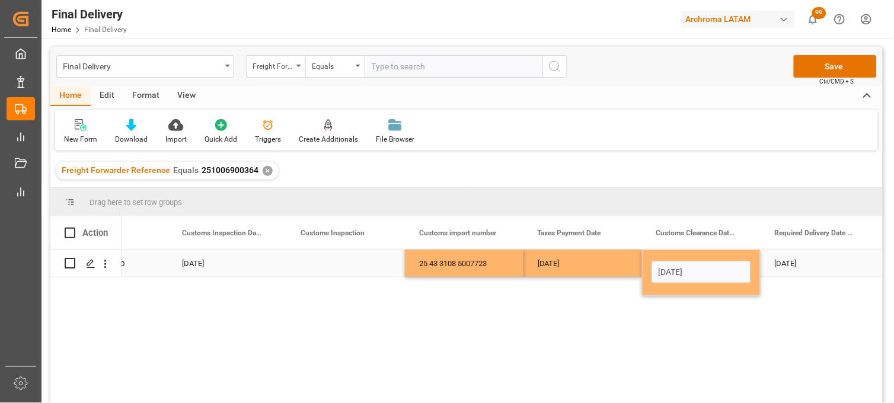
click at [785, 263] on div "[DATE]" at bounding box center [819, 263] width 119 height 27
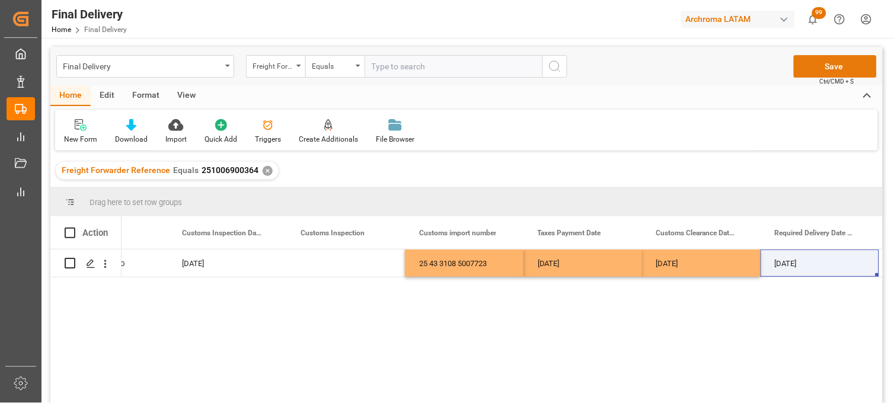
click at [824, 75] on button "Save" at bounding box center [835, 66] width 83 height 23
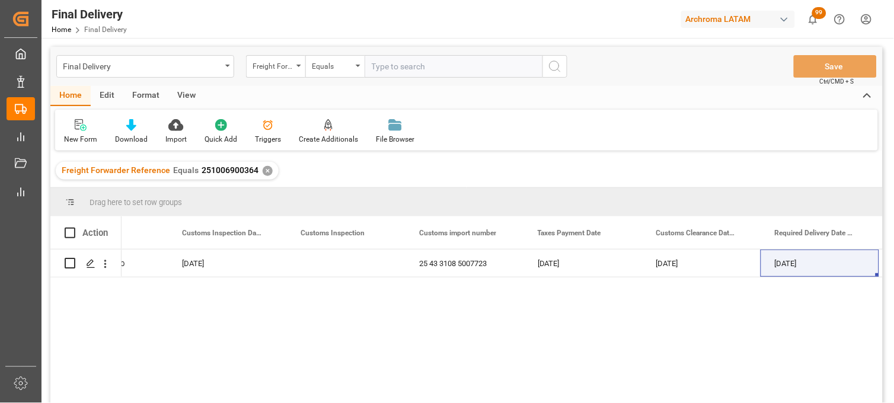
click at [263, 170] on div "✕" at bounding box center [268, 171] width 10 height 10
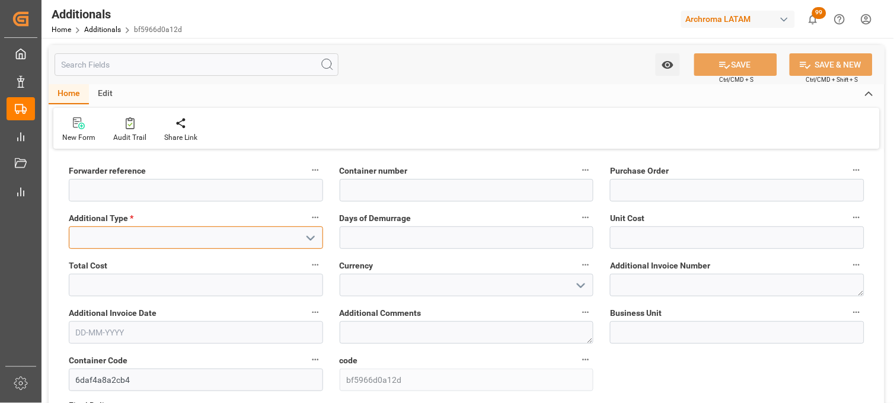
click at [237, 234] on input at bounding box center [196, 237] width 254 height 23
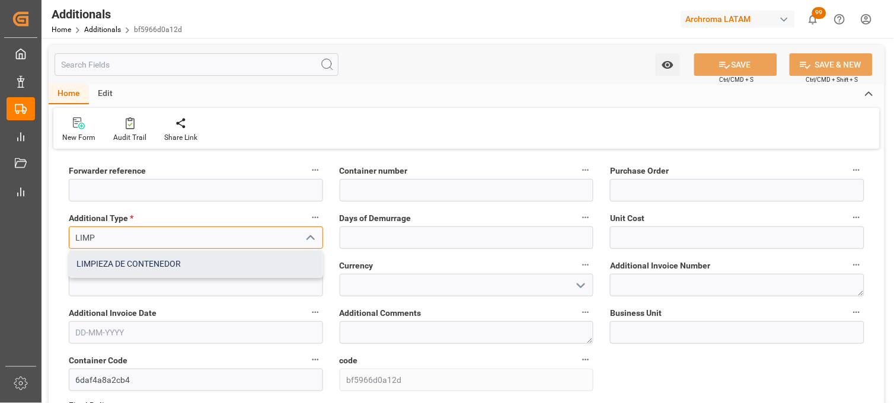
click at [225, 257] on div "LIMPIEZA DE CONTENEDOR" at bounding box center [195, 264] width 253 height 27
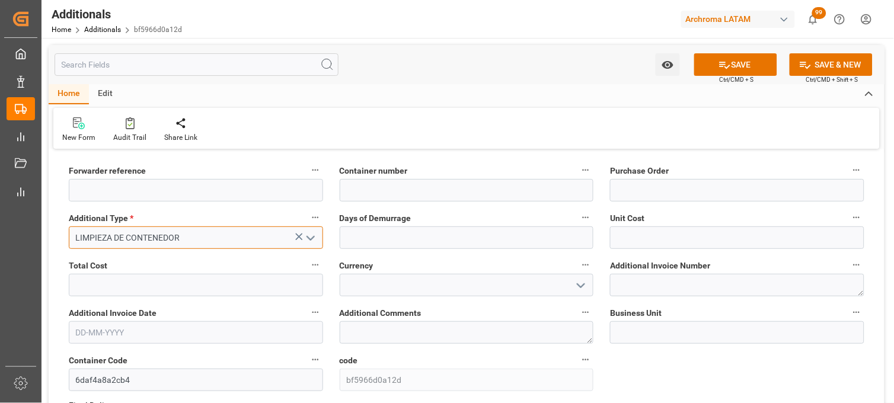
type input "LIMPIEZA DE CONTENEDOR"
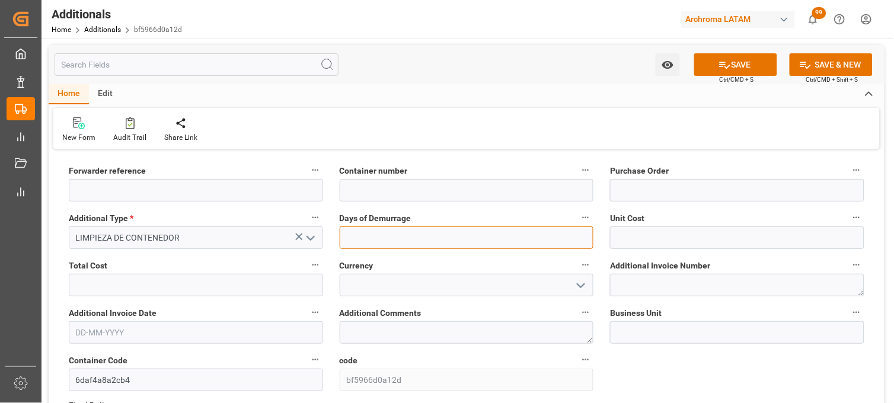
click at [450, 243] on input "text" at bounding box center [467, 237] width 254 height 23
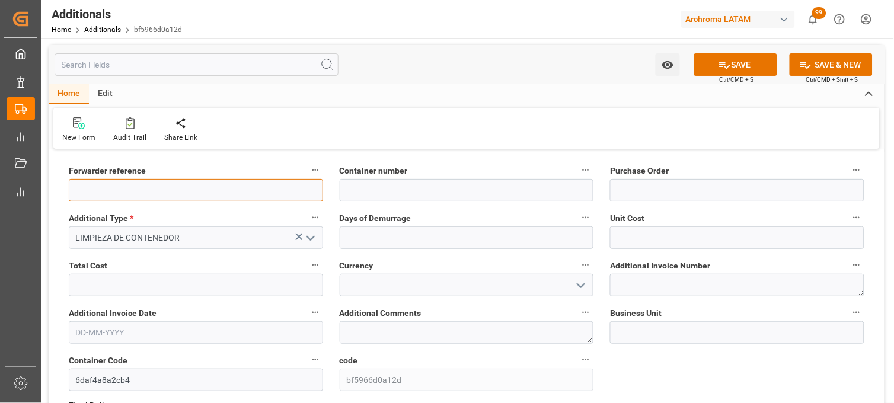
click at [204, 194] on input at bounding box center [196, 190] width 254 height 23
paste input "251006900156"
type input "251006900156"
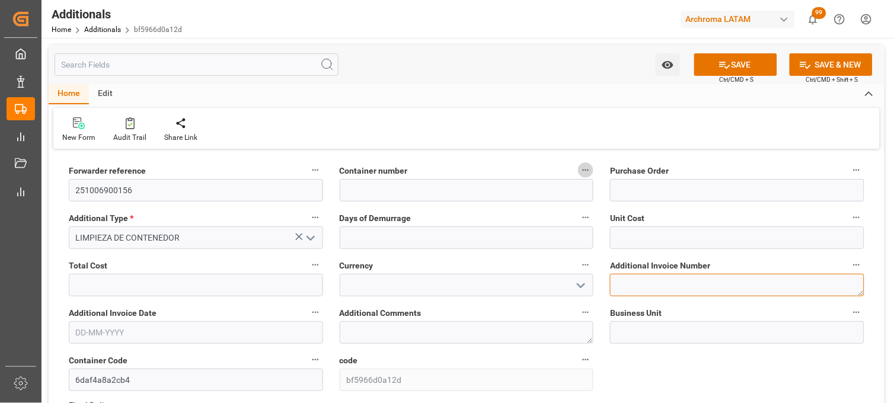
click at [649, 283] on textarea at bounding box center [737, 285] width 254 height 23
paste textarea "LM458970"
type textarea "LM458970"
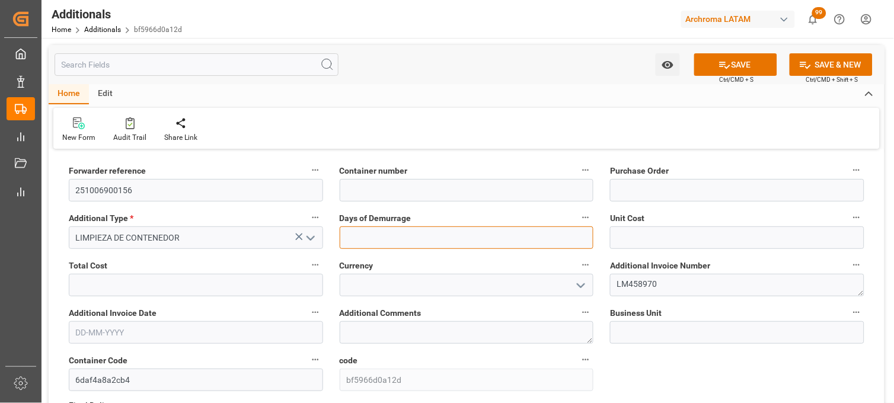
click at [468, 234] on input "text" at bounding box center [467, 237] width 254 height 23
type input "1"
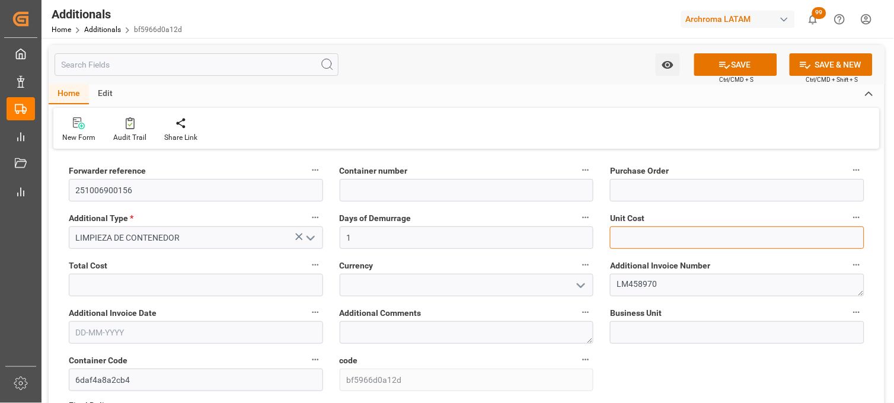
click at [656, 233] on input "text" at bounding box center [737, 237] width 254 height 23
type input "1251"
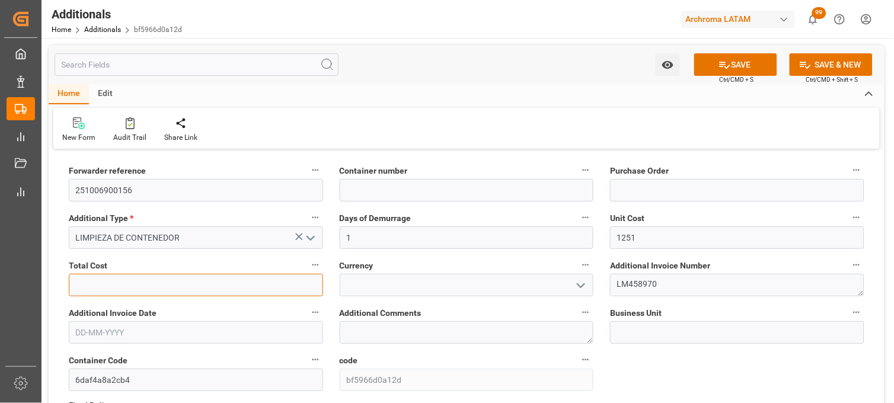
click at [253, 289] on input "text" at bounding box center [196, 285] width 254 height 23
type input "1251"
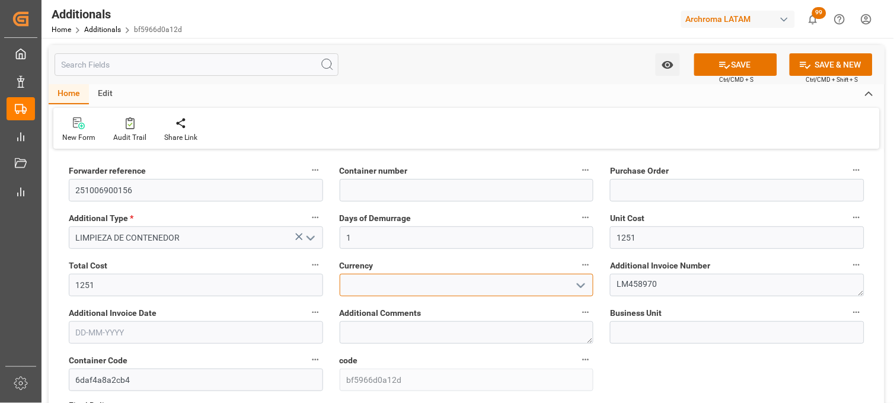
click at [378, 287] on input at bounding box center [467, 285] width 254 height 23
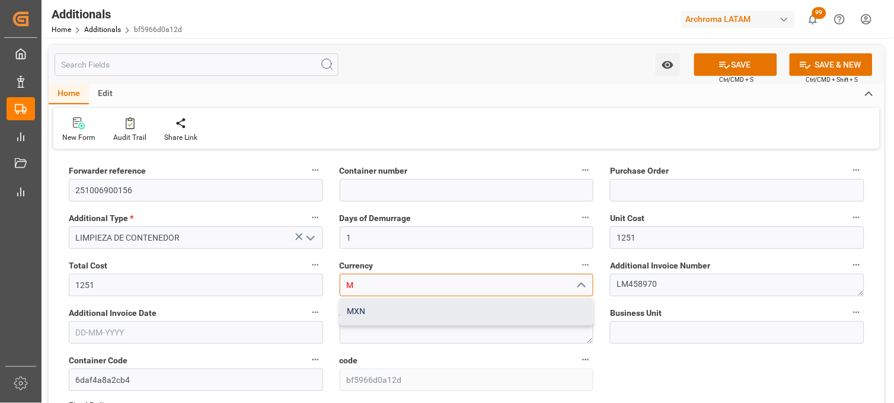
click at [374, 309] on div "MXN" at bounding box center [466, 311] width 253 height 27
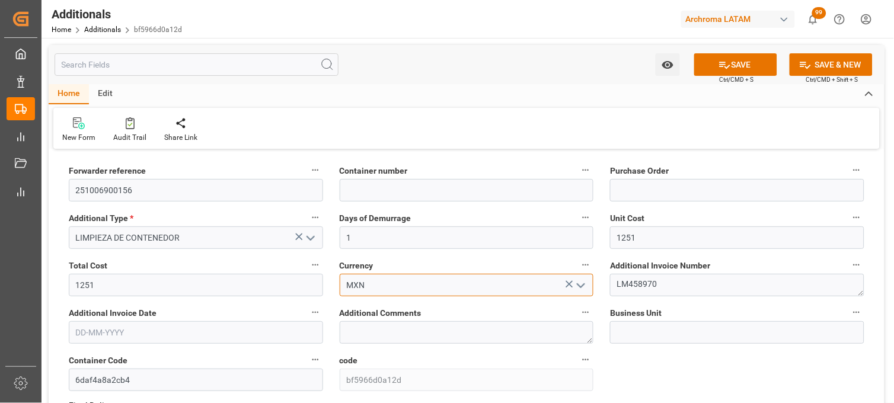
type input "MXN"
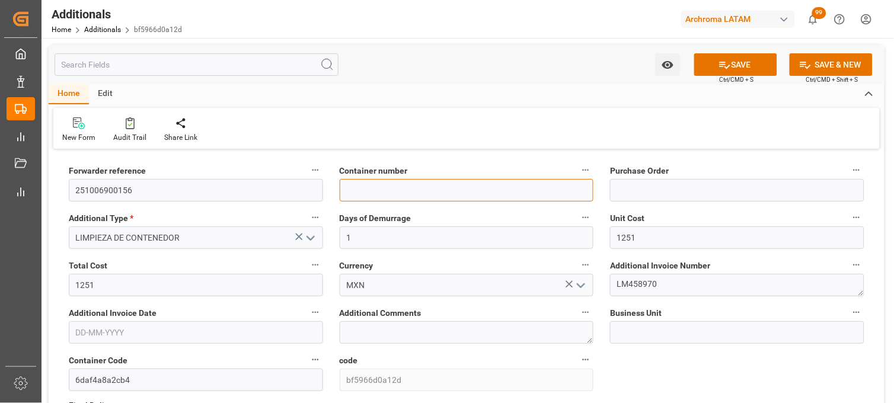
click at [377, 184] on input at bounding box center [467, 190] width 254 height 23
paste input "FCIU4050355"
type input "FCIU4050355"
click at [164, 336] on input "text" at bounding box center [196, 332] width 254 height 23
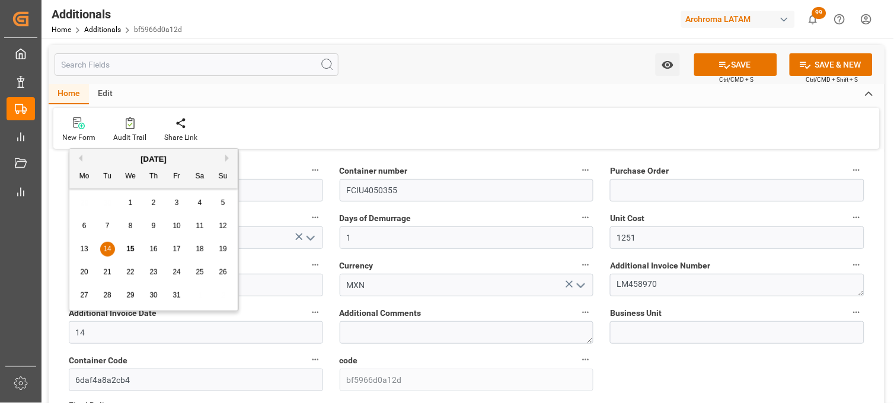
click at [110, 251] on span "14" at bounding box center [107, 249] width 8 height 8
type input "[DATE]"
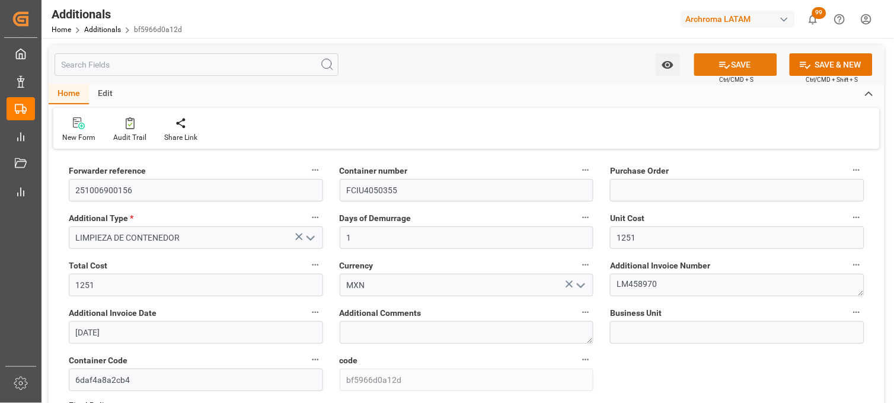
click at [737, 56] on button "SAVE" at bounding box center [735, 64] width 83 height 23
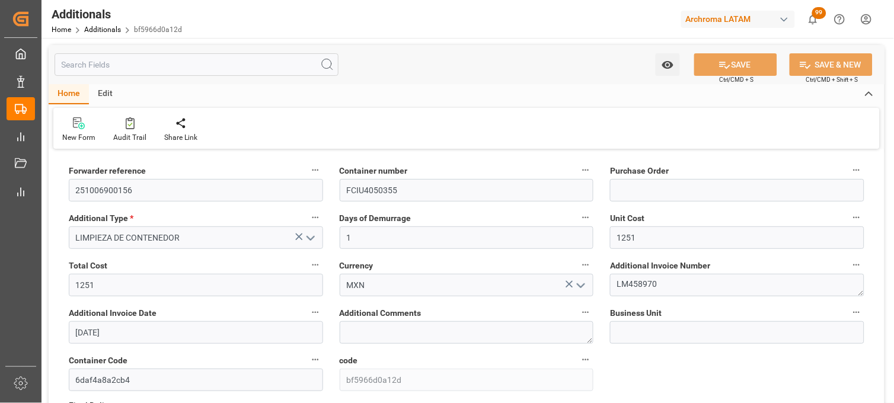
type input "4504629395,4504638475"
type input "TEXTIL"
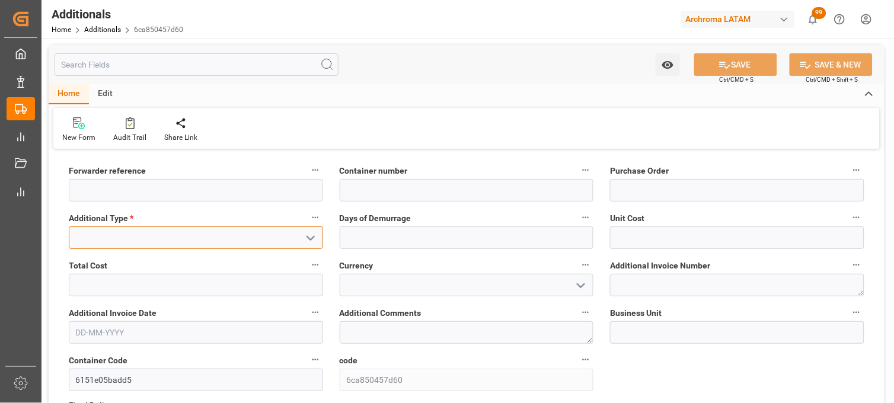
click at [228, 243] on input at bounding box center [196, 237] width 254 height 23
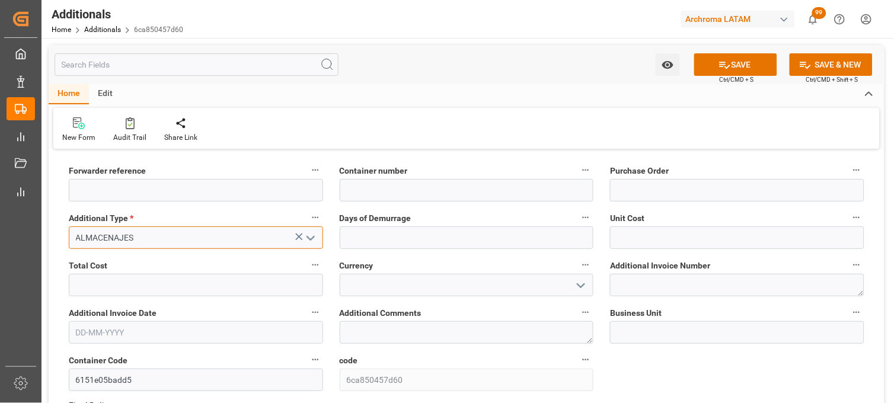
type input "ALMACENAJES"
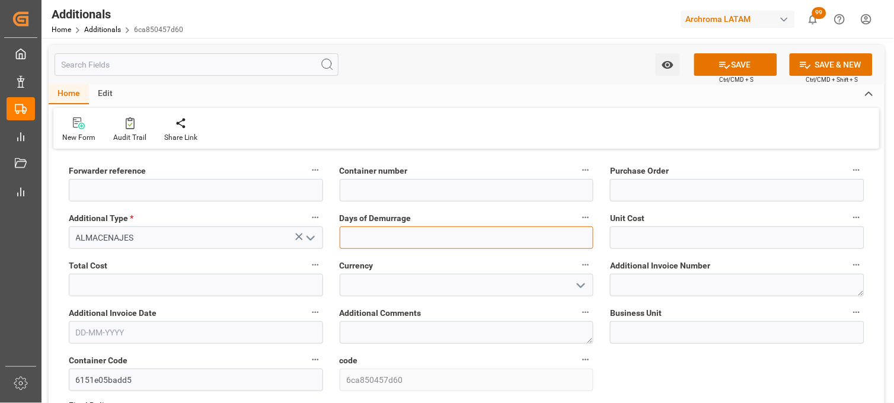
click at [353, 232] on input "text" at bounding box center [467, 237] width 254 height 23
type input "4"
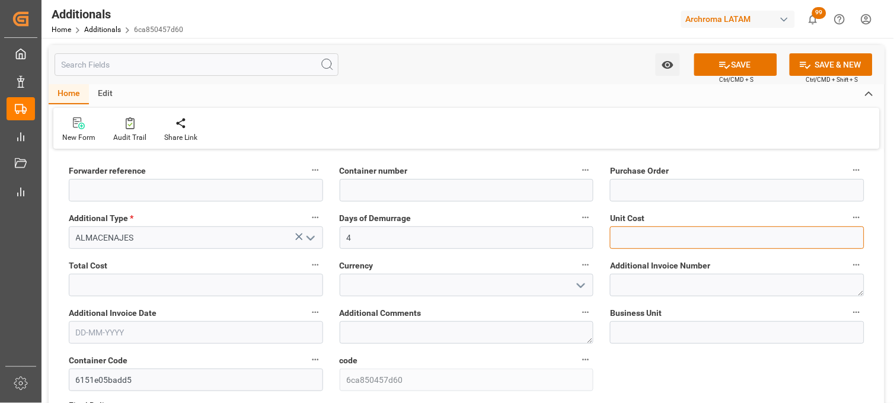
click at [632, 245] on input "text" at bounding box center [737, 237] width 254 height 23
click at [673, 240] on input "text" at bounding box center [737, 237] width 254 height 23
type input "1485"
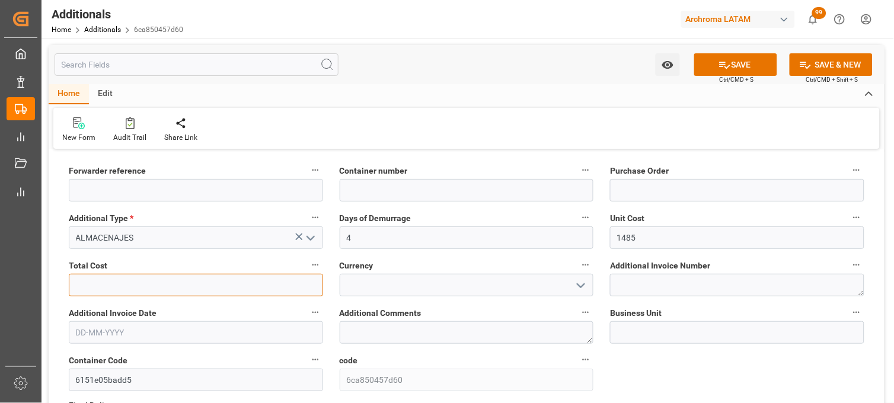
click at [252, 283] on input "text" at bounding box center [196, 285] width 254 height 23
click at [244, 288] on input "text" at bounding box center [196, 285] width 254 height 23
click at [198, 283] on input "text" at bounding box center [196, 285] width 254 height 23
type input "5940"
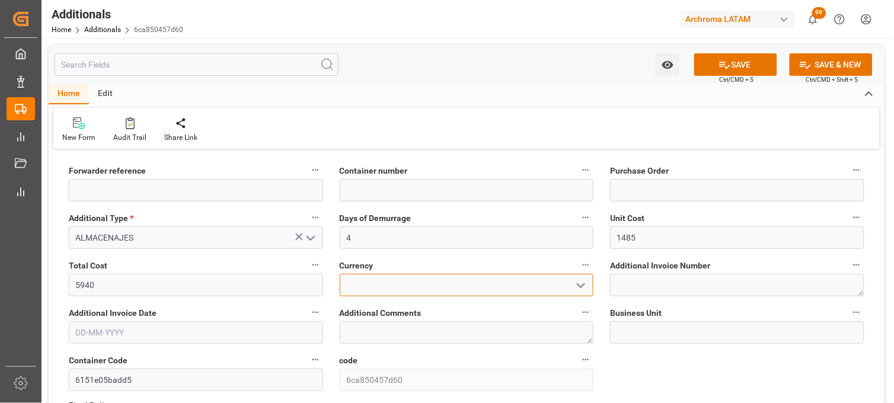
click at [367, 288] on input at bounding box center [467, 285] width 254 height 23
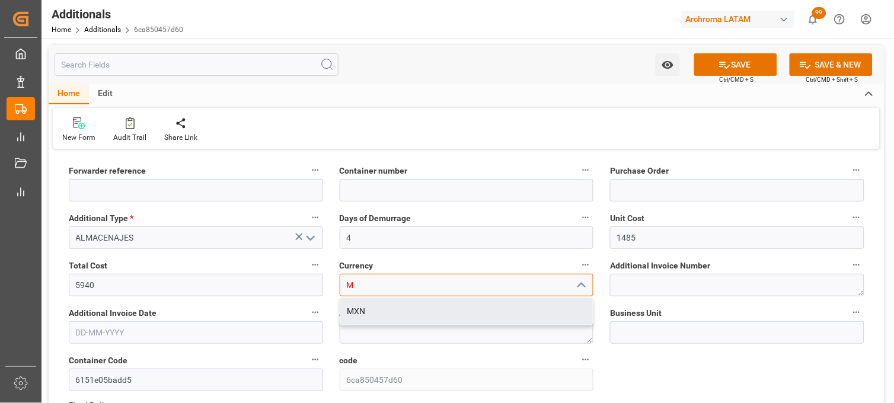
click at [359, 311] on div "MXN" at bounding box center [466, 311] width 253 height 27
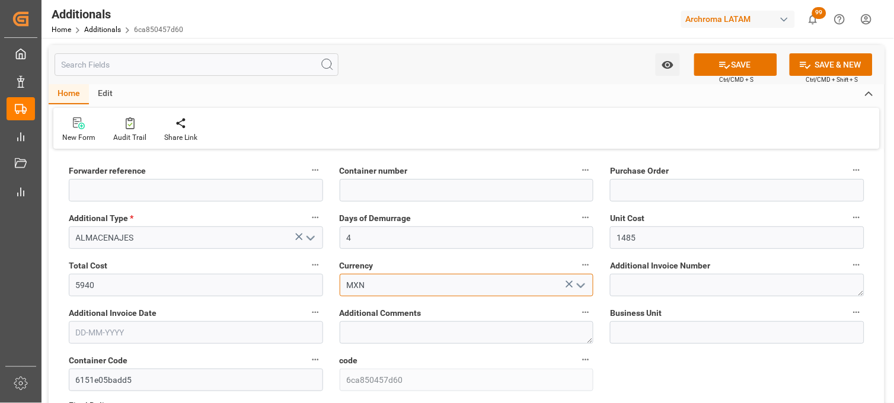
type input "MXN"
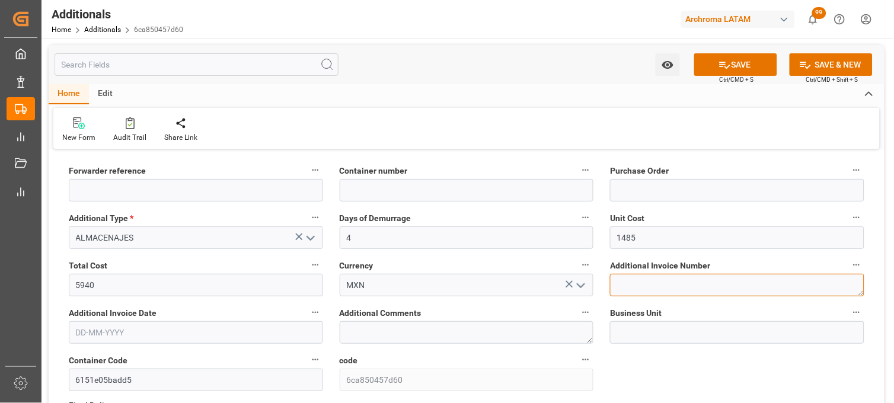
click at [655, 286] on textarea at bounding box center [737, 285] width 254 height 23
paste textarea "LM459040"
type textarea "LM459040"
click at [139, 335] on input "text" at bounding box center [196, 332] width 254 height 23
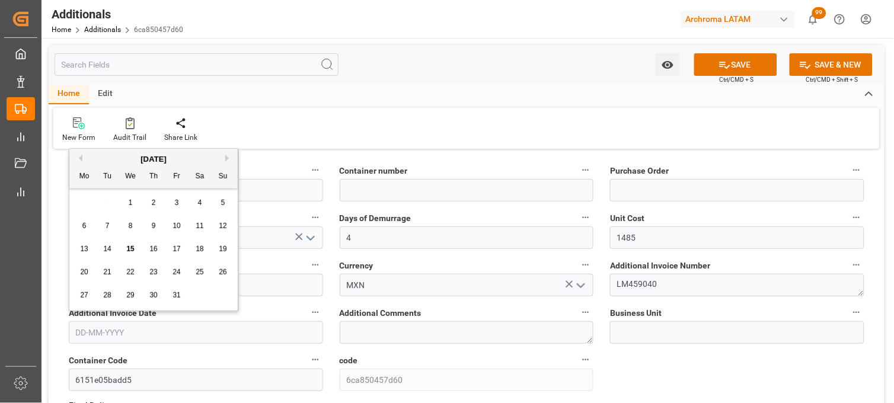
click at [85, 203] on div "29 30 1 2 3 4 5" at bounding box center [154, 202] width 162 height 23
click at [126, 251] on div "15" at bounding box center [130, 249] width 15 height 14
type input "[DATE]"
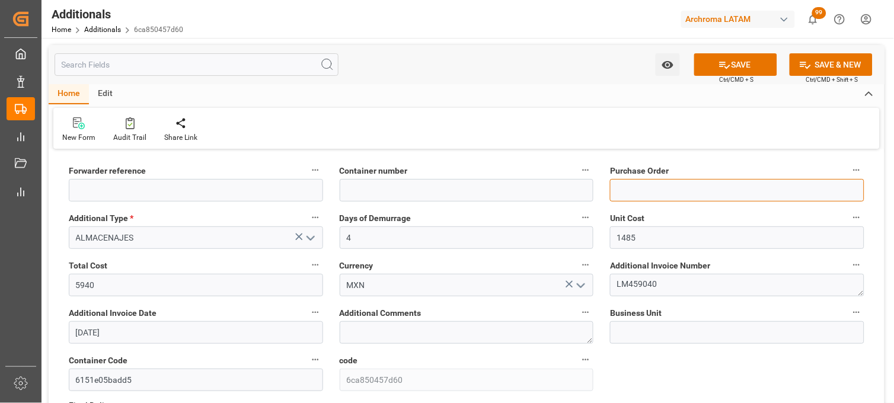
click at [653, 192] on input at bounding box center [737, 190] width 254 height 23
paste input "4504650969, 4504648615"
type input "4504650969, 4504648615"
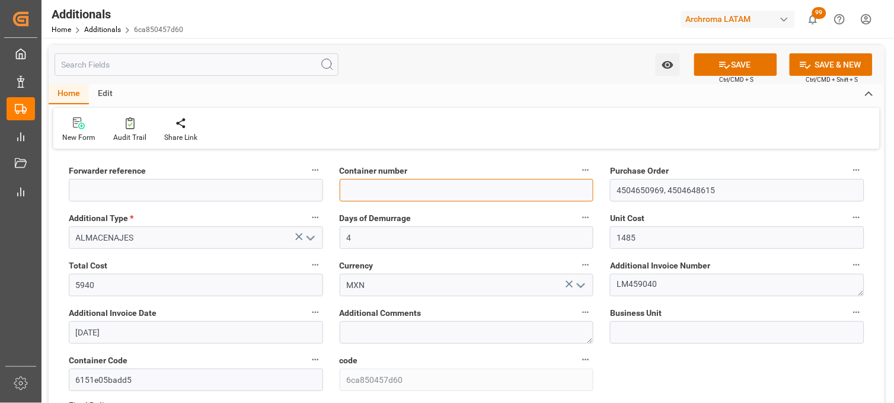
click at [371, 197] on input at bounding box center [467, 190] width 254 height 23
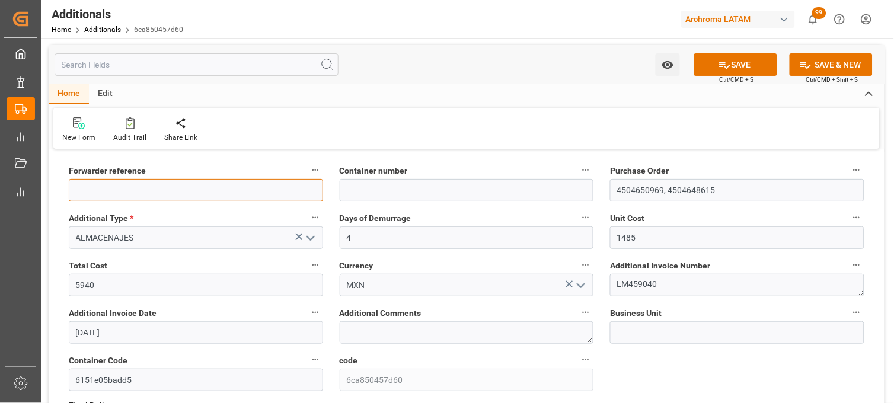
click at [172, 194] on input at bounding box center [196, 190] width 254 height 23
paste input "251015080006"
type input "251015080006"
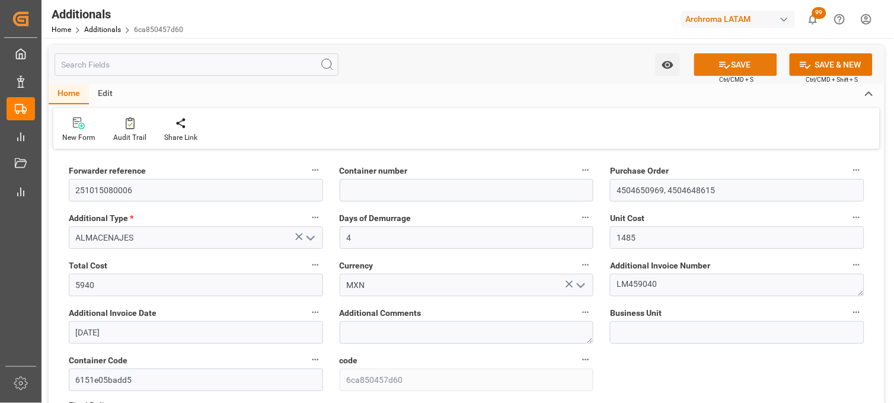
click at [761, 62] on button "SAVE" at bounding box center [735, 64] width 83 height 23
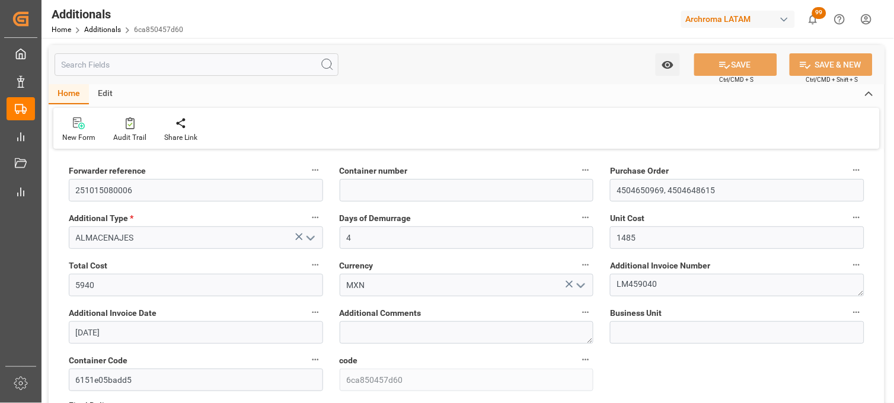
type input "MMAU1219873"
type input "4504650969,4504648615"
type input "TEXTIL"
